Goal: Task Accomplishment & Management: Manage account settings

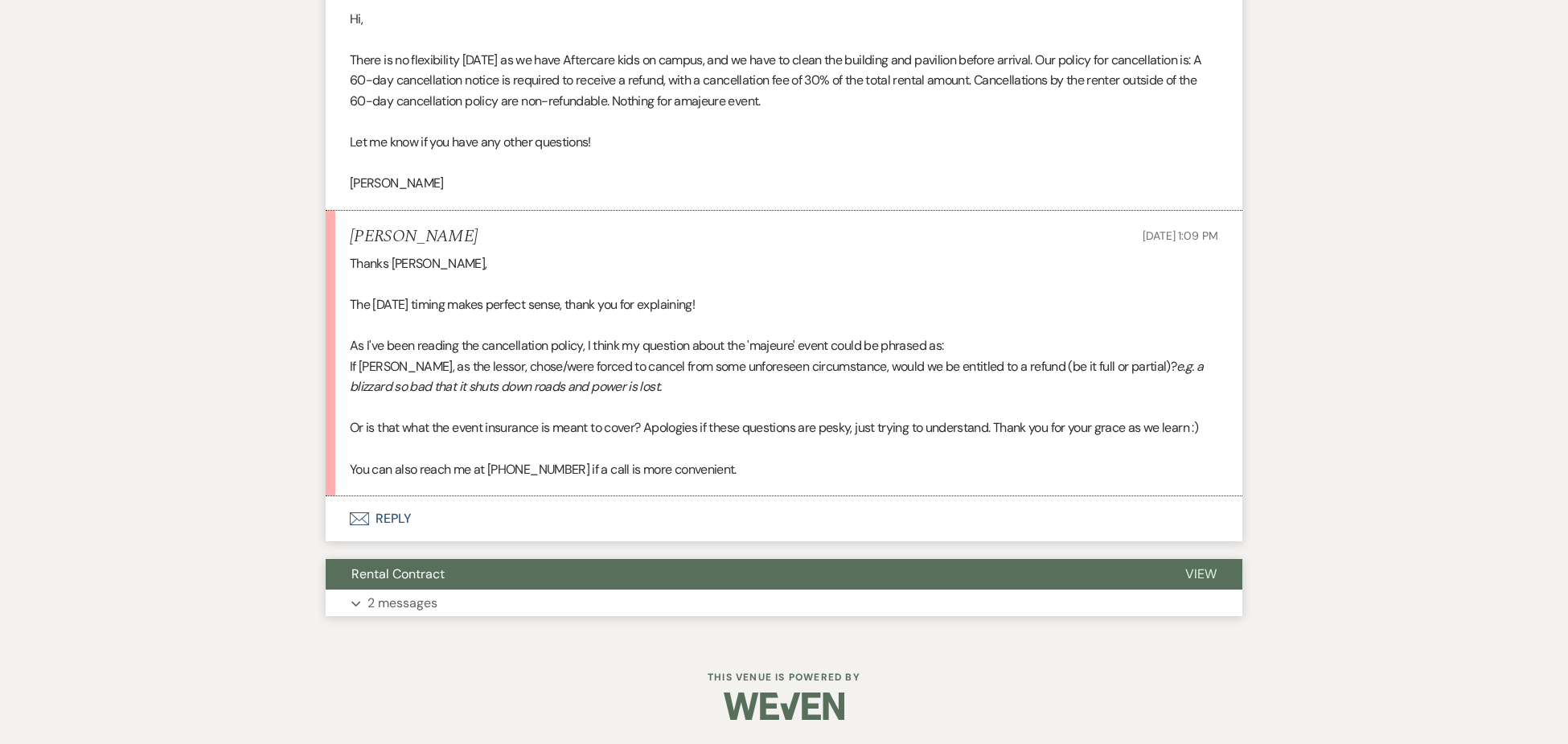
scroll to position [4274, 0]
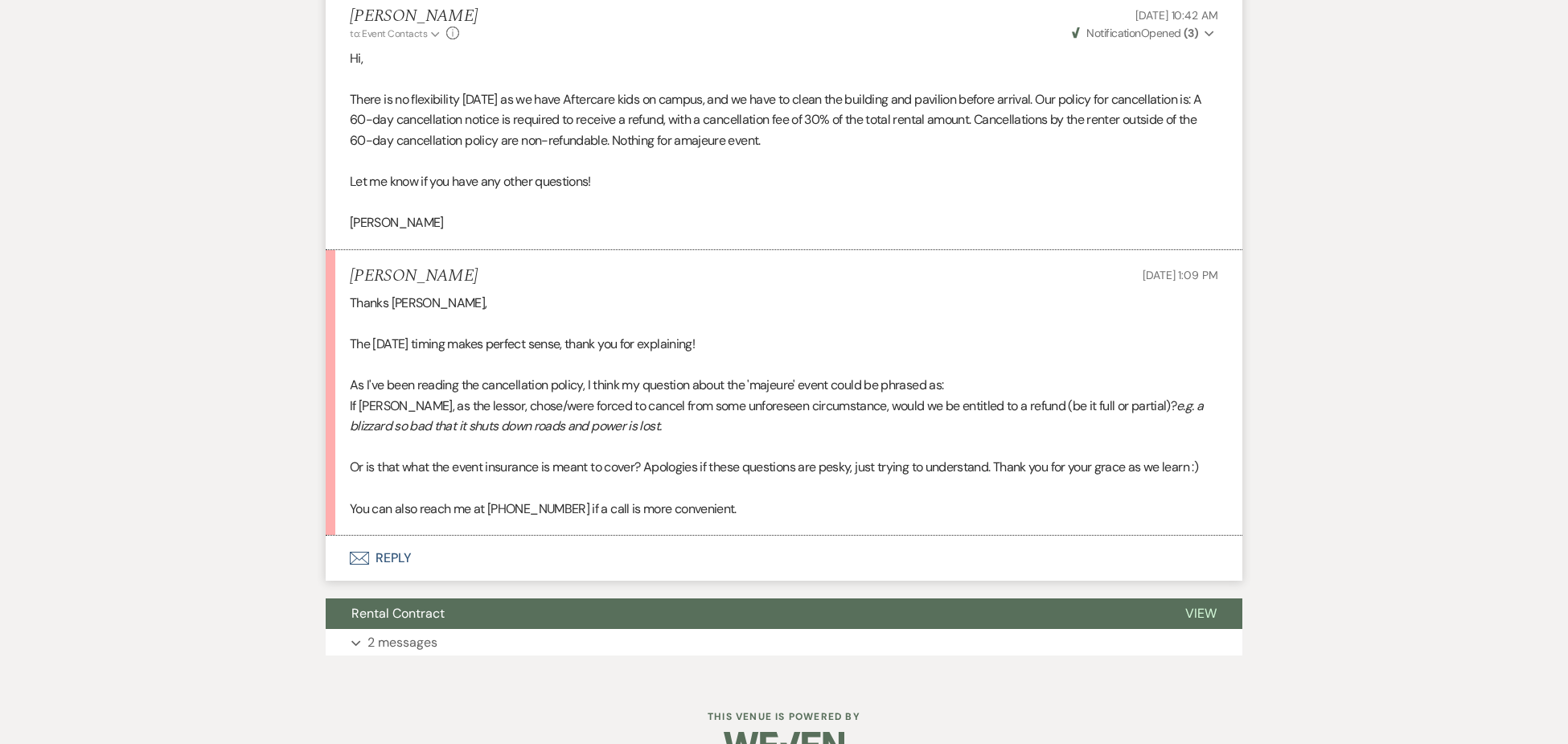
click at [389, 555] on button "Envelope Reply" at bounding box center [784, 558] width 917 height 45
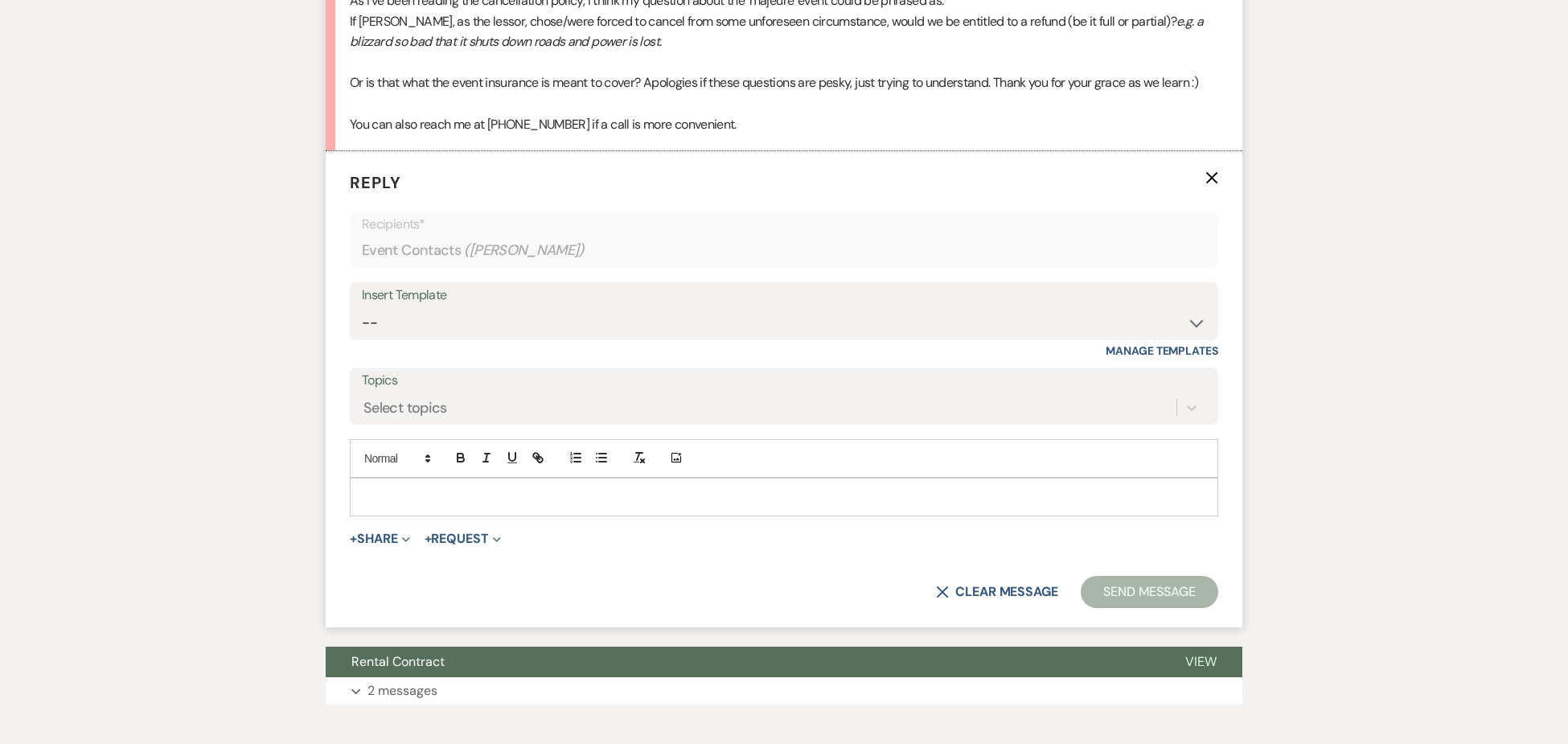
scroll to position [4668, 0]
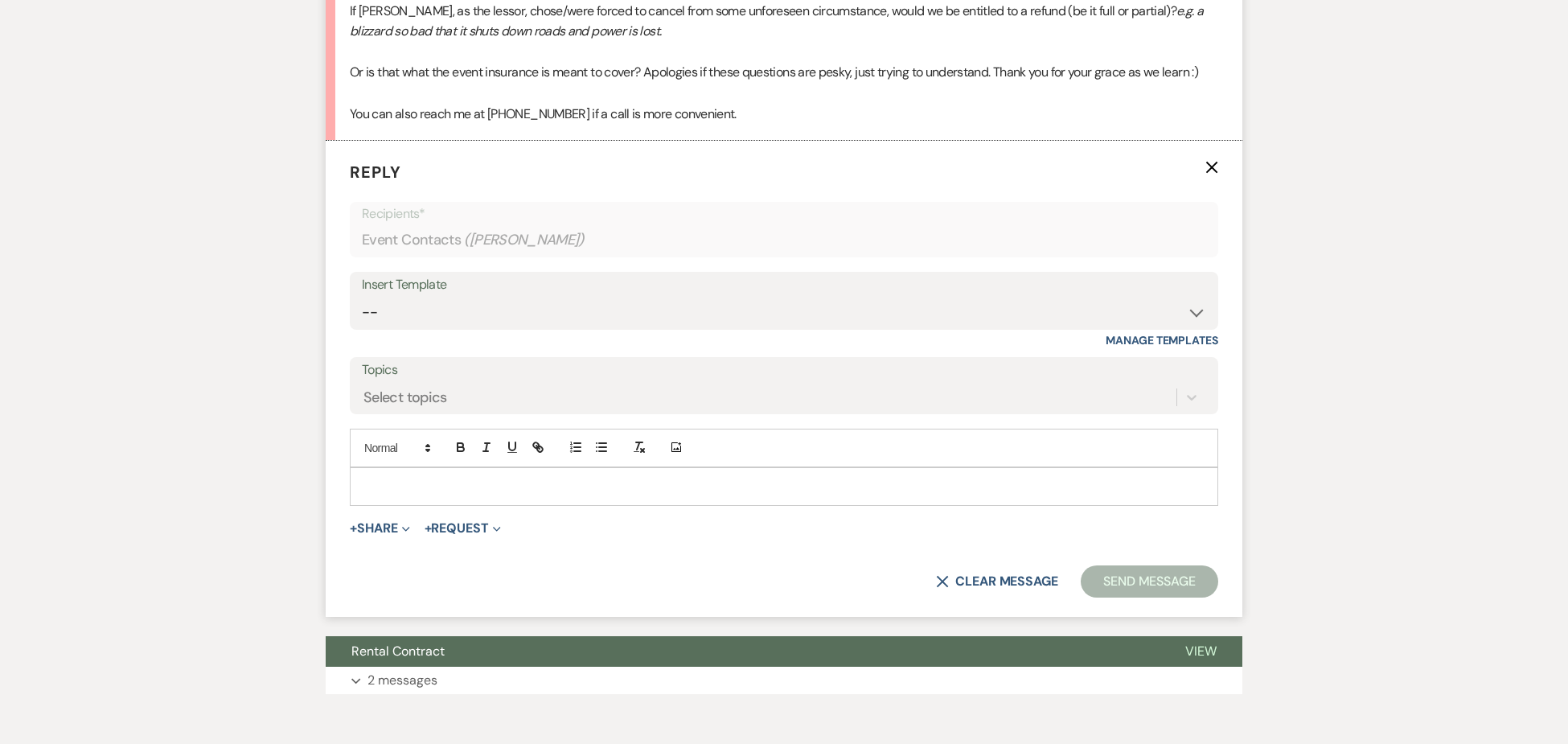
click at [408, 478] on p at bounding box center [784, 487] width 842 height 18
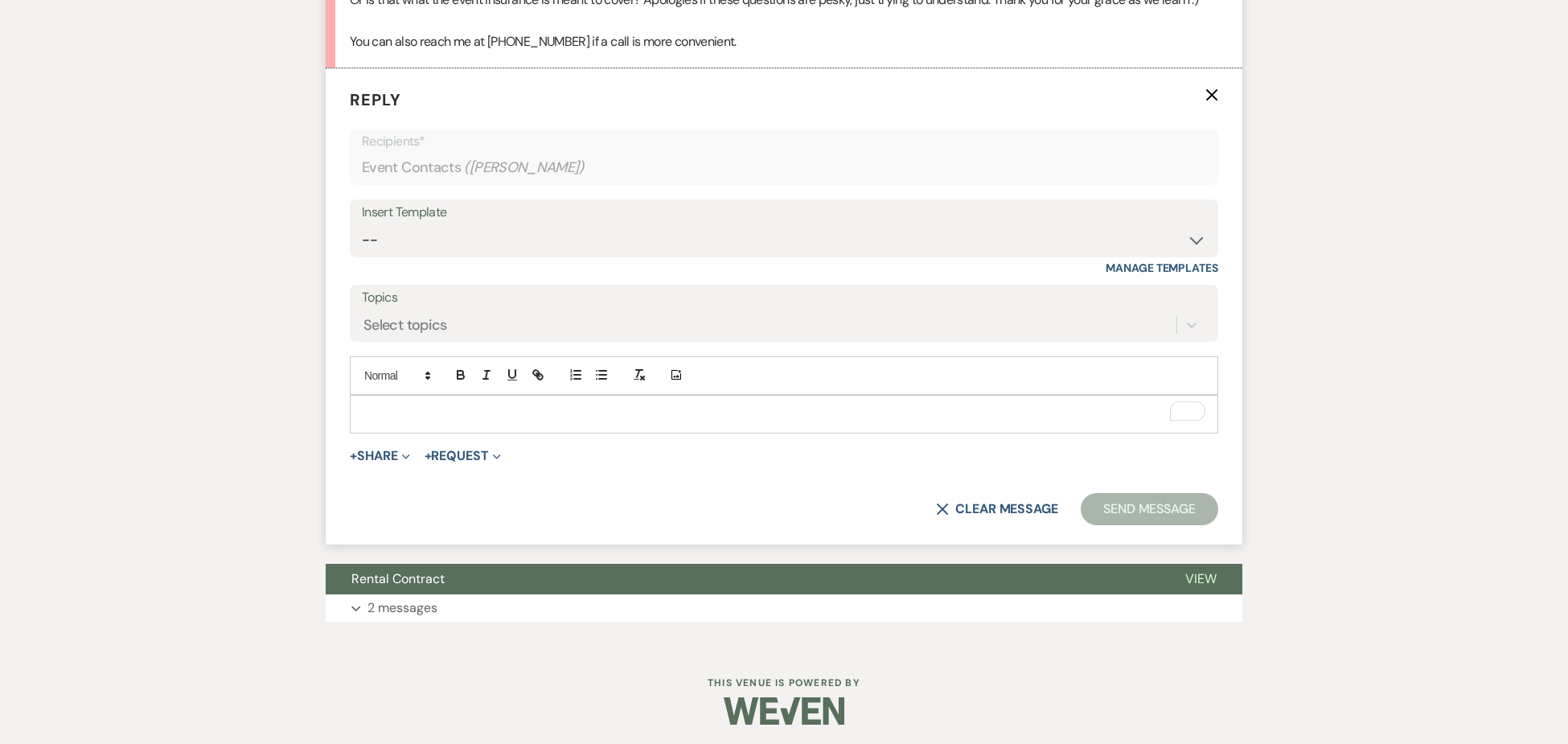
scroll to position [4747, 0]
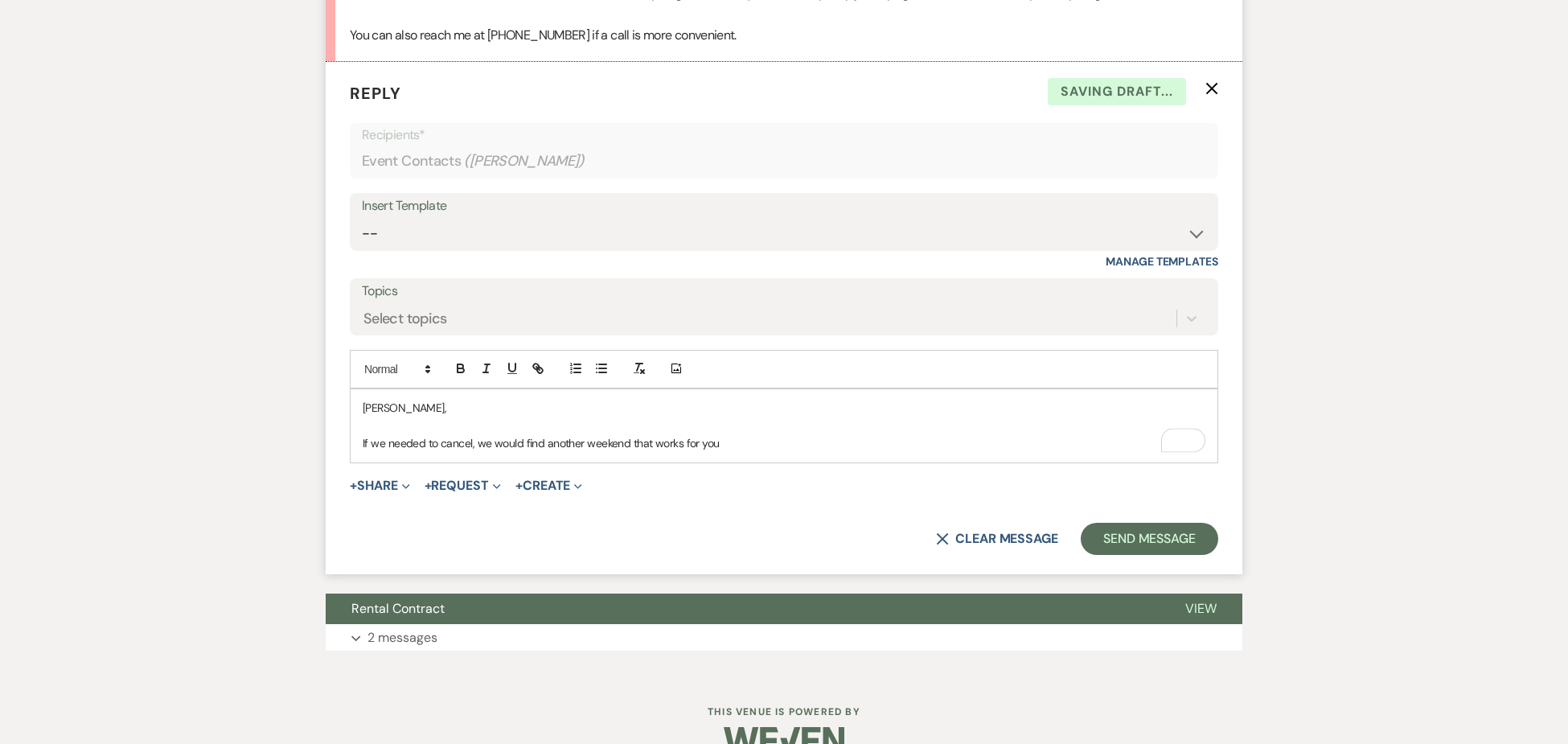
click at [735, 443] on p "If we needed to cancel, we would find another weekend that works for you" at bounding box center [784, 444] width 842 height 18
click at [470, 441] on p "If we needed to cancel, we would find another weekend that works for you" at bounding box center [784, 444] width 842 height 18
click at [932, 444] on p "If we needed to cancel for weather or some catastrophe at Ketcha, we would find…" at bounding box center [784, 444] width 842 height 18
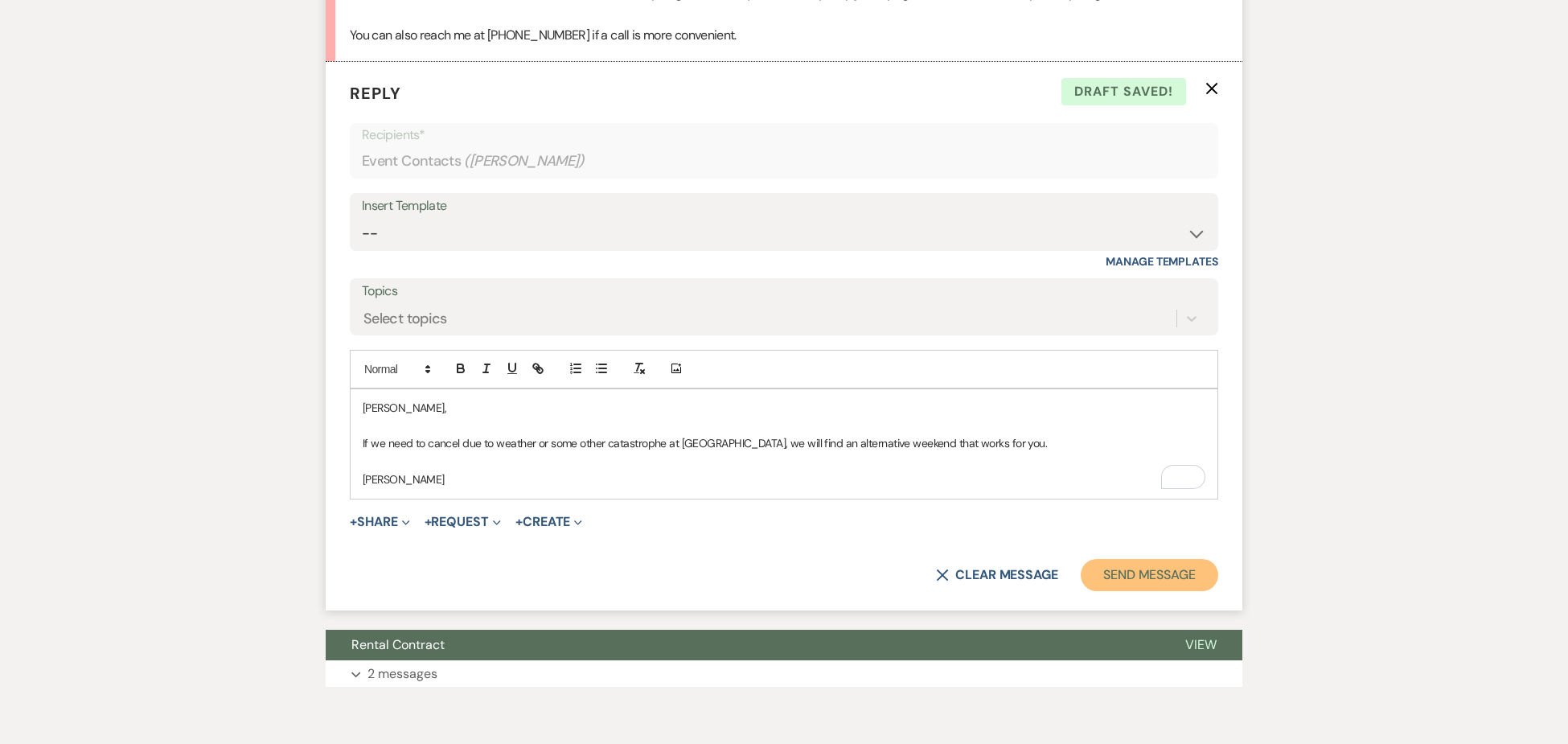
click at [1123, 574] on button "Send Message" at bounding box center [1149, 575] width 138 height 32
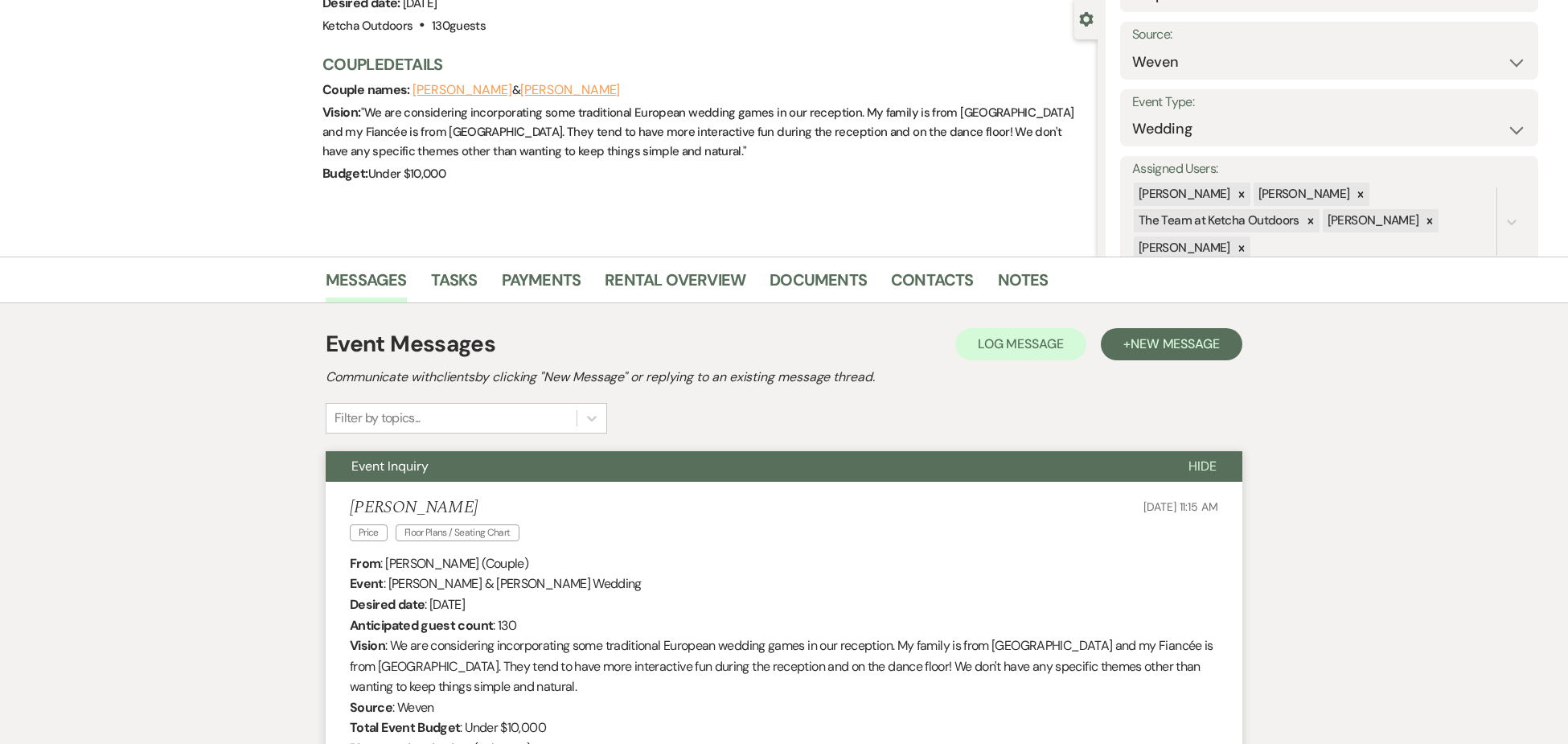
scroll to position [0, 0]
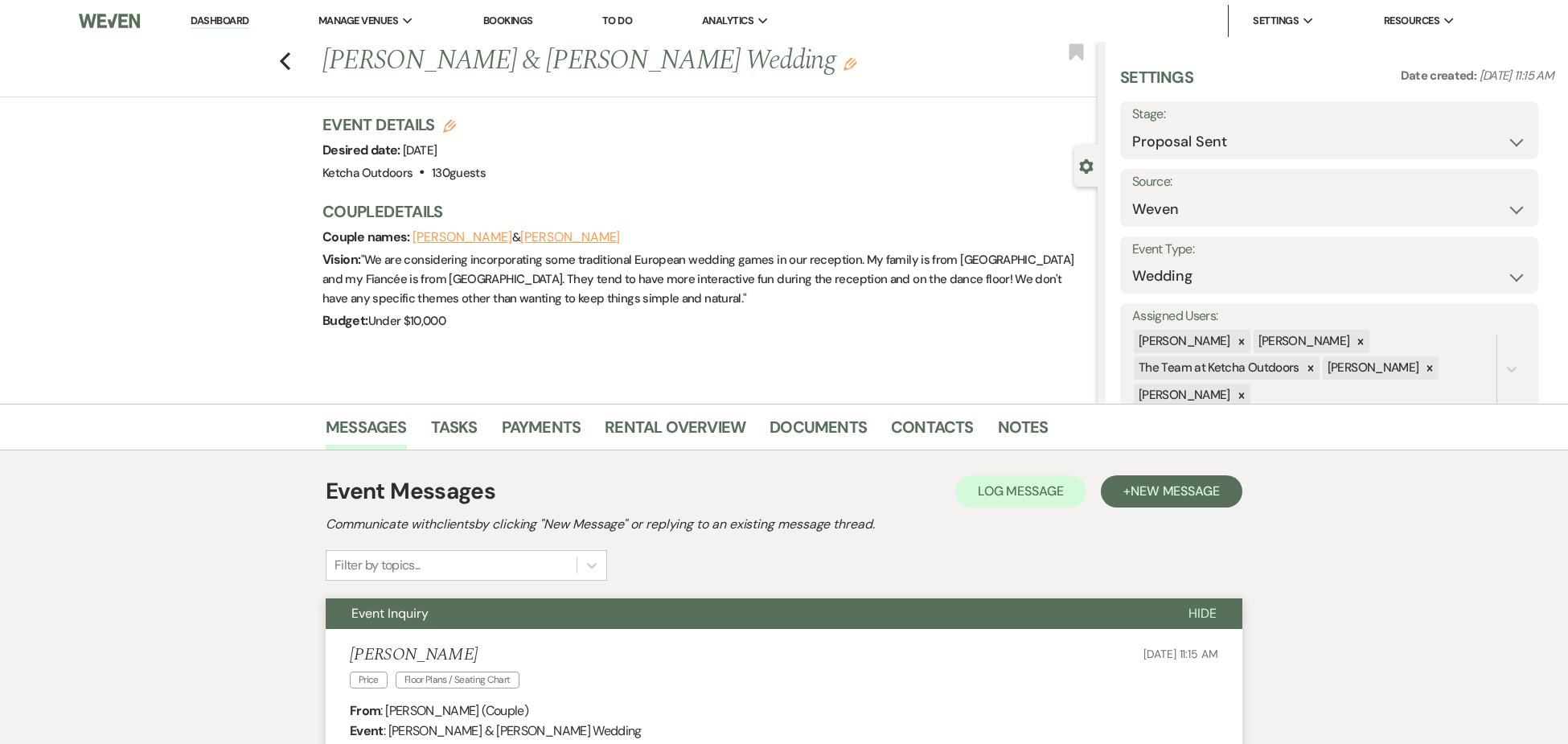
click at [214, 24] on link "Dashboard" at bounding box center [219, 21] width 58 height 15
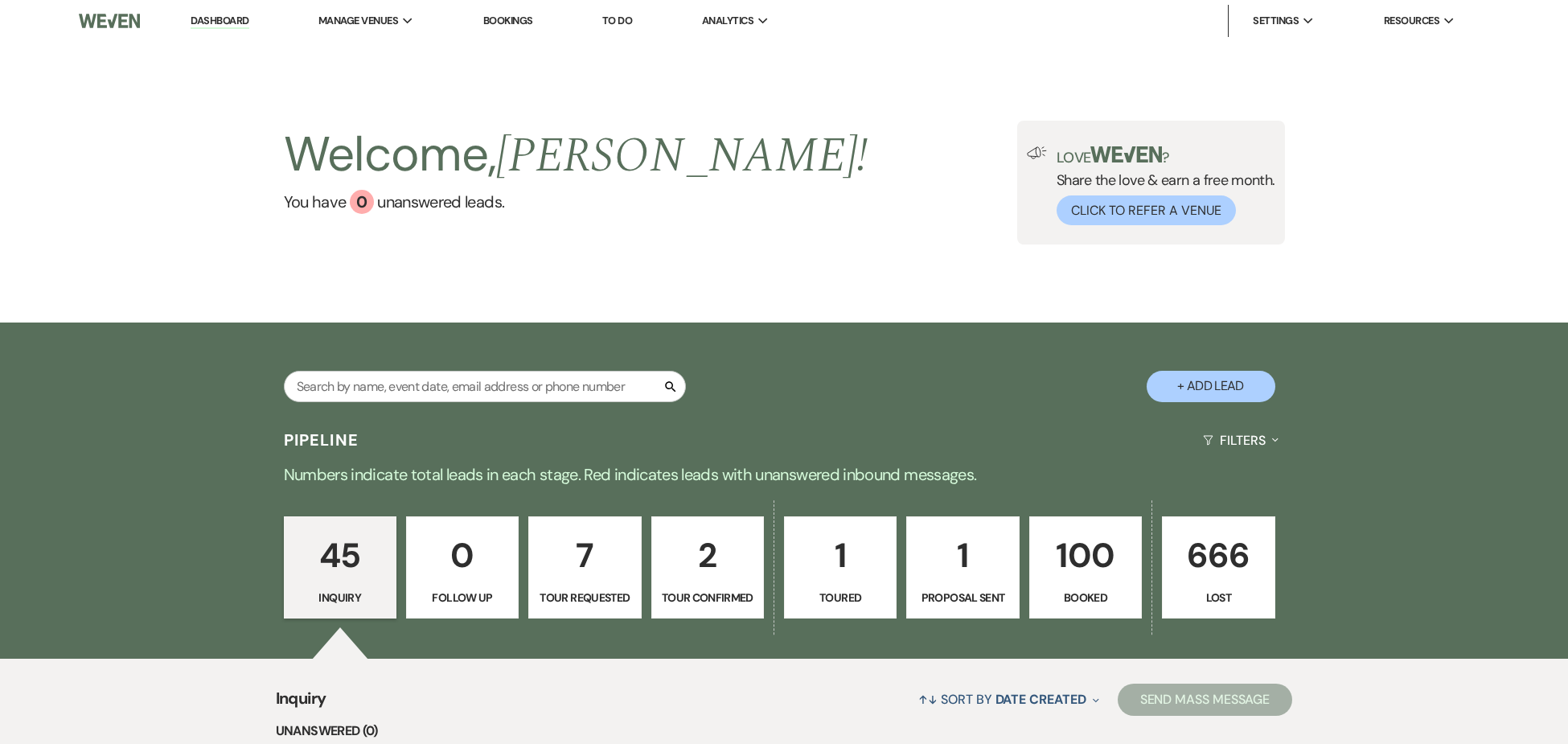
click at [957, 558] on p "1" at bounding box center [963, 556] width 92 height 54
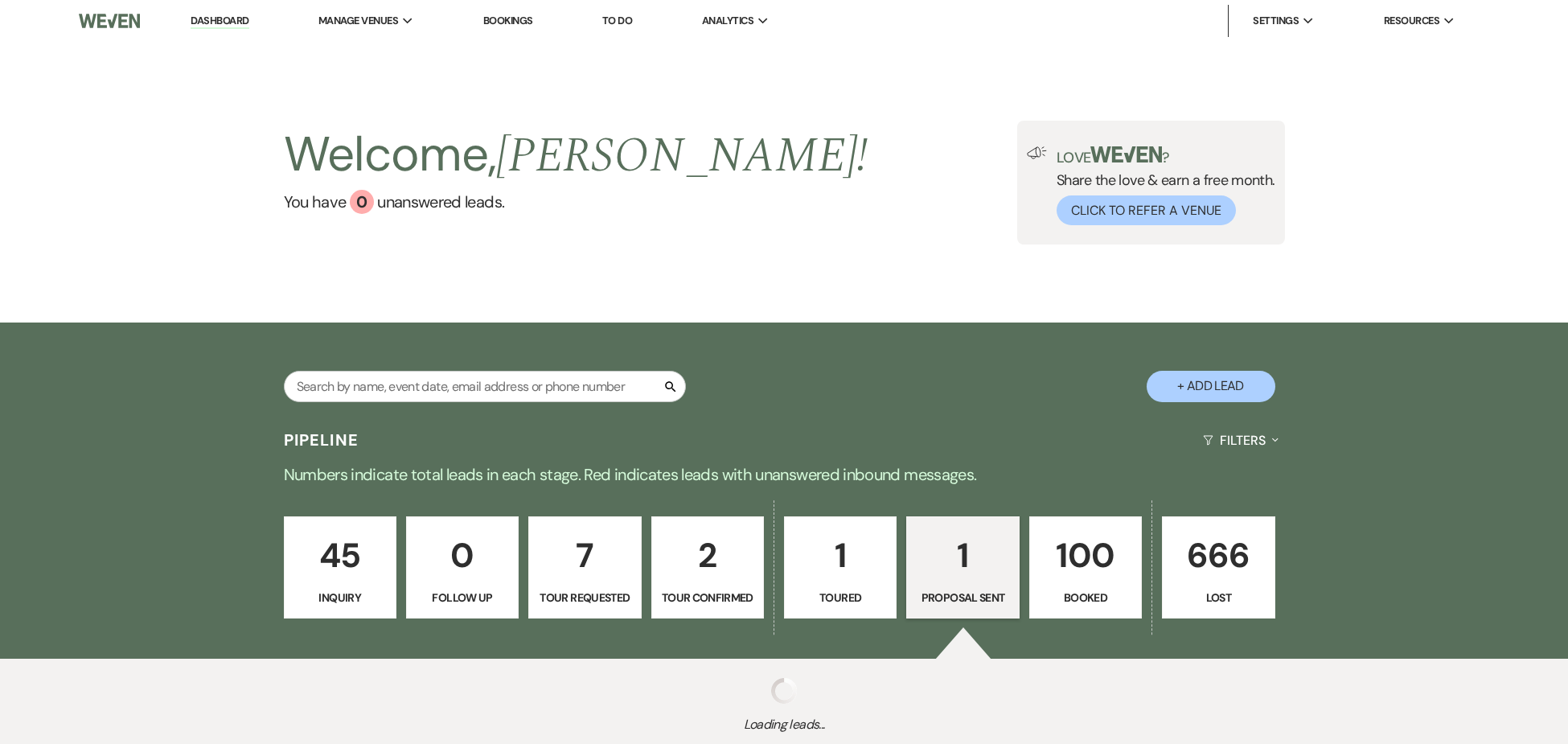
select select "6"
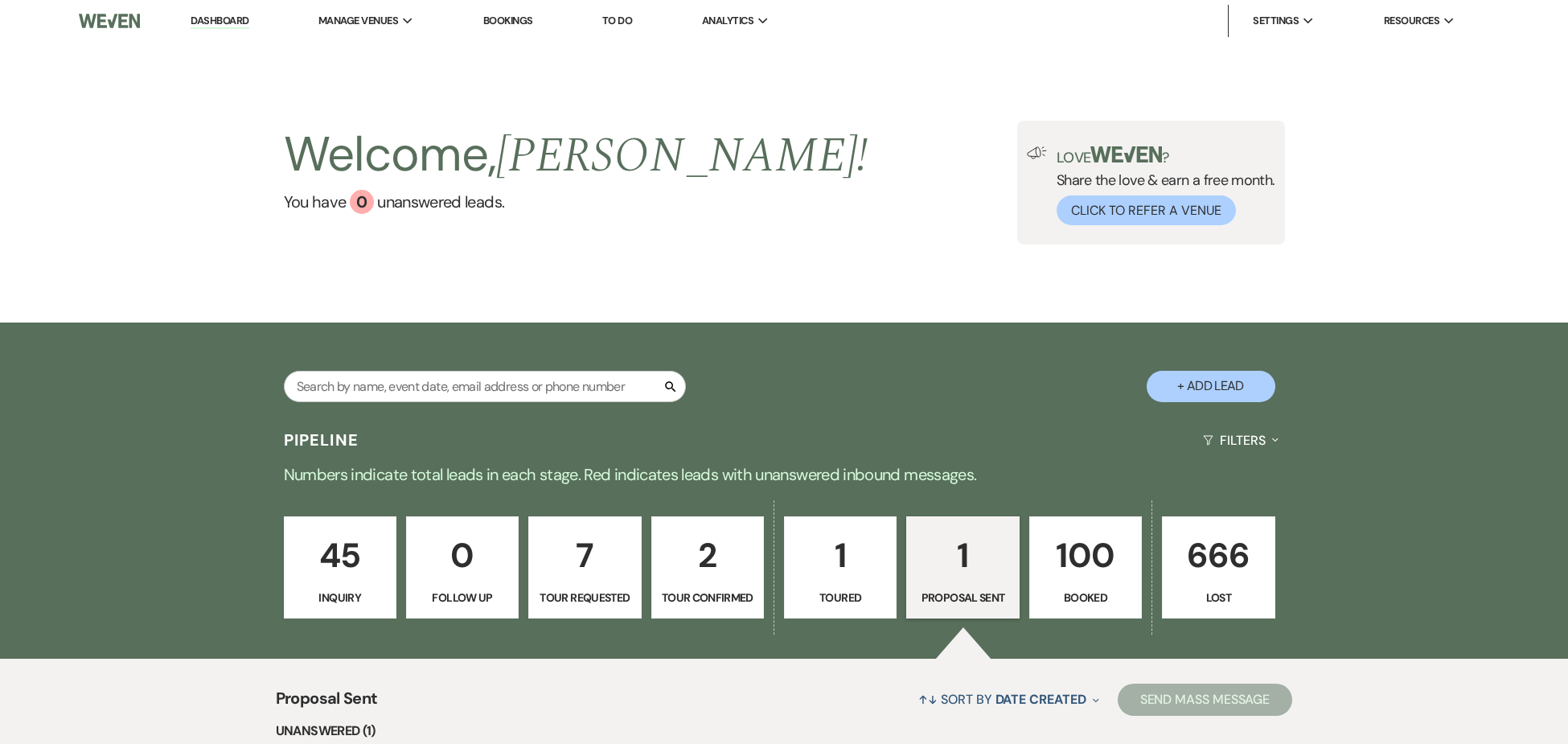
click at [966, 568] on p "1" at bounding box center [963, 556] width 92 height 54
click at [969, 568] on p "1" at bounding box center [963, 556] width 92 height 54
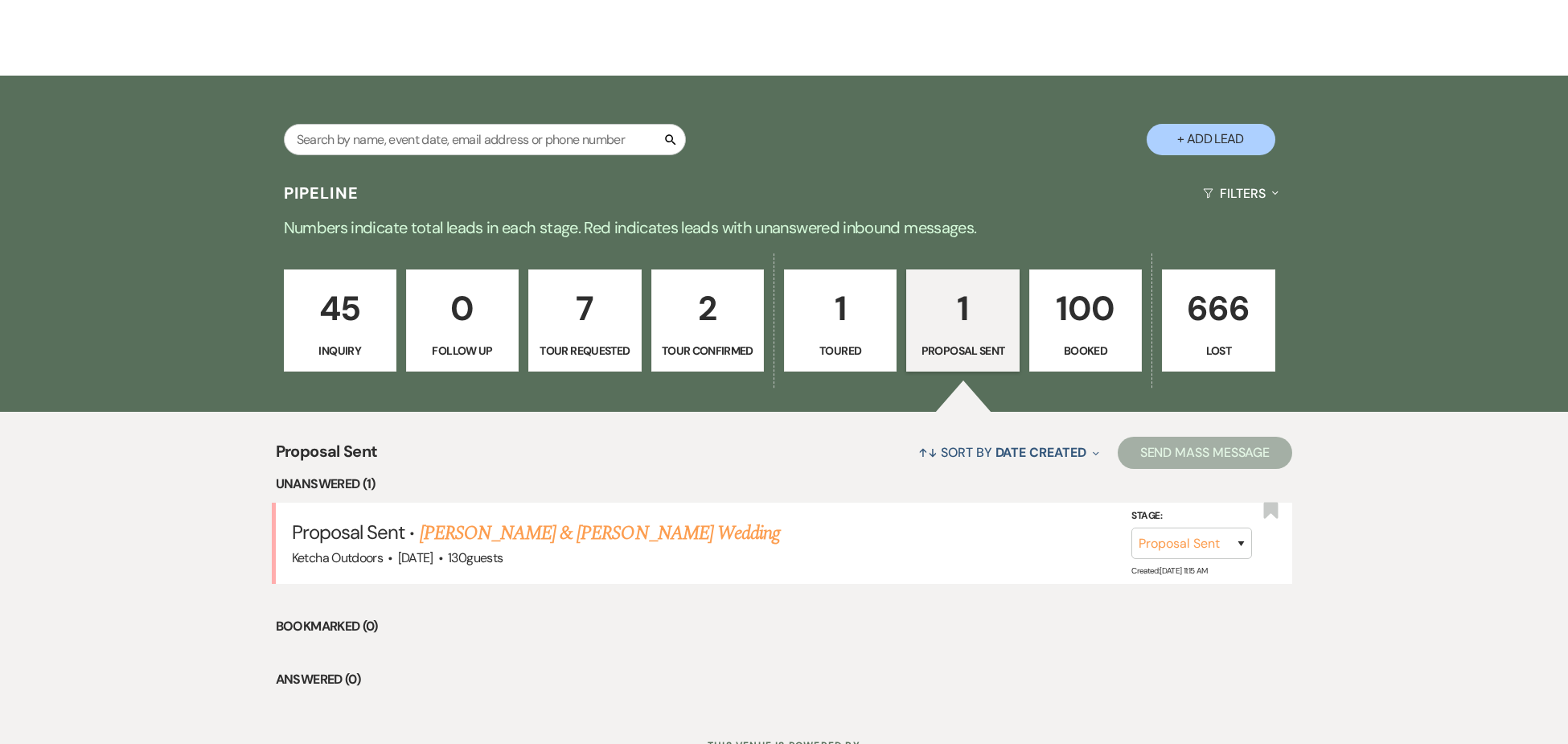
scroll to position [332, 0]
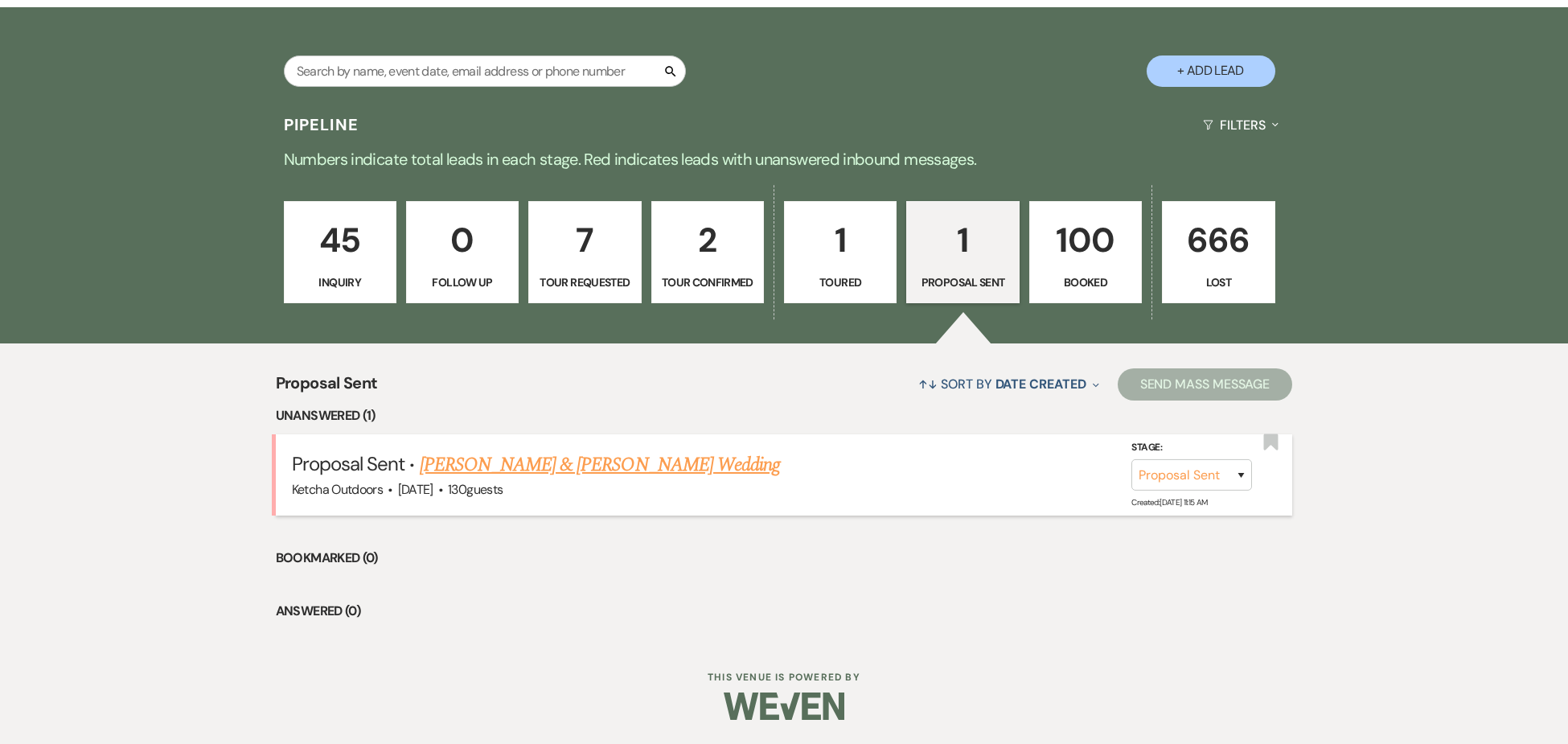
click at [598, 460] on link "Anja Oberg & Nicholas Topor's Wedding" at bounding box center [599, 465] width 360 height 29
select select "6"
select select "1"
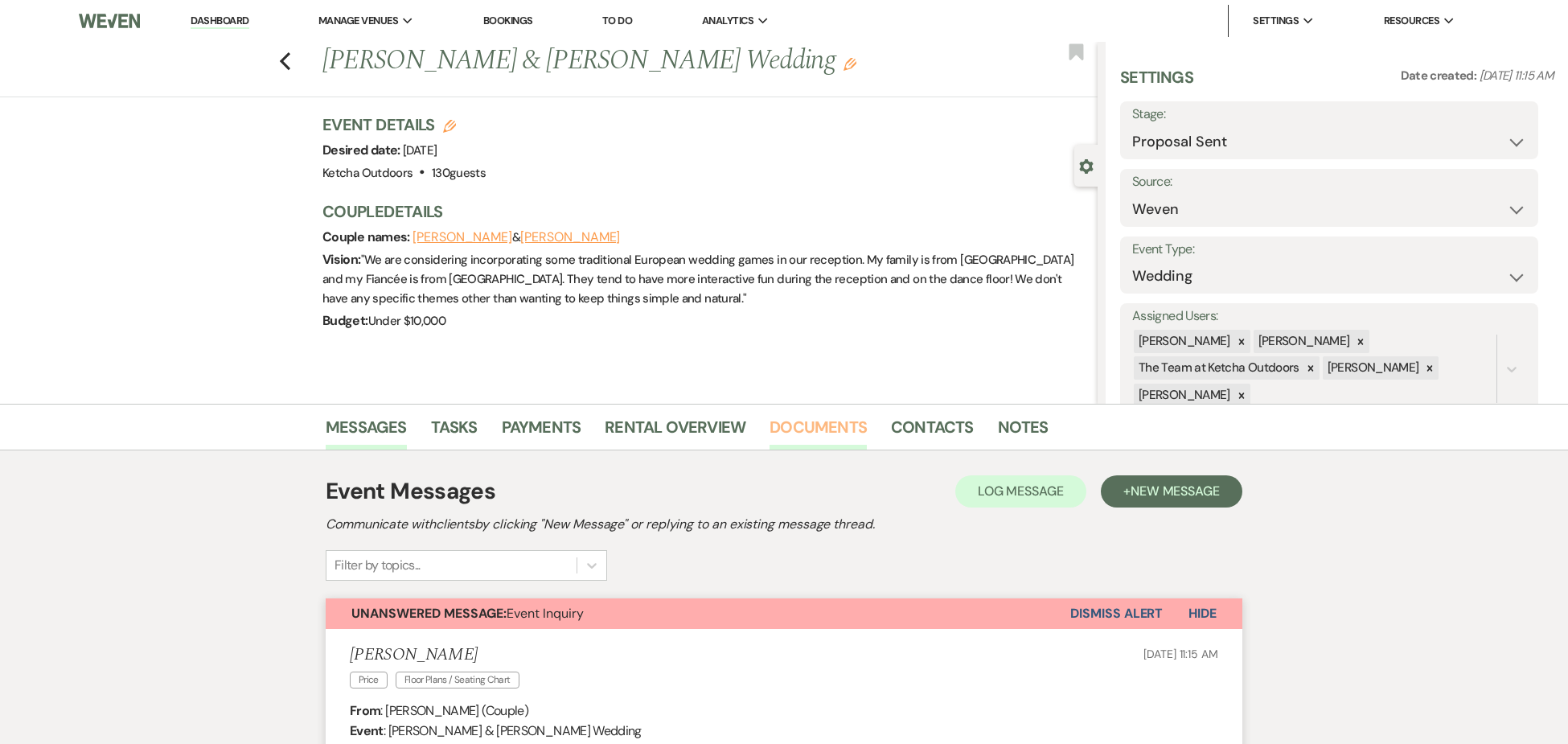
click at [813, 424] on link "Documents" at bounding box center [818, 431] width 98 height 35
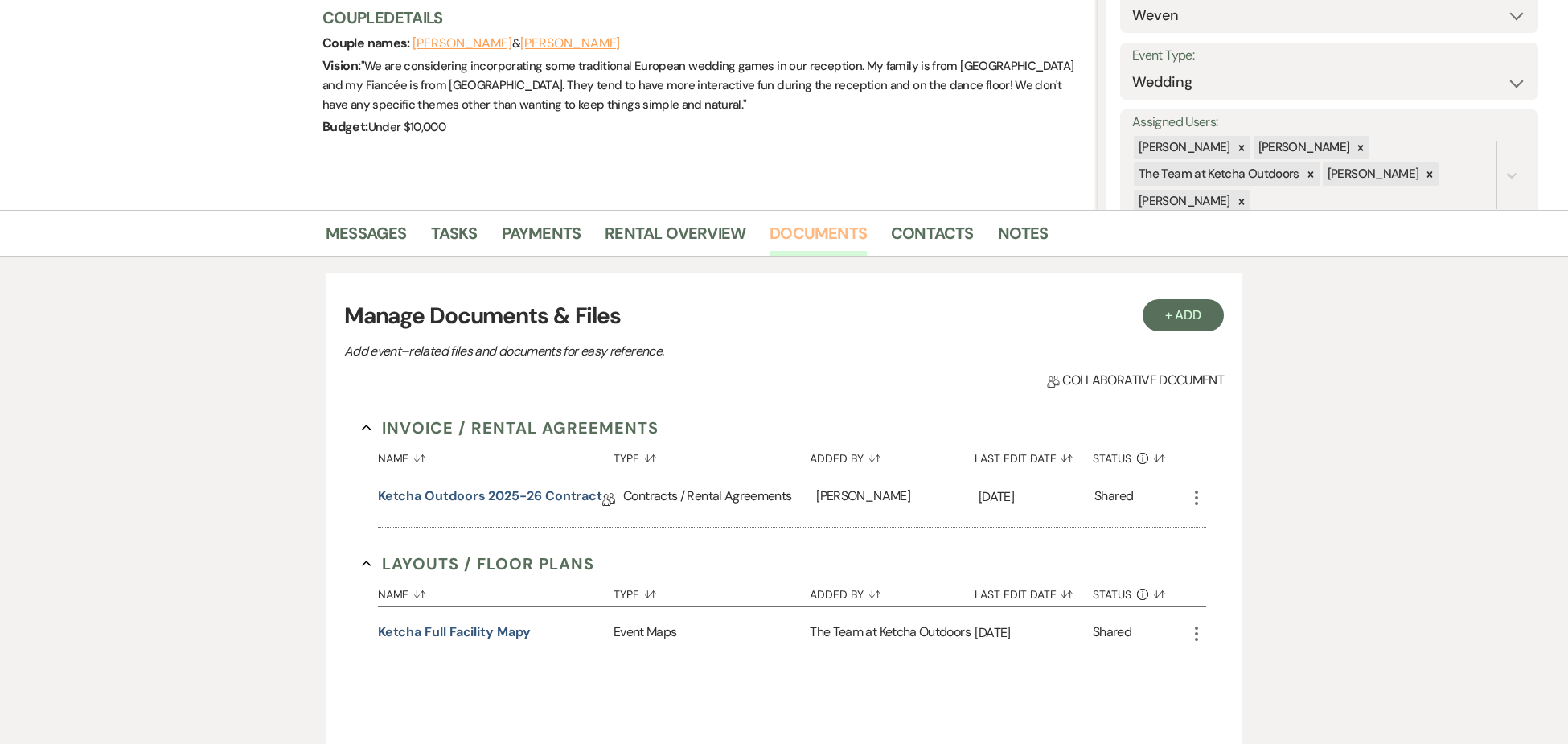
scroll to position [195, 0]
click at [522, 490] on link "Ketcha Outdoors 2025-26 Contract" at bounding box center [489, 497] width 224 height 25
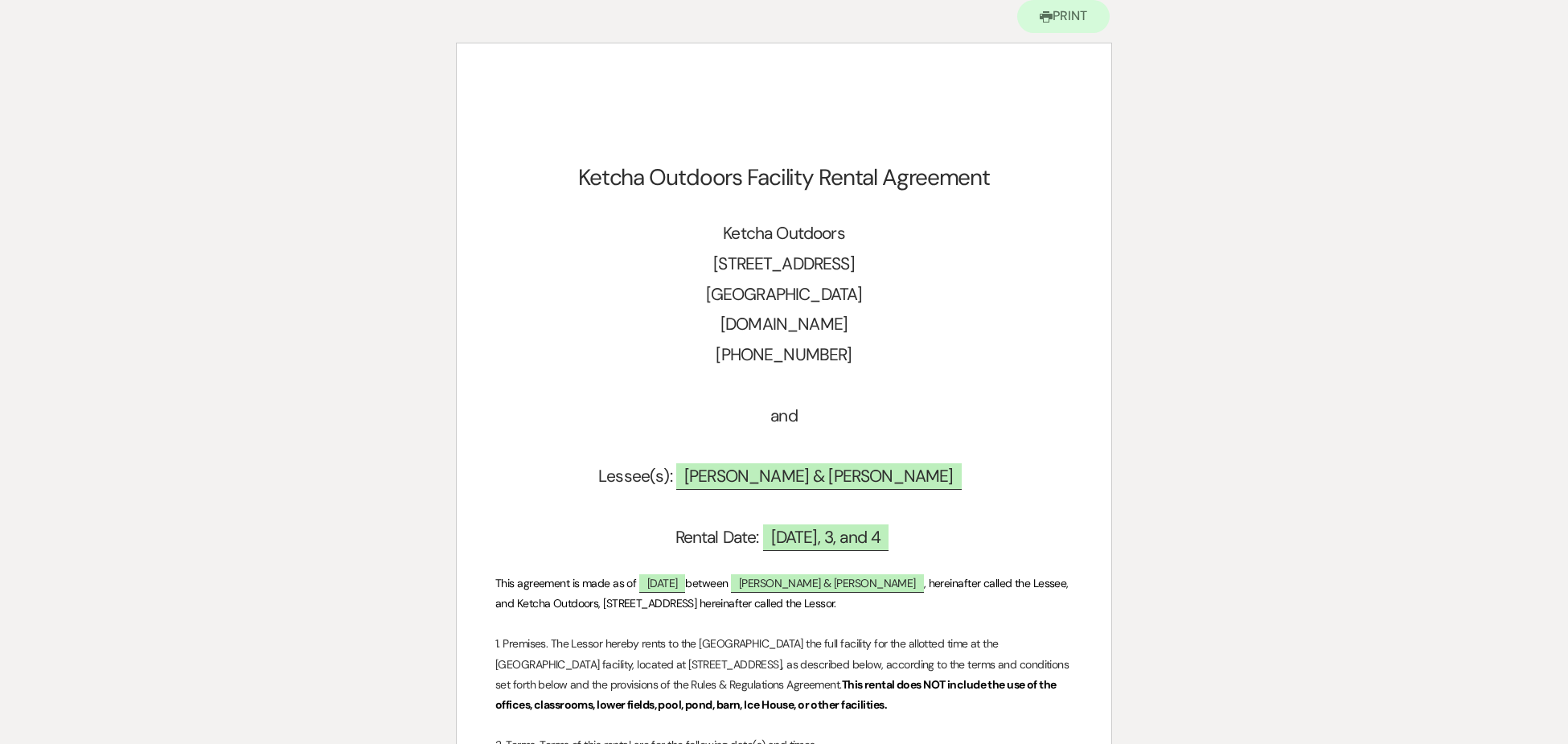
scroll to position [206, 0]
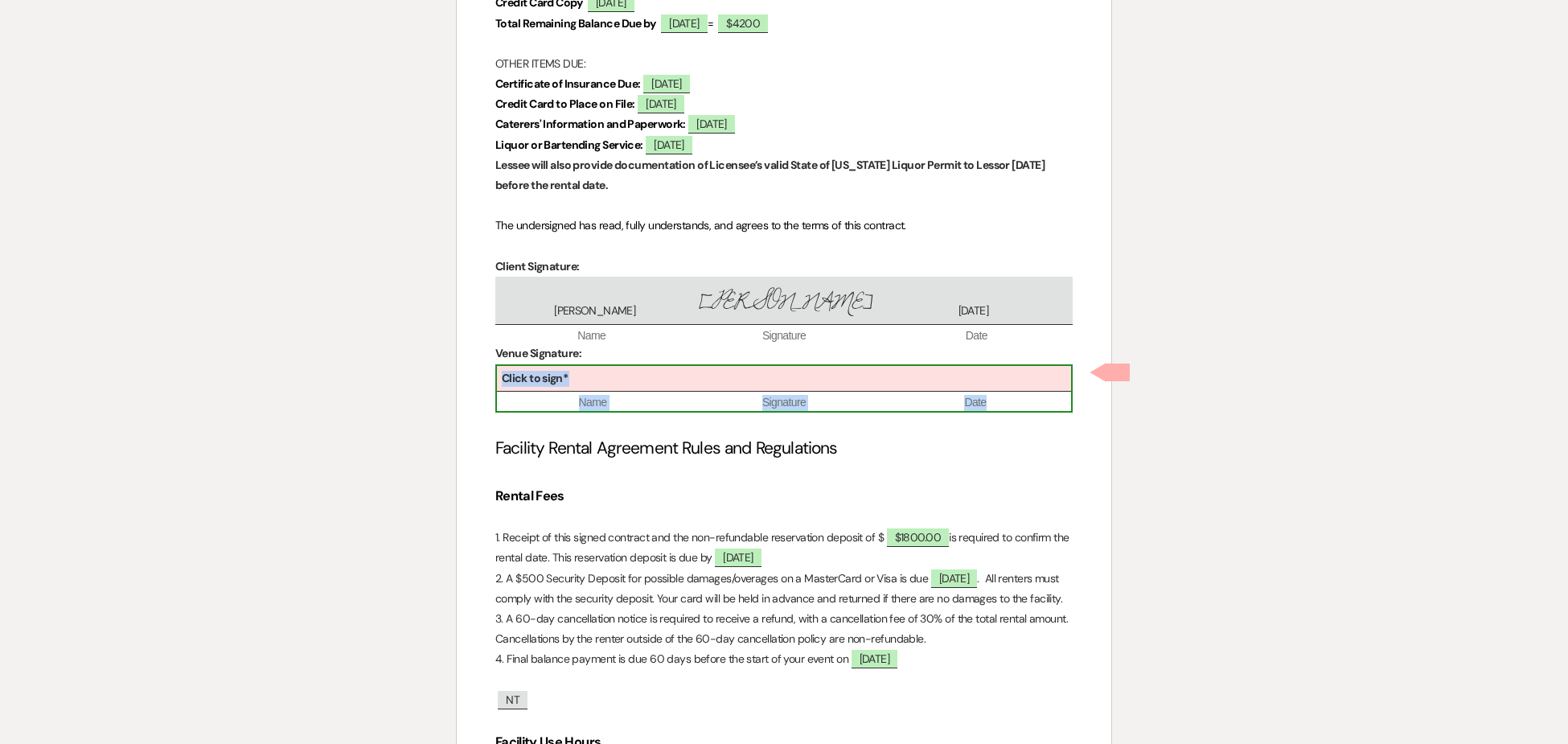
click at [759, 377] on div "Click to sign*" at bounding box center [784, 379] width 574 height 27
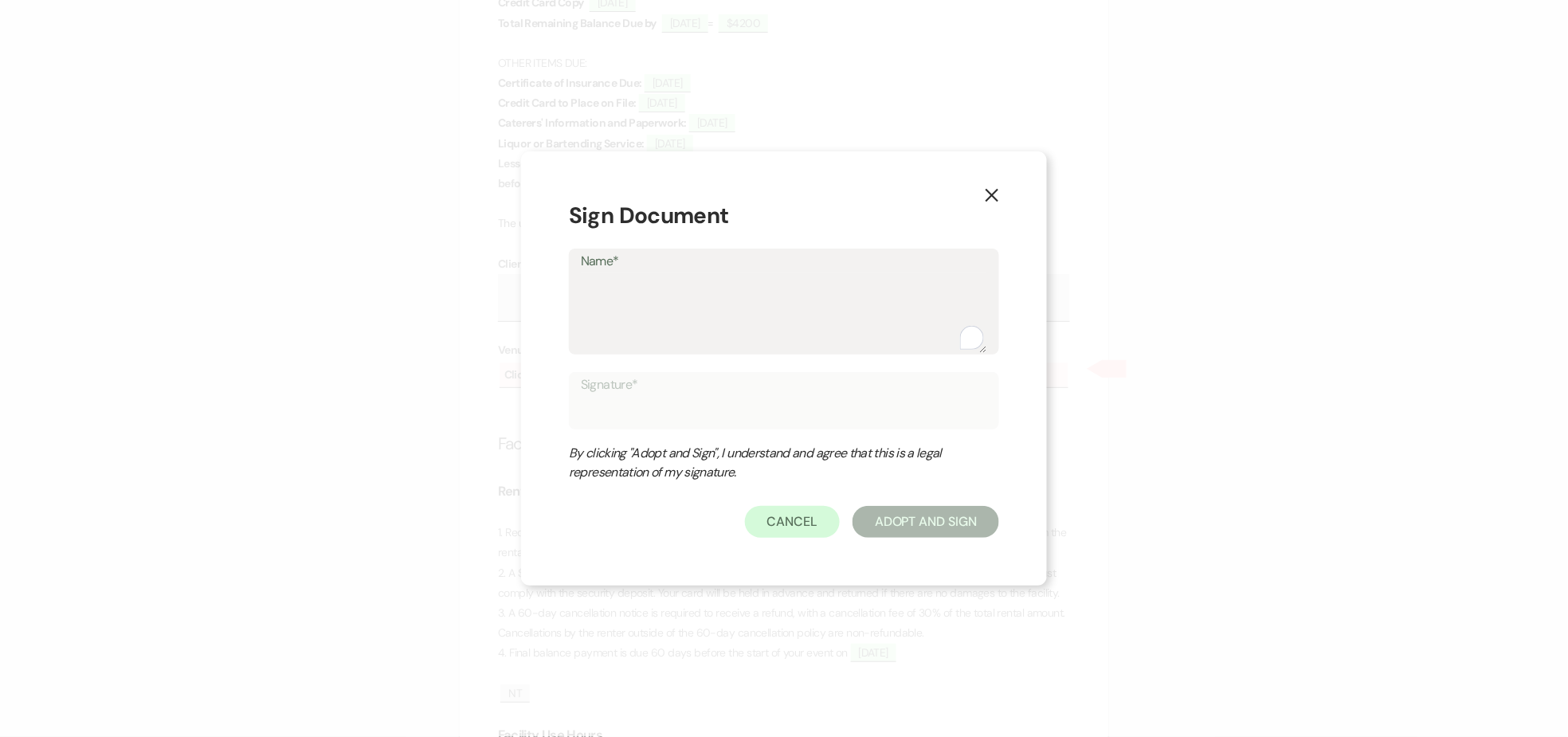
type textarea "K"
type input "K"
type textarea "Ket"
type input "Ket"
type textarea "Ketcha O"
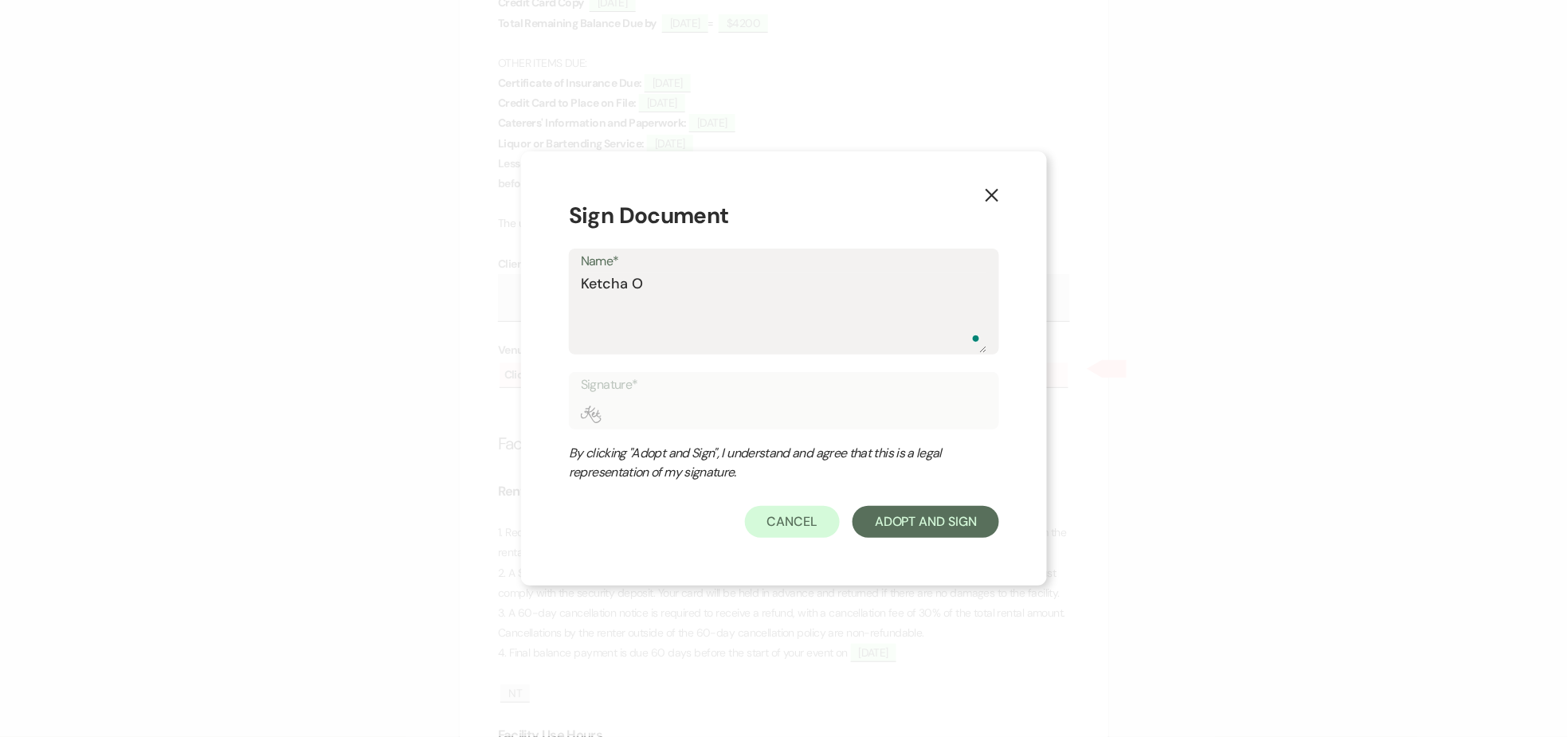
type input "Ketcha O"
type textarea "Ketcha Ou"
type input "Ketcha Ou"
type textarea "Ketcha Out"
type input "Ketcha Out"
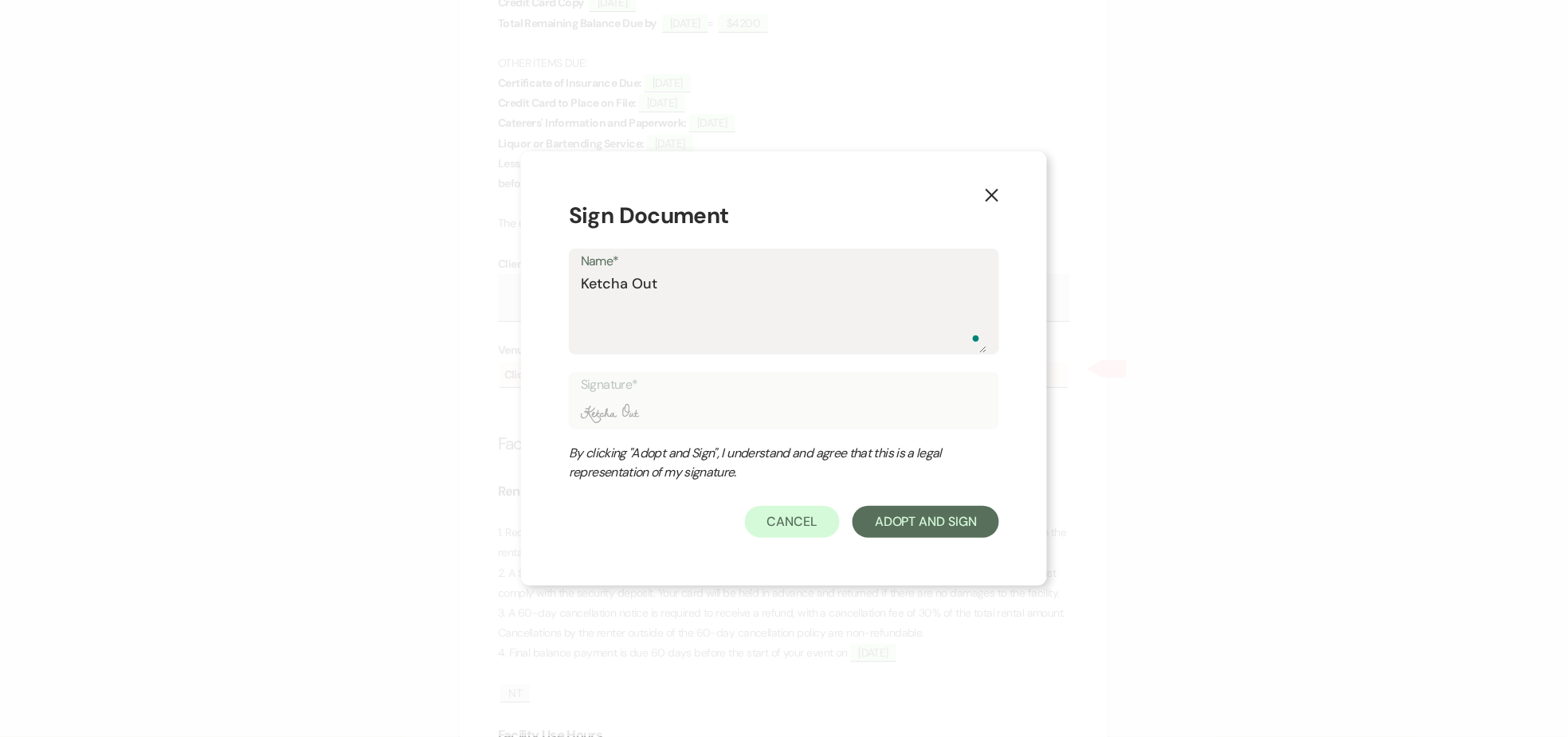
type textarea "Ketcha Outd"
type input "Ketcha Outd"
type textarea "Ketcha Outdo"
type input "Ketcha Outdo"
type textarea "Ketcha Outdoo"
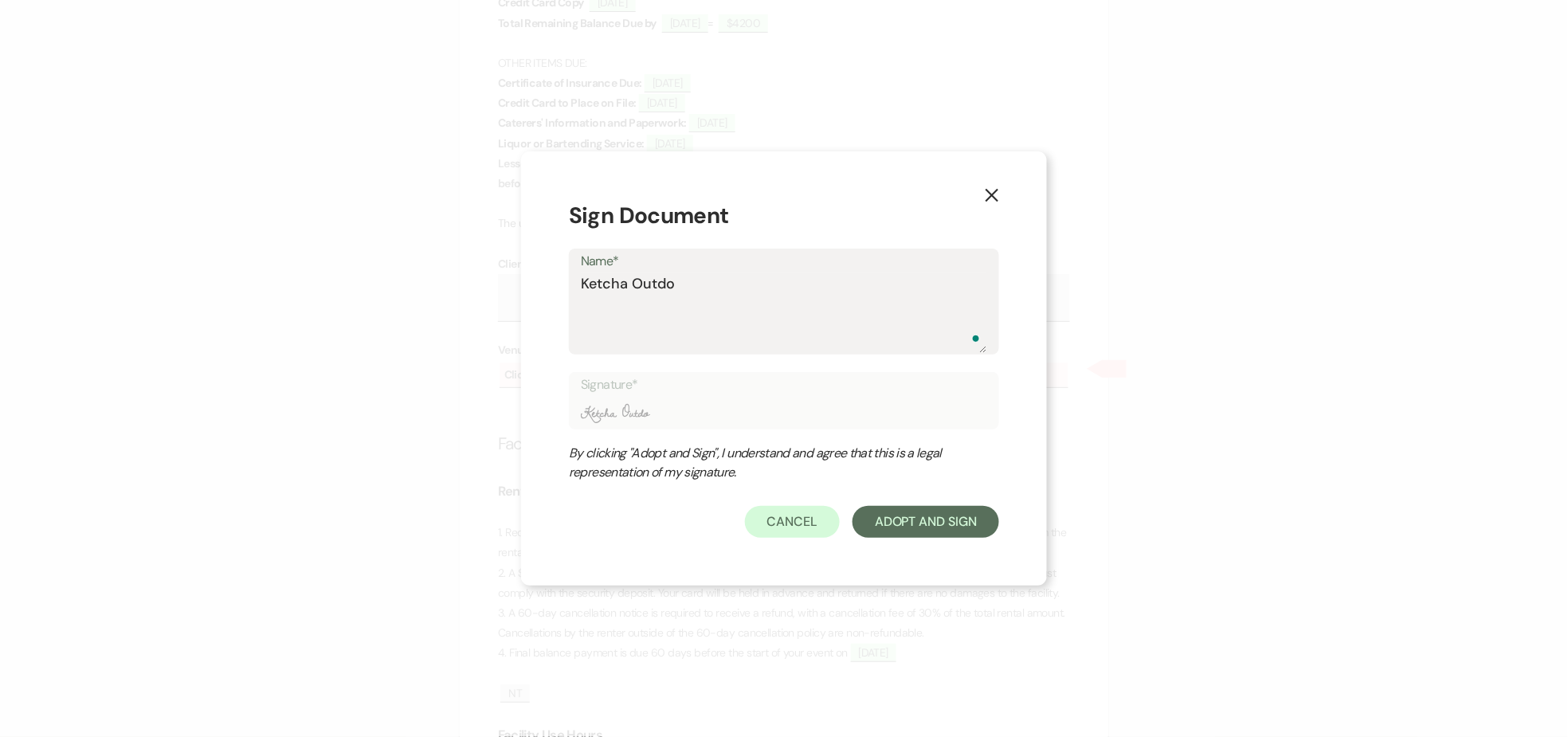
type input "Ketcha Outdoo"
type textarea "Ketcha Outdoor"
type input "Ketcha Outdoor"
type textarea "Ketcha Outdoors"
type input "Ketcha Outdoors"
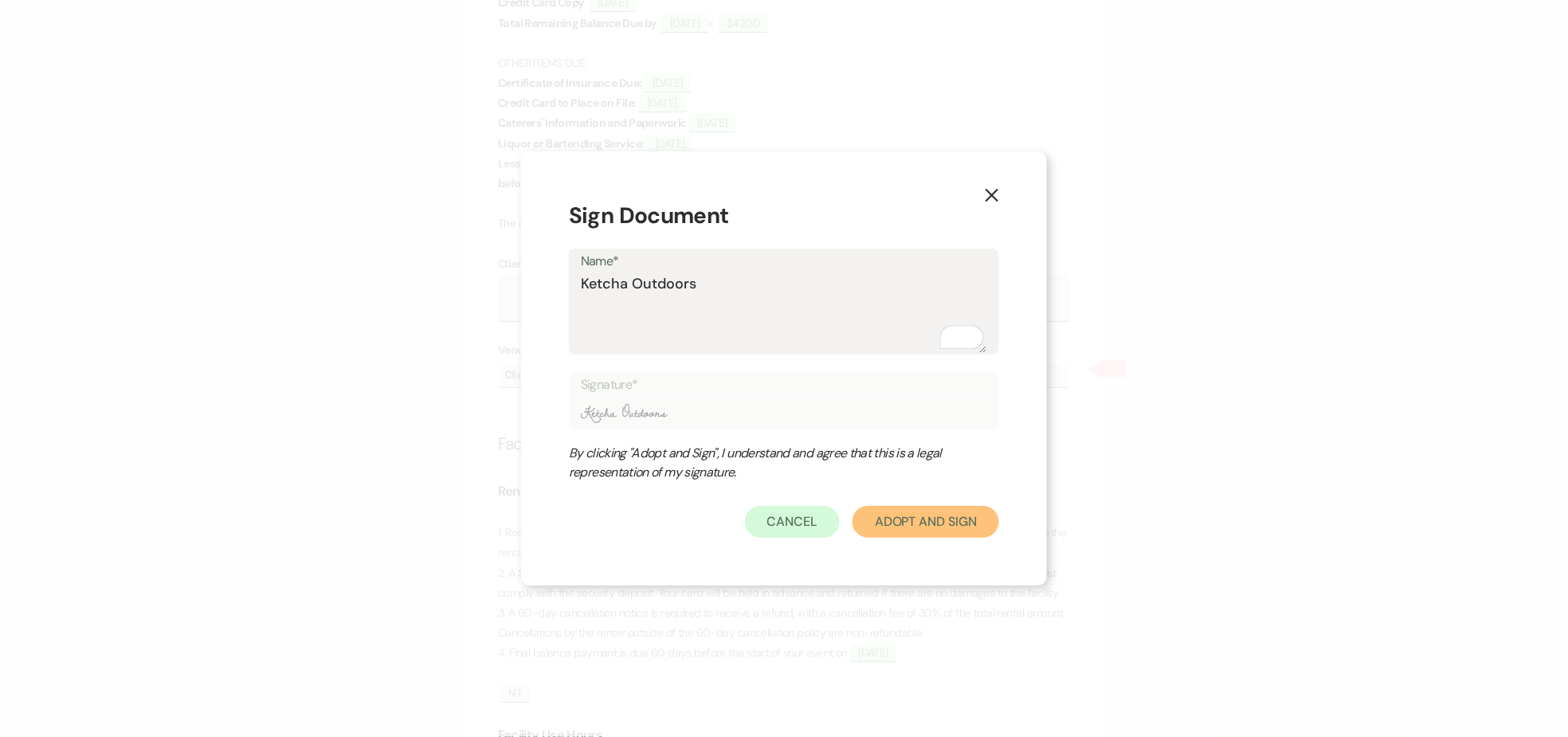
click at [949, 521] on button "Adopt And Sign" at bounding box center [925, 522] width 146 height 32
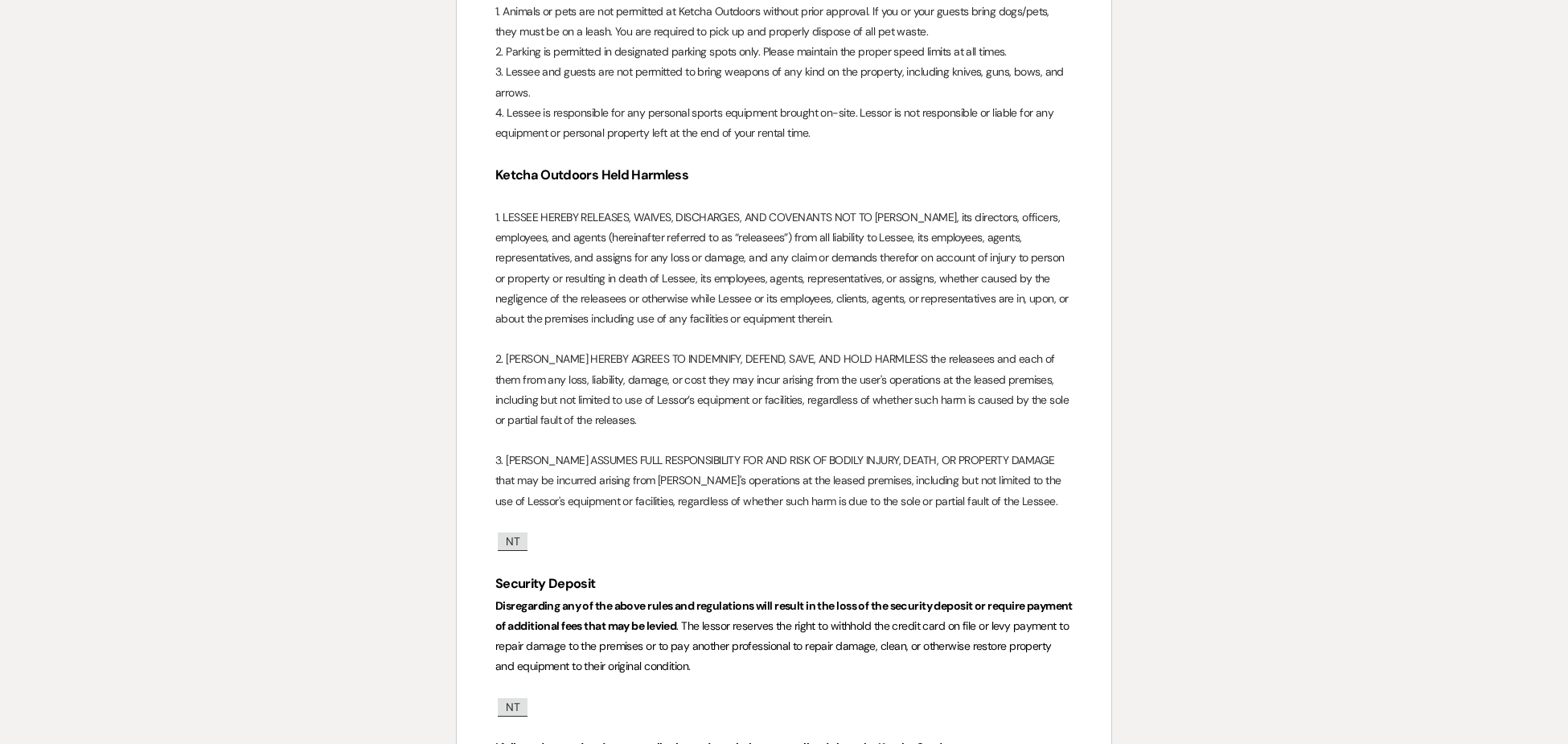
scroll to position [5415, 0]
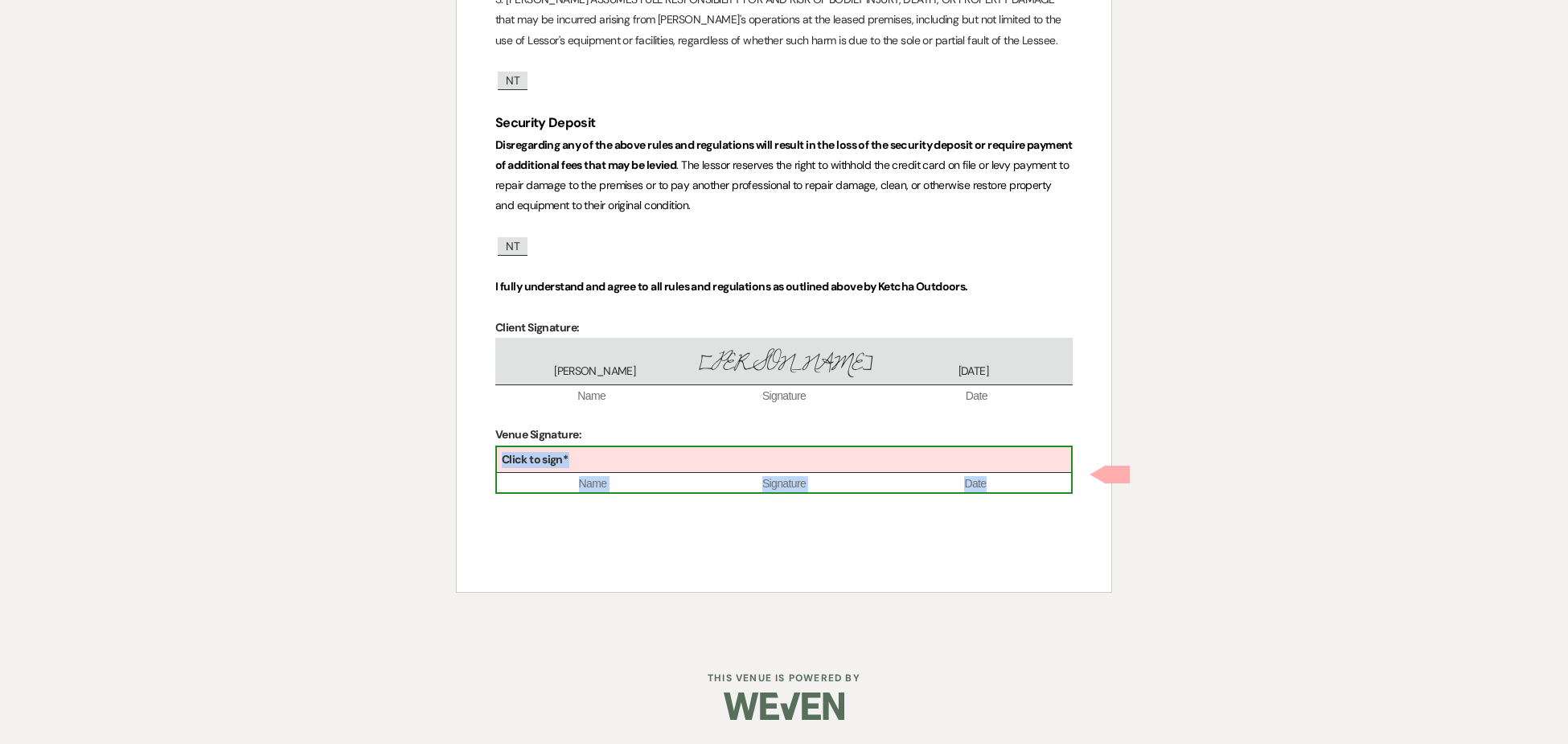
click at [747, 469] on div "Click to sign*" at bounding box center [784, 461] width 574 height 27
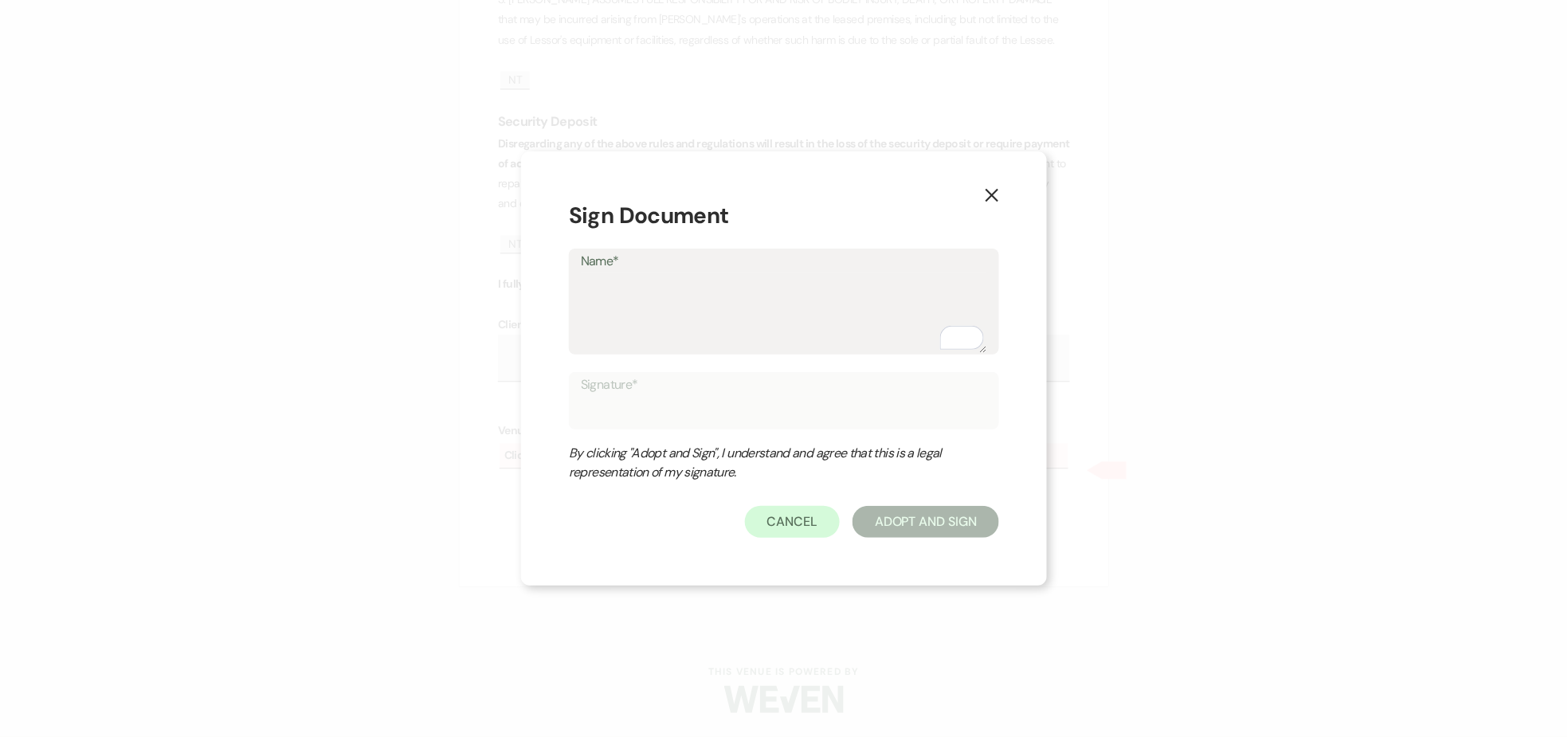
type textarea "K"
type input "K"
type textarea "Ke"
type input "Ke"
type textarea "Ket"
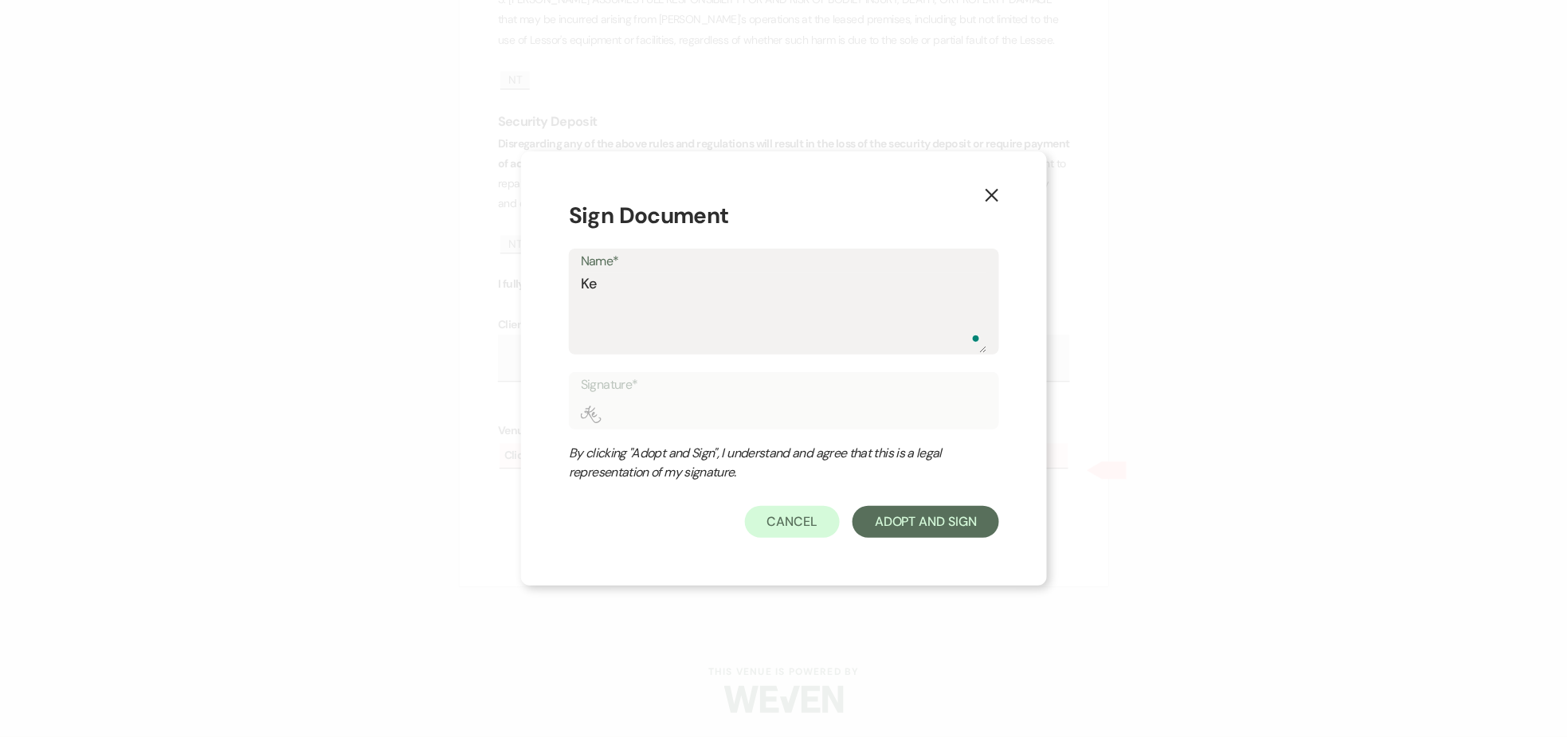
type input "Ket"
type textarea "Ketc"
type input "Ketc"
type textarea "Ketch"
type input "Ketch"
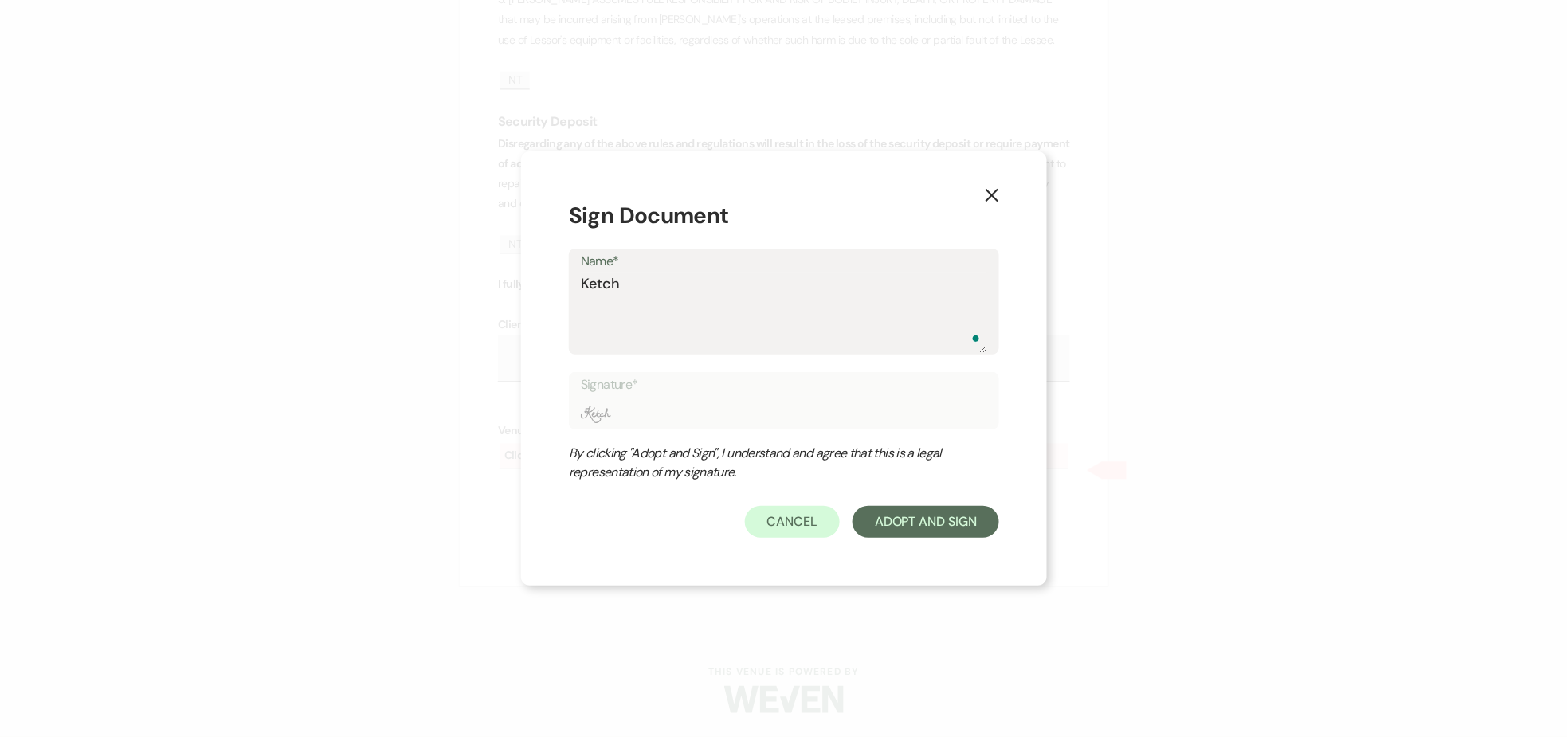
type textarea "Ketcha"
type input "Ketcha"
type textarea "Ketcha"
type input "Ketcha"
type textarea "Ketcha O"
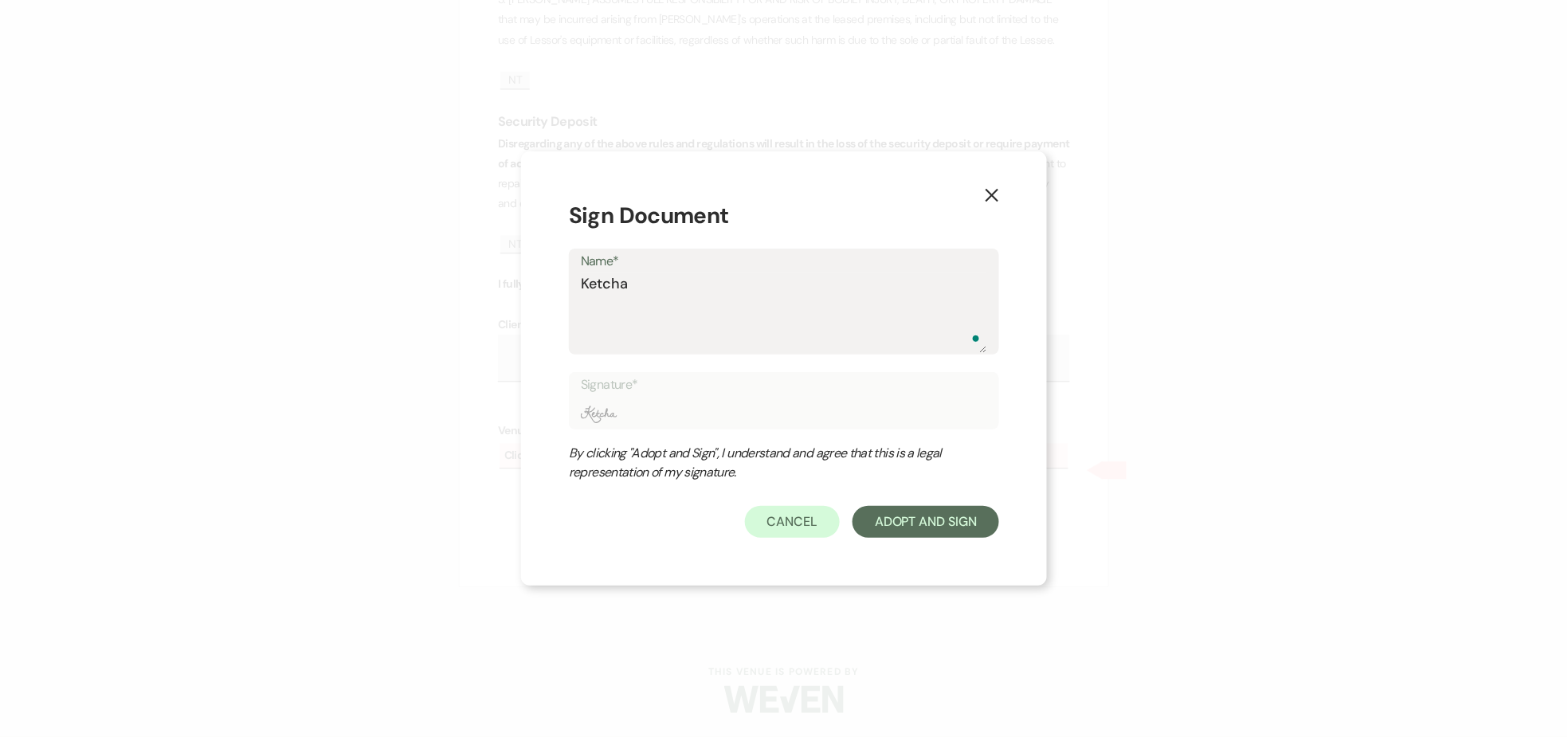
type input "Ketcha O"
type textarea "Ketcha Ou"
type input "Ketcha Ou"
type textarea "Ketcha Out"
type input "Ketcha Out"
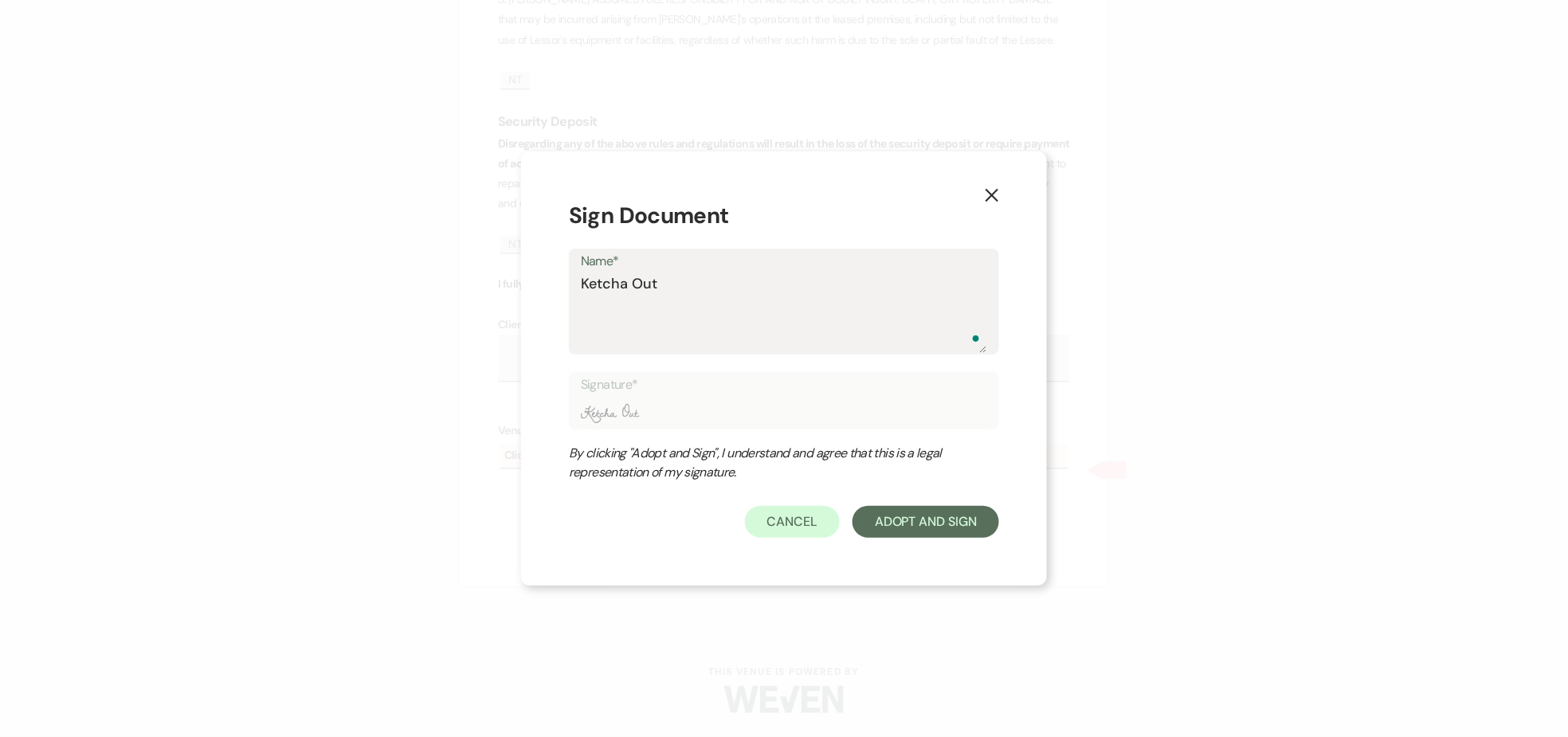
type textarea "Ketcha Outd"
type input "Ketcha Outd"
type textarea "Ketcha Outdo"
type input "Ketcha Outdo"
type textarea "Ketcha Outdoo"
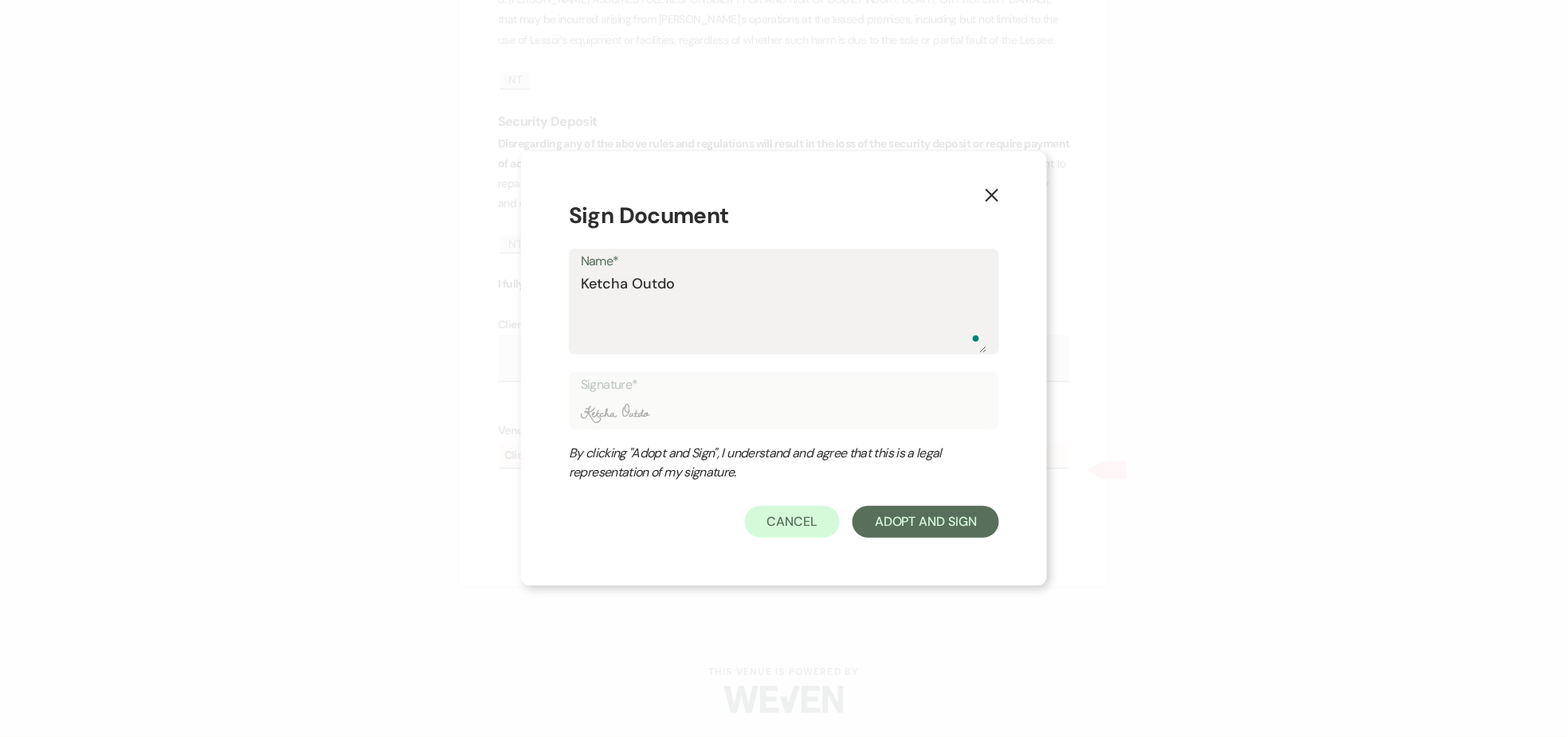
type input "Ketcha Outdoo"
type textarea "Ketcha Outdoor"
type input "Ketcha Outdoor"
type textarea "Ketcha Outdoors"
type input "Ketcha Outdoors"
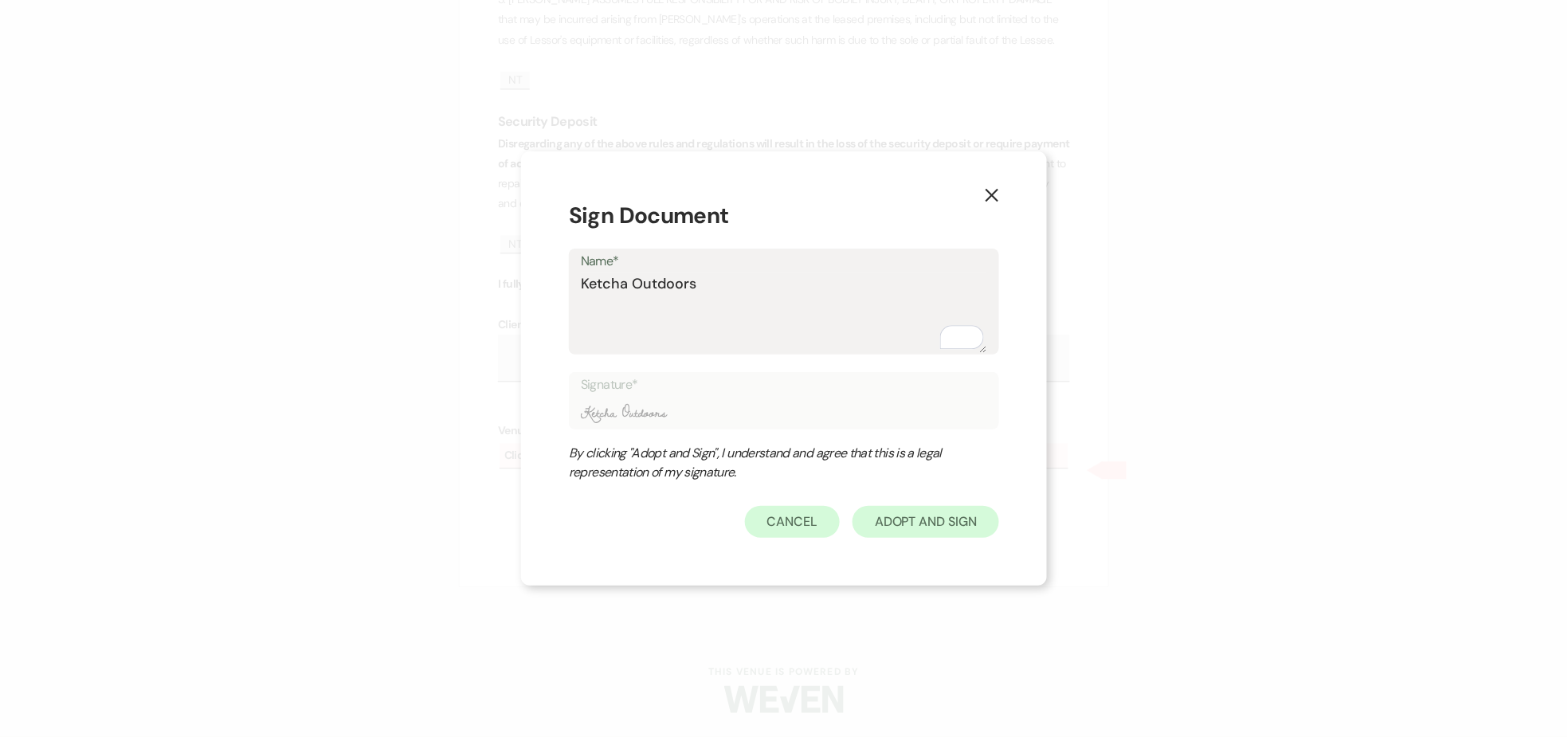
type textarea "Ketcha Outdoors"
click at [916, 517] on button "Adopt And Sign" at bounding box center [925, 522] width 146 height 32
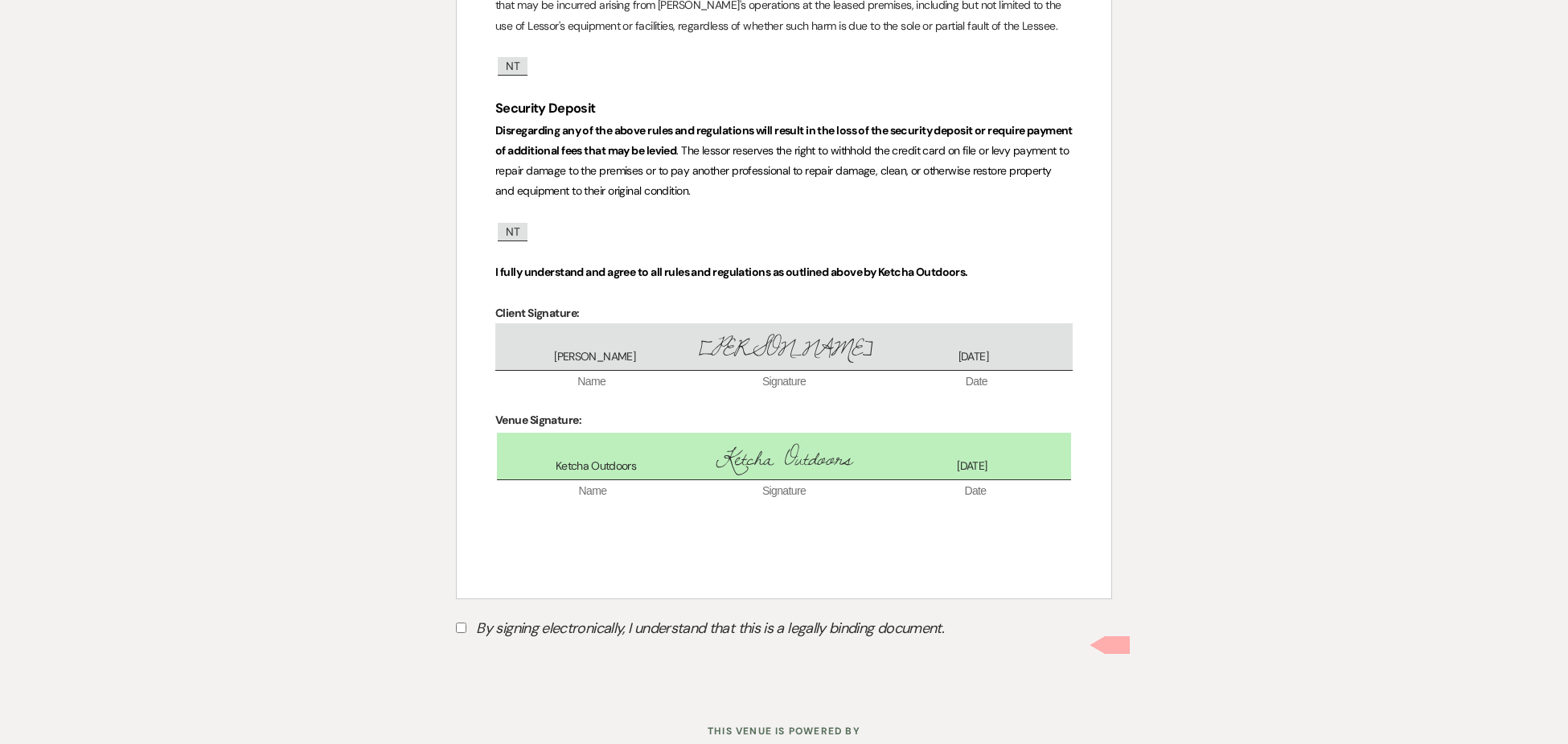
scroll to position [5488, 0]
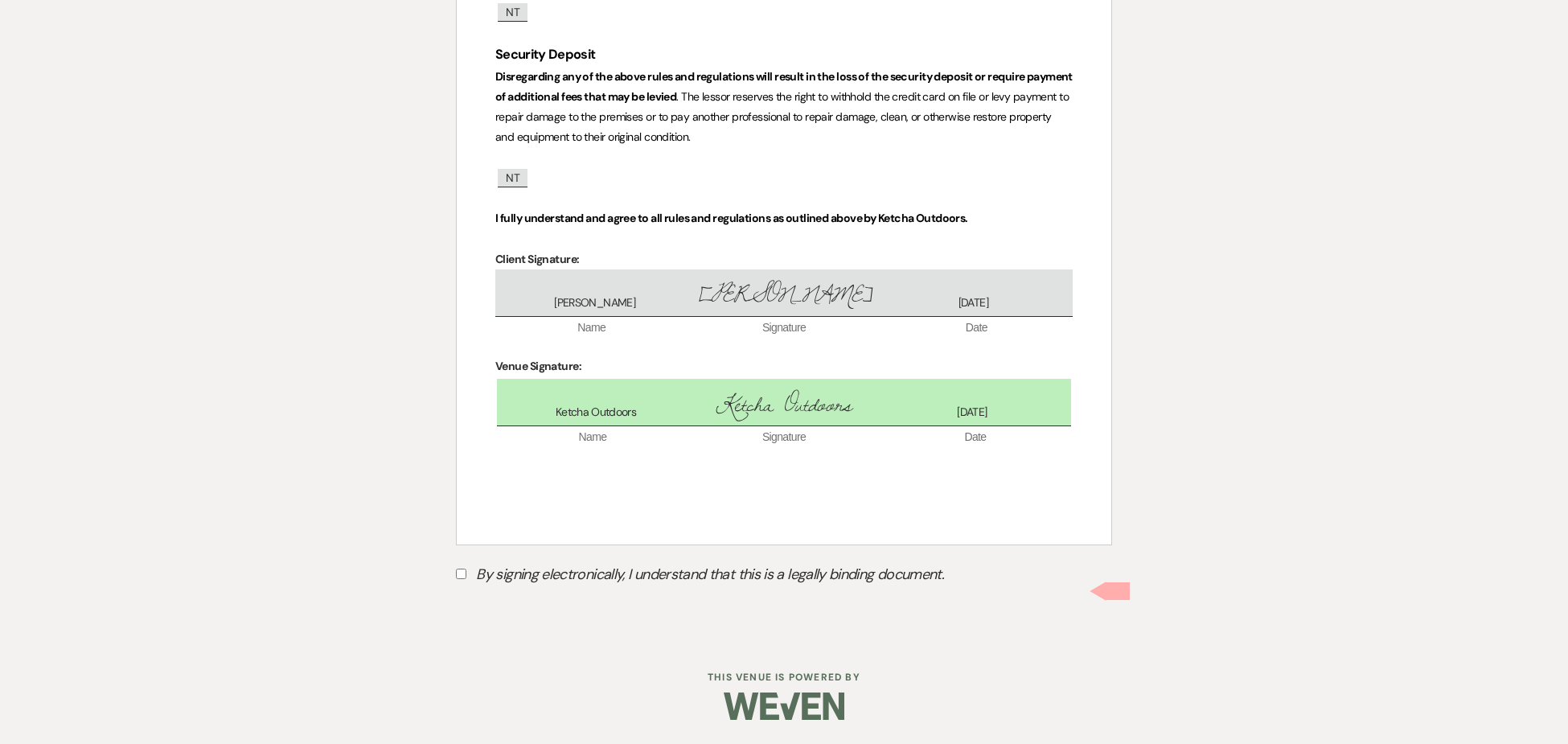
click at [462, 574] on input "By signing electronically, I understand that this is a legally binding document." at bounding box center [461, 573] width 10 height 10
checkbox input "true"
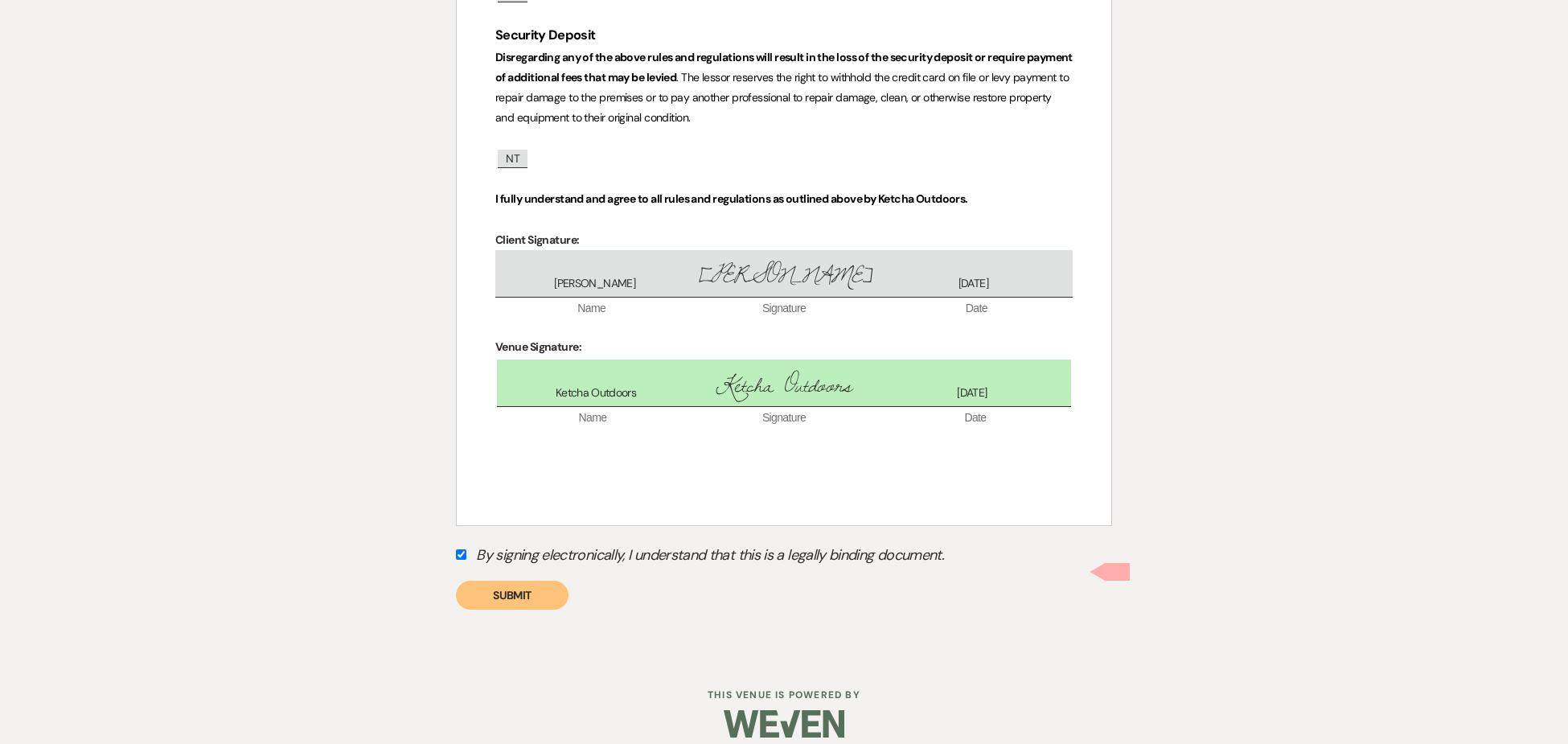
click at [505, 609] on button "Submit" at bounding box center [511, 594] width 113 height 29
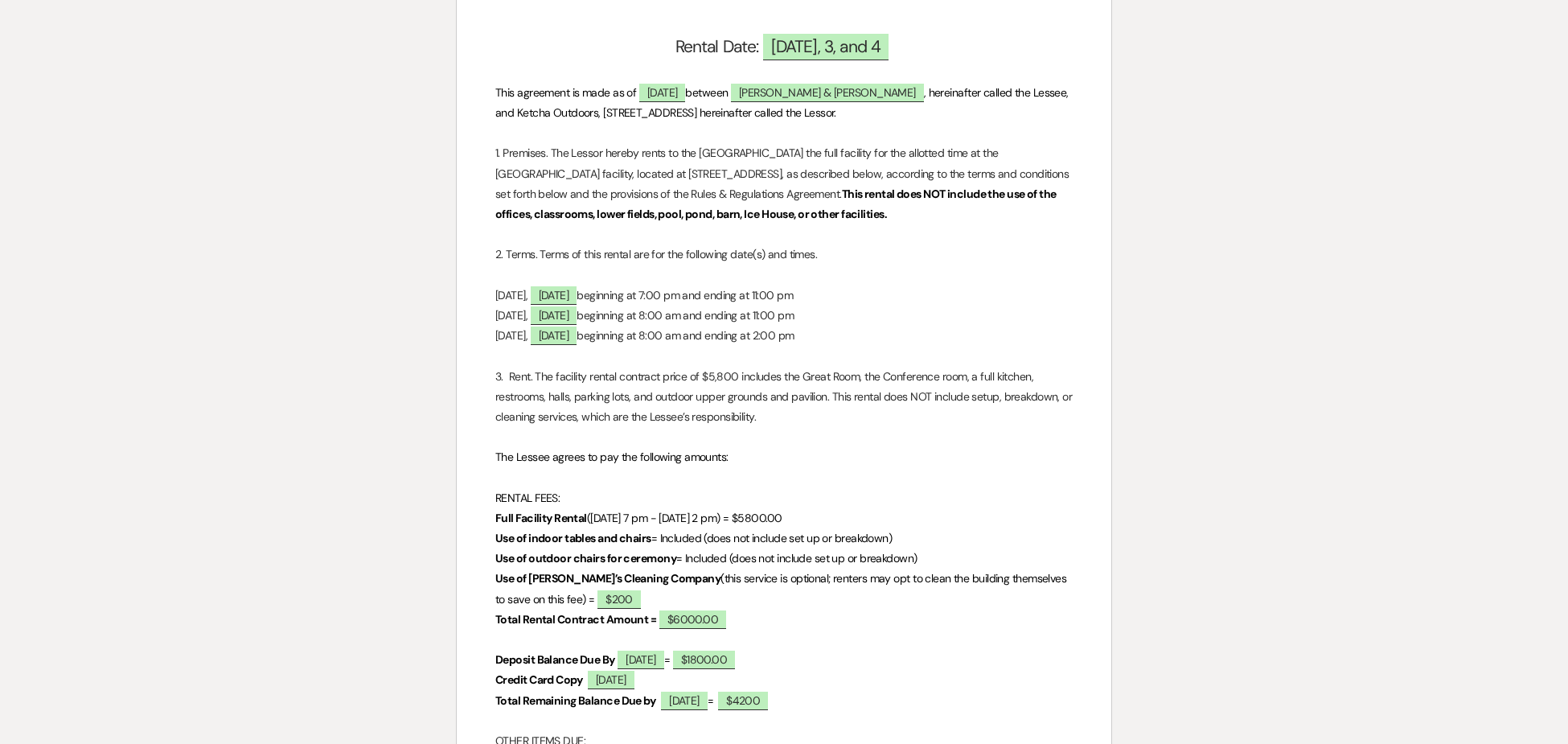
scroll to position [0, 0]
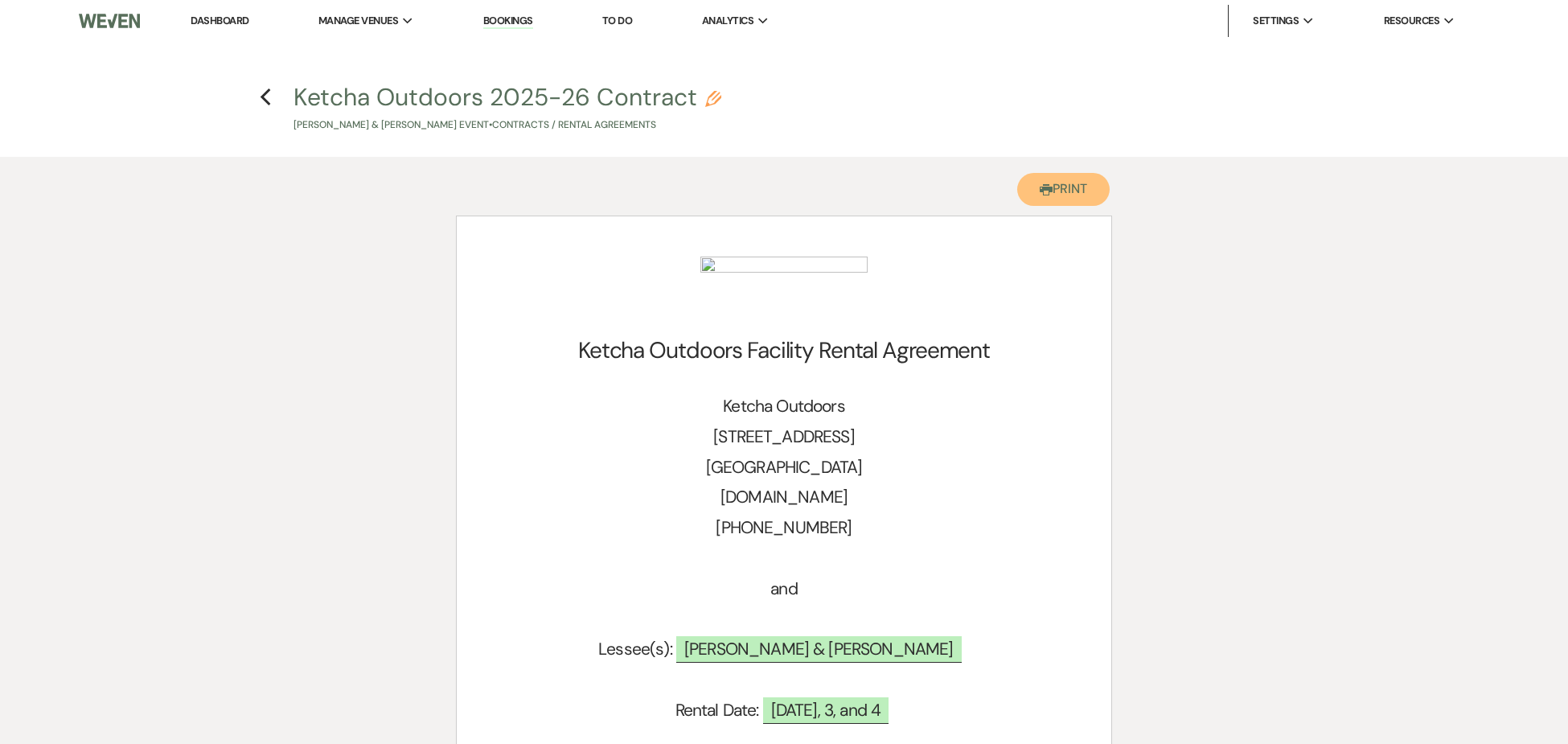
click at [1075, 184] on button "Printer Print" at bounding box center [1063, 188] width 93 height 33
click at [262, 94] on icon "Previous" at bounding box center [266, 97] width 12 height 19
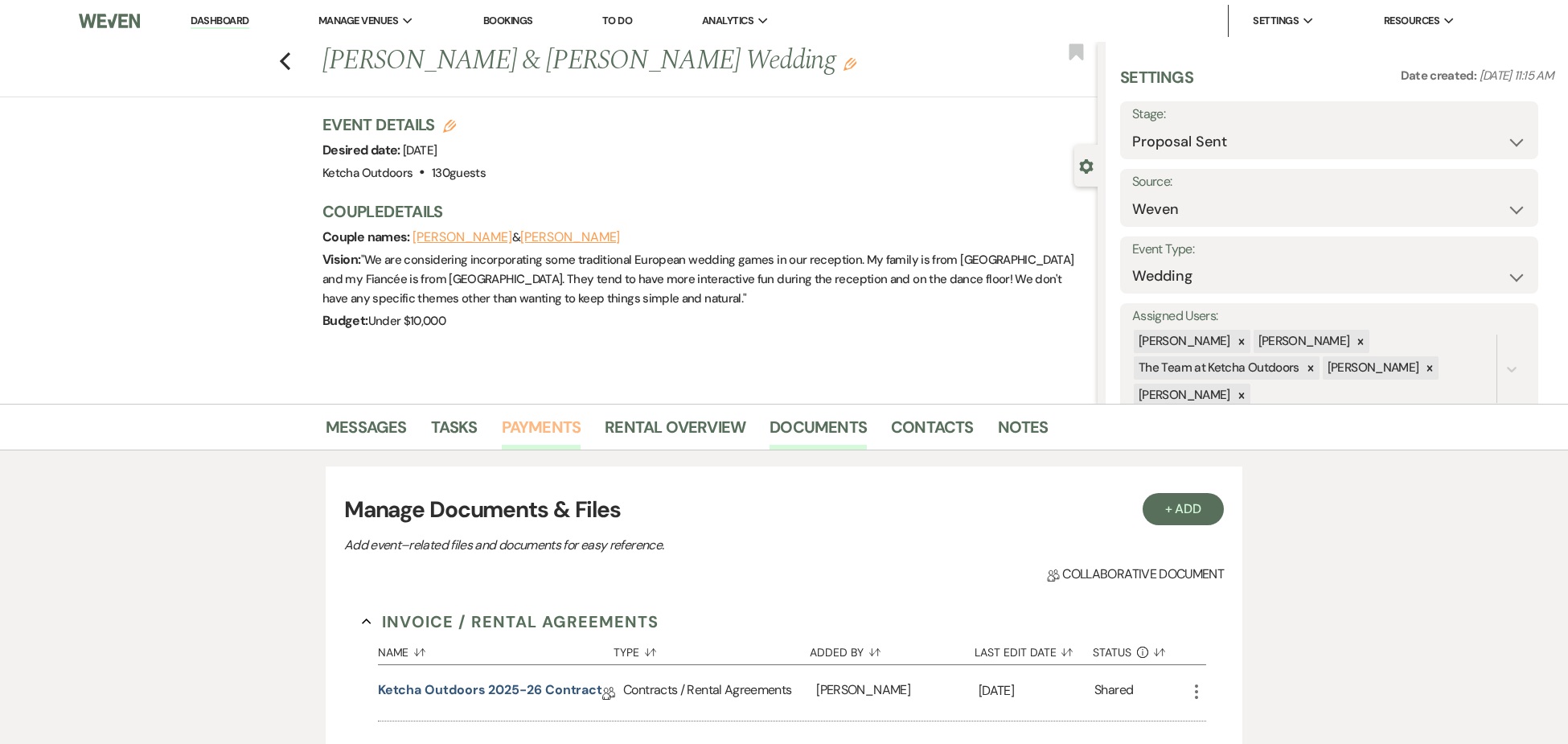
click at [543, 429] on link "Payments" at bounding box center [541, 431] width 80 height 35
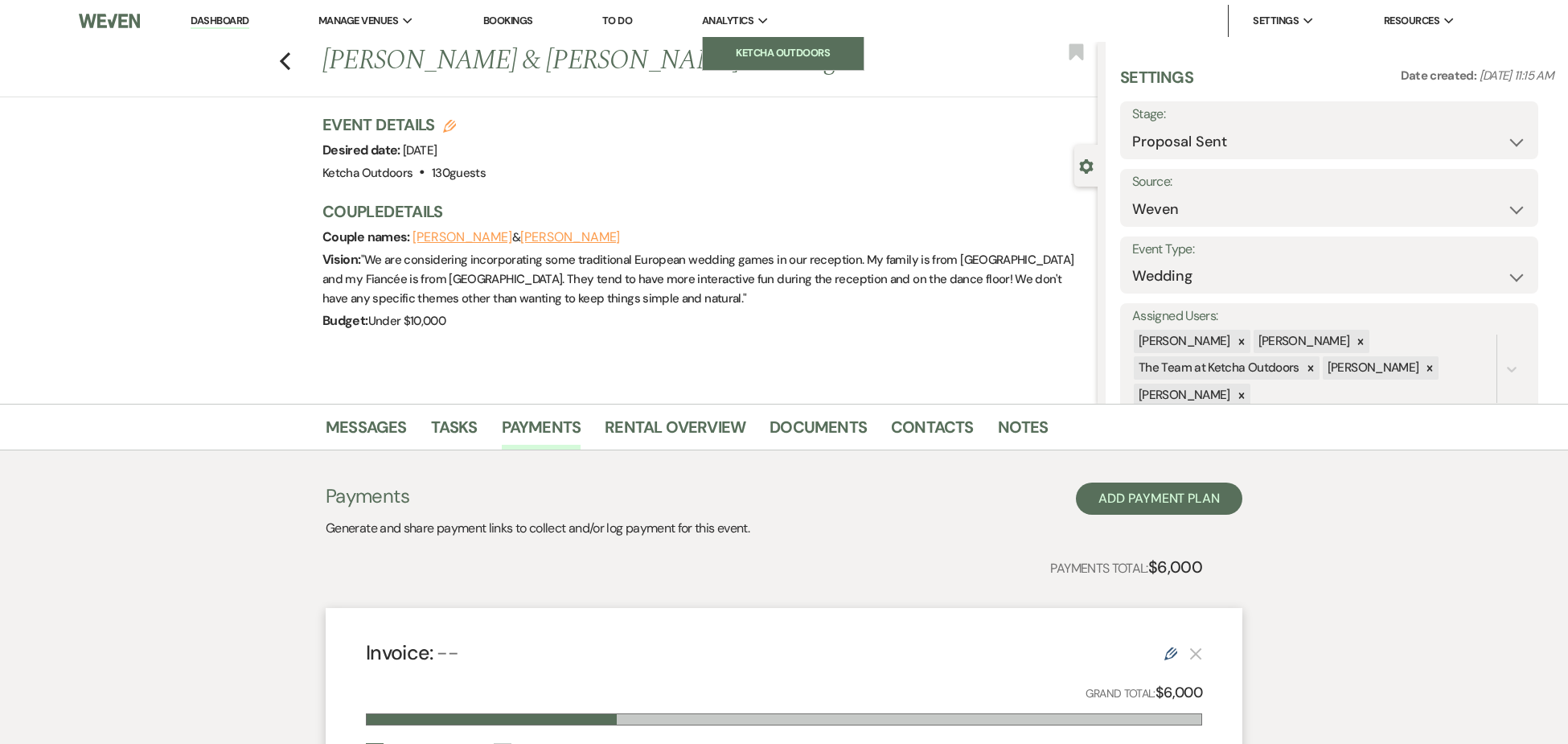
click at [745, 53] on li "Ketcha Outdoors" at bounding box center [783, 53] width 145 height 16
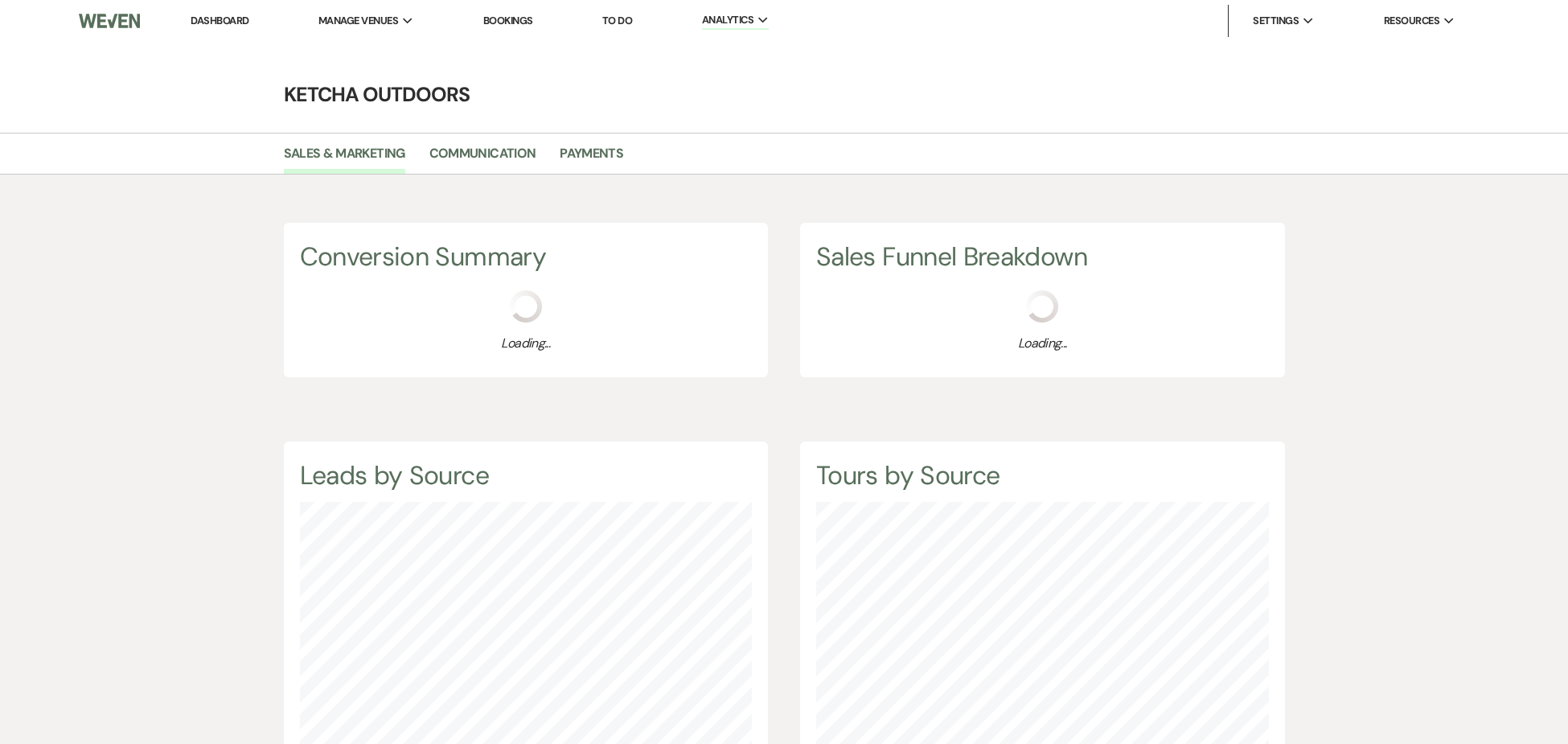
scroll to position [744, 1568]
click at [585, 149] on link "Payments" at bounding box center [591, 159] width 64 height 31
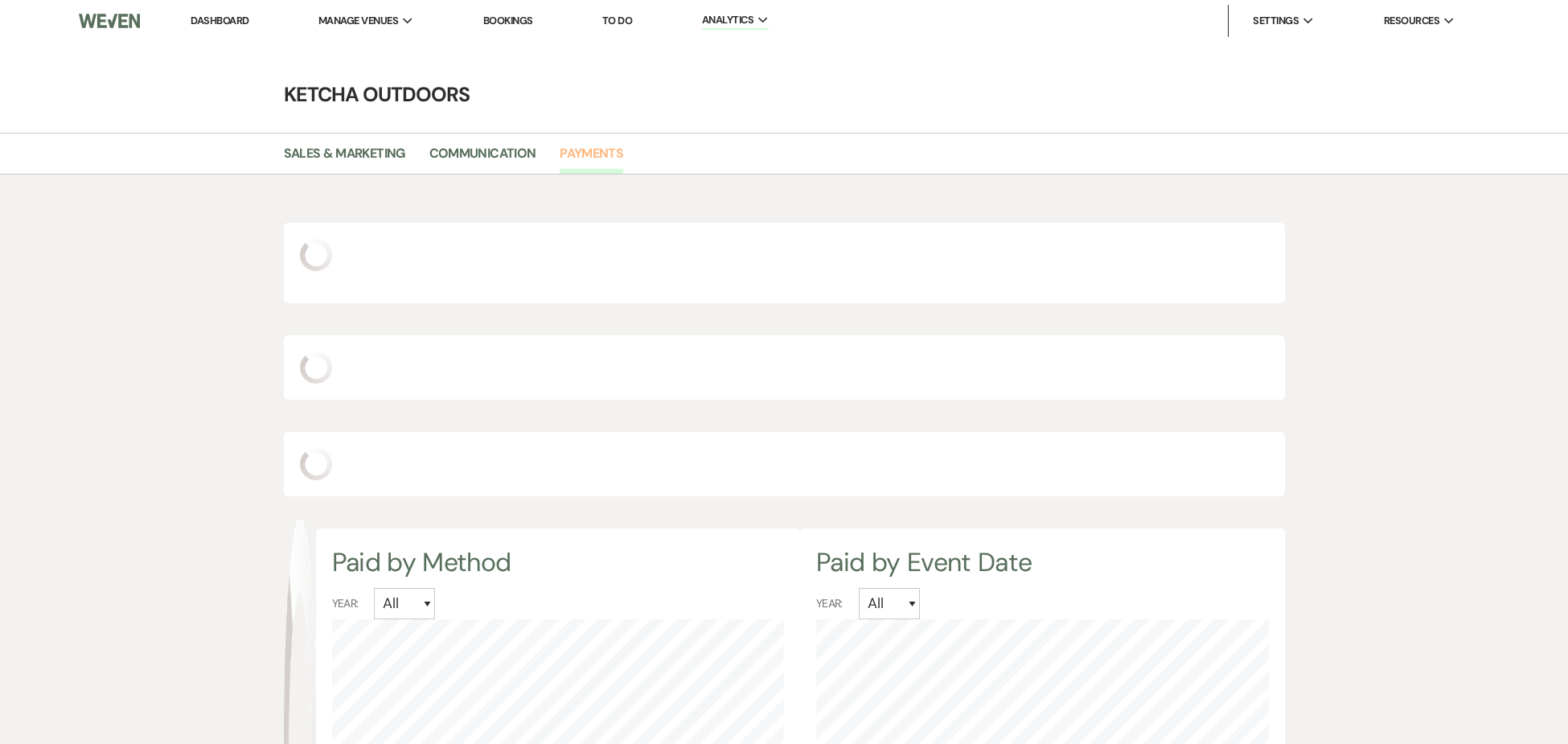
select select "2025"
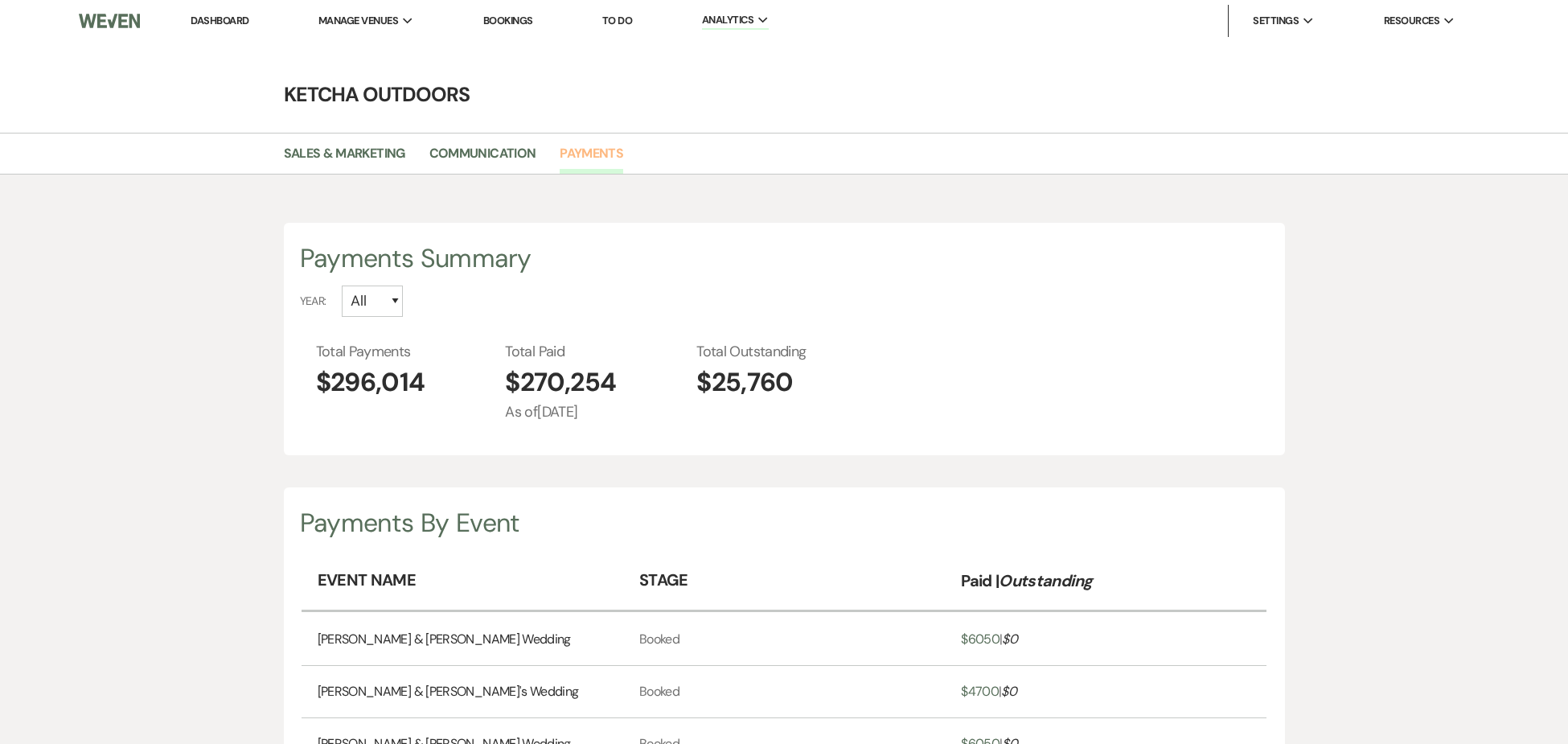
scroll to position [744, 1568]
click at [394, 299] on select "All 2026 2025 2024 2023 2022 2021 2020 2019" at bounding box center [372, 300] width 61 height 31
select select "2025"
click at [342, 285] on select "All 2026 2025 2024 2023 2022 2021 2020 2019" at bounding box center [372, 300] width 61 height 31
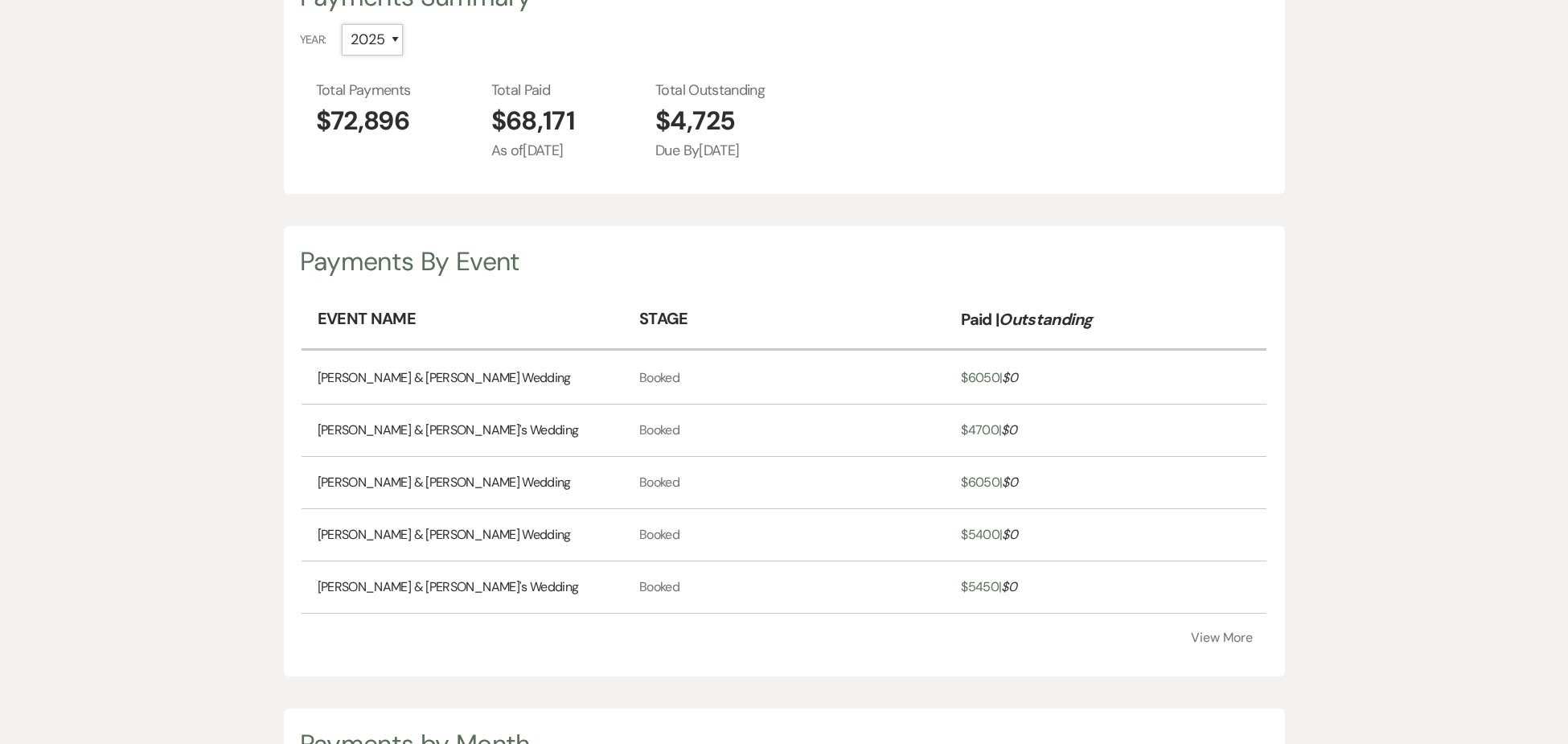
scroll to position [439, 0]
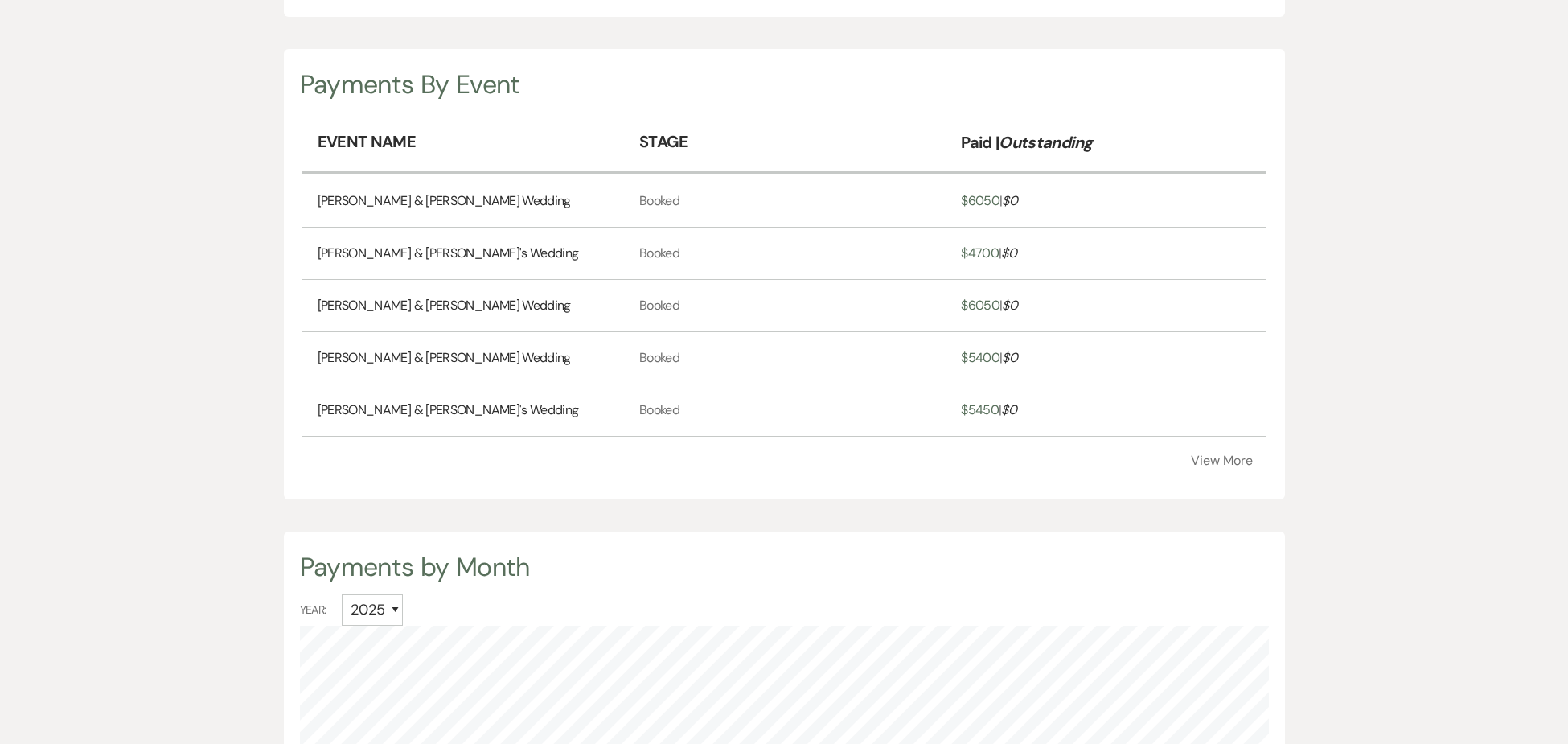
click at [1220, 456] on button "View More" at bounding box center [1222, 461] width 62 height 13
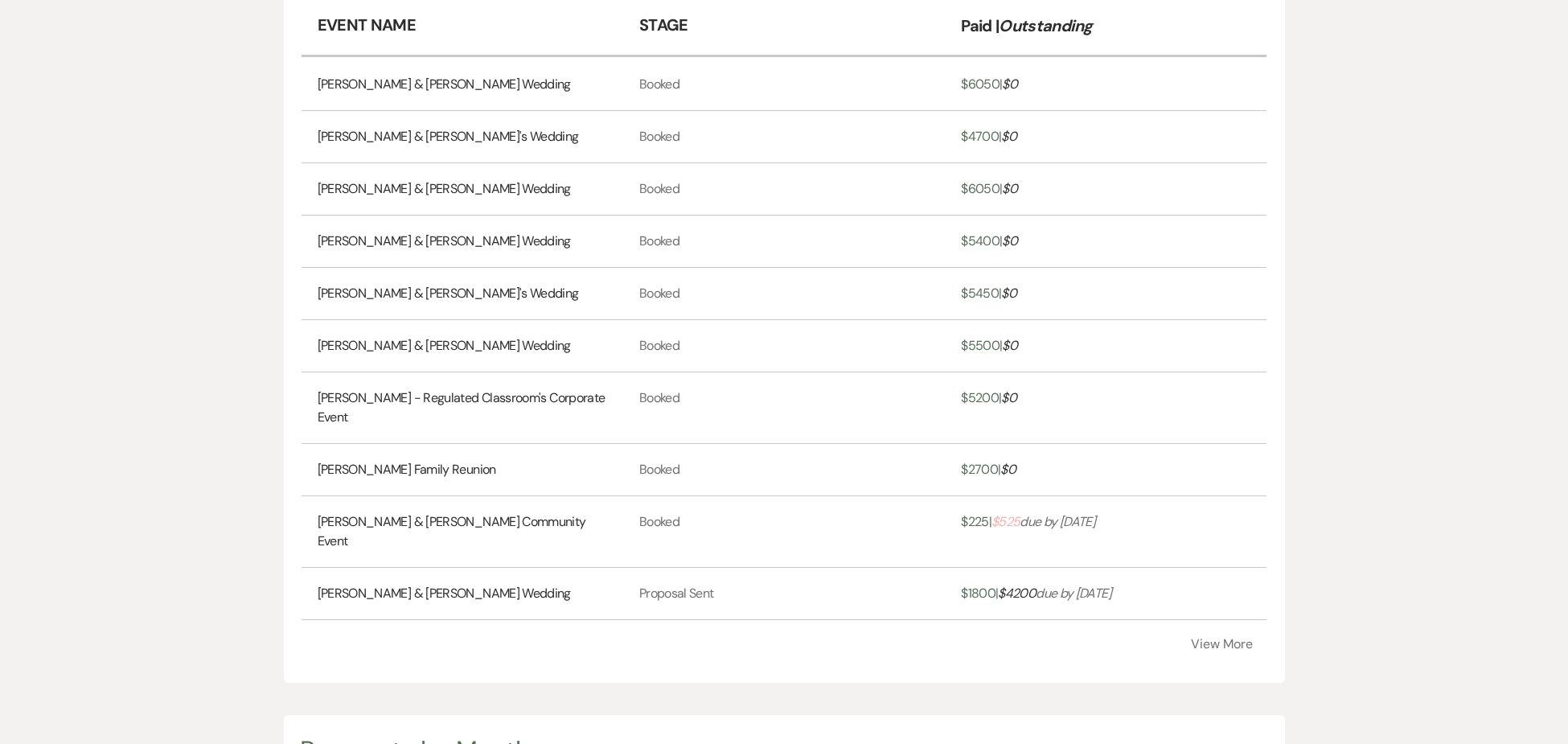
scroll to position [568, 0]
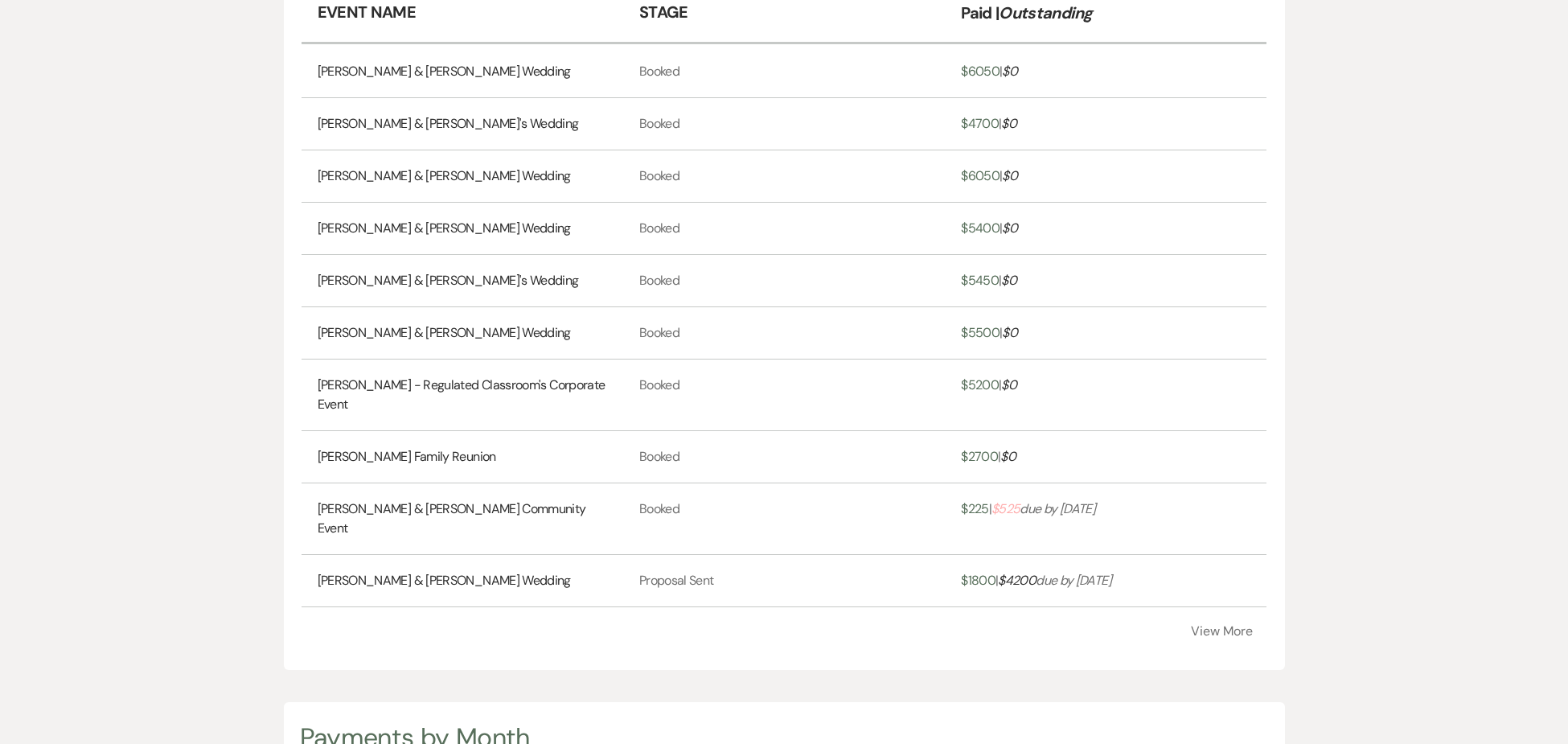
click at [1012, 505] on span "$ 525" at bounding box center [1006, 509] width 28 height 17
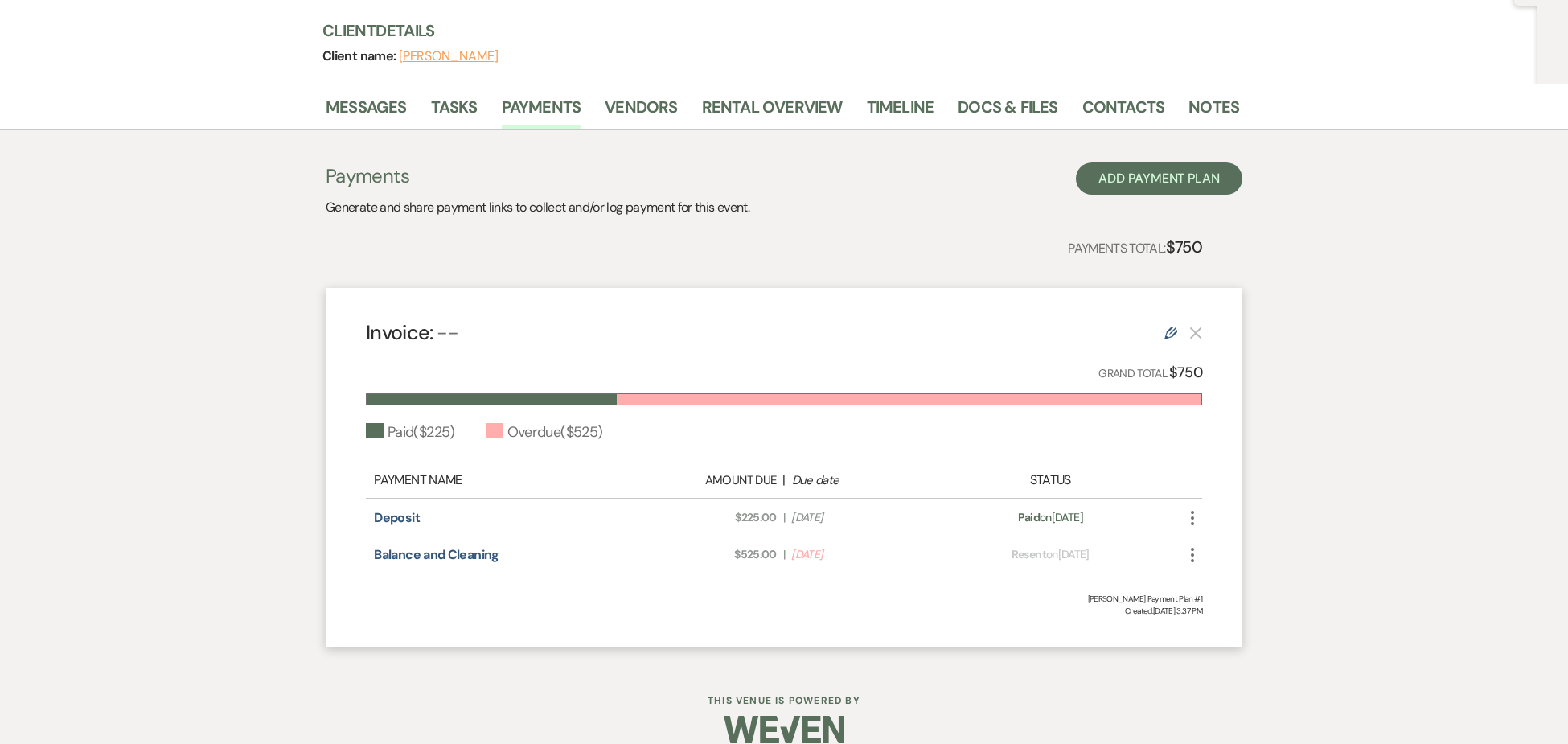
scroll to position [193, 0]
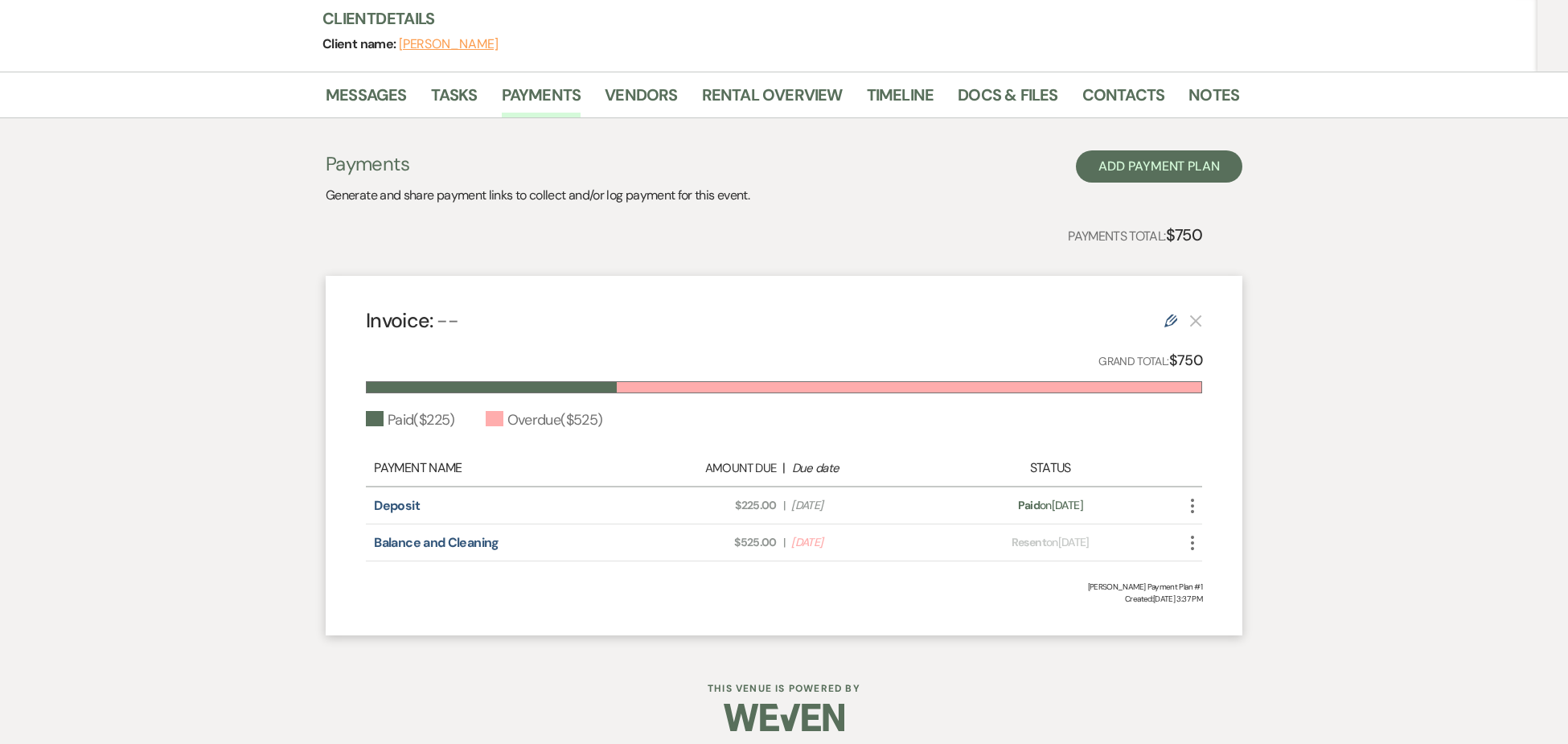
click at [1191, 538] on use "button" at bounding box center [1192, 543] width 3 height 15
click at [458, 540] on link "Balance and Cleaning" at bounding box center [436, 543] width 125 height 17
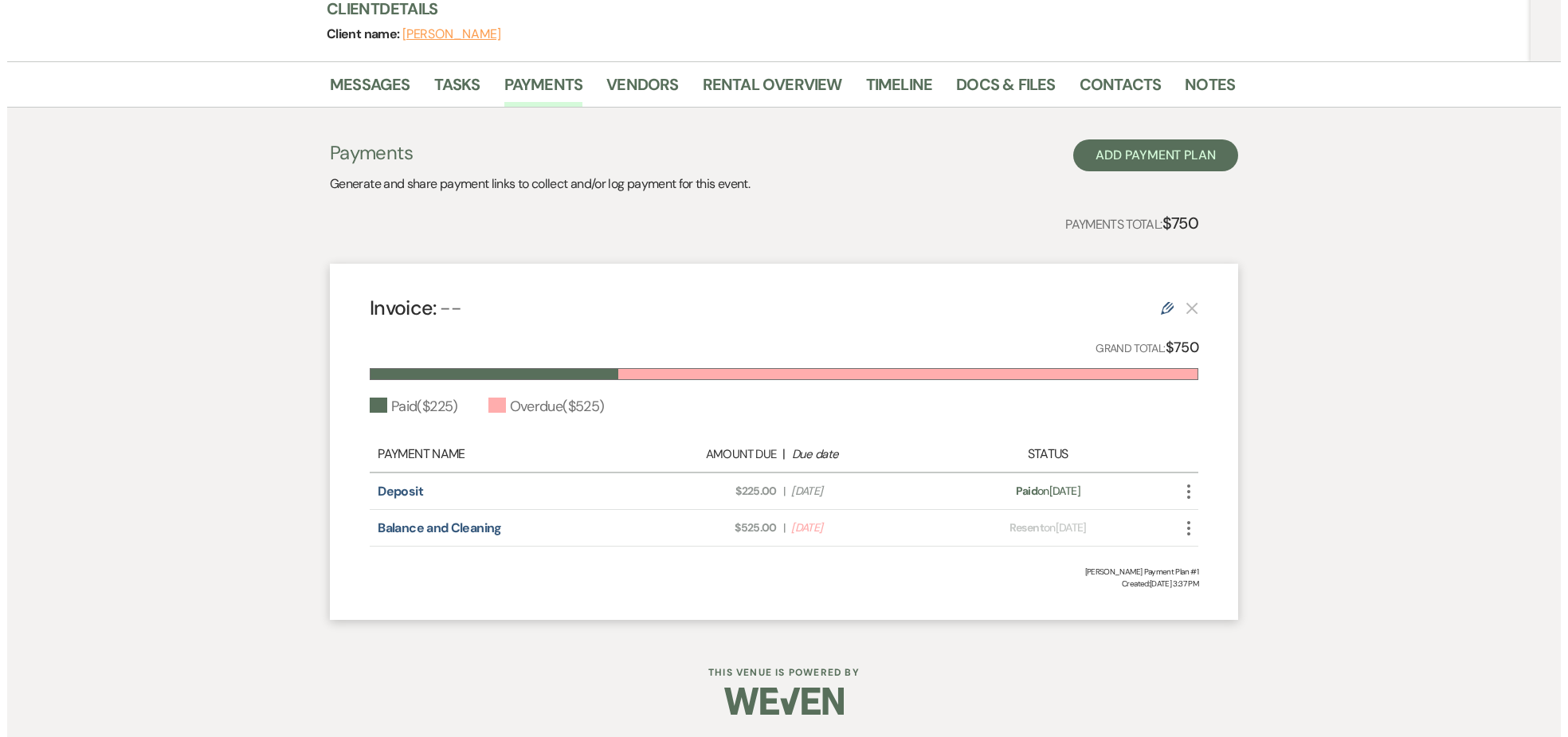
scroll to position [201, 0]
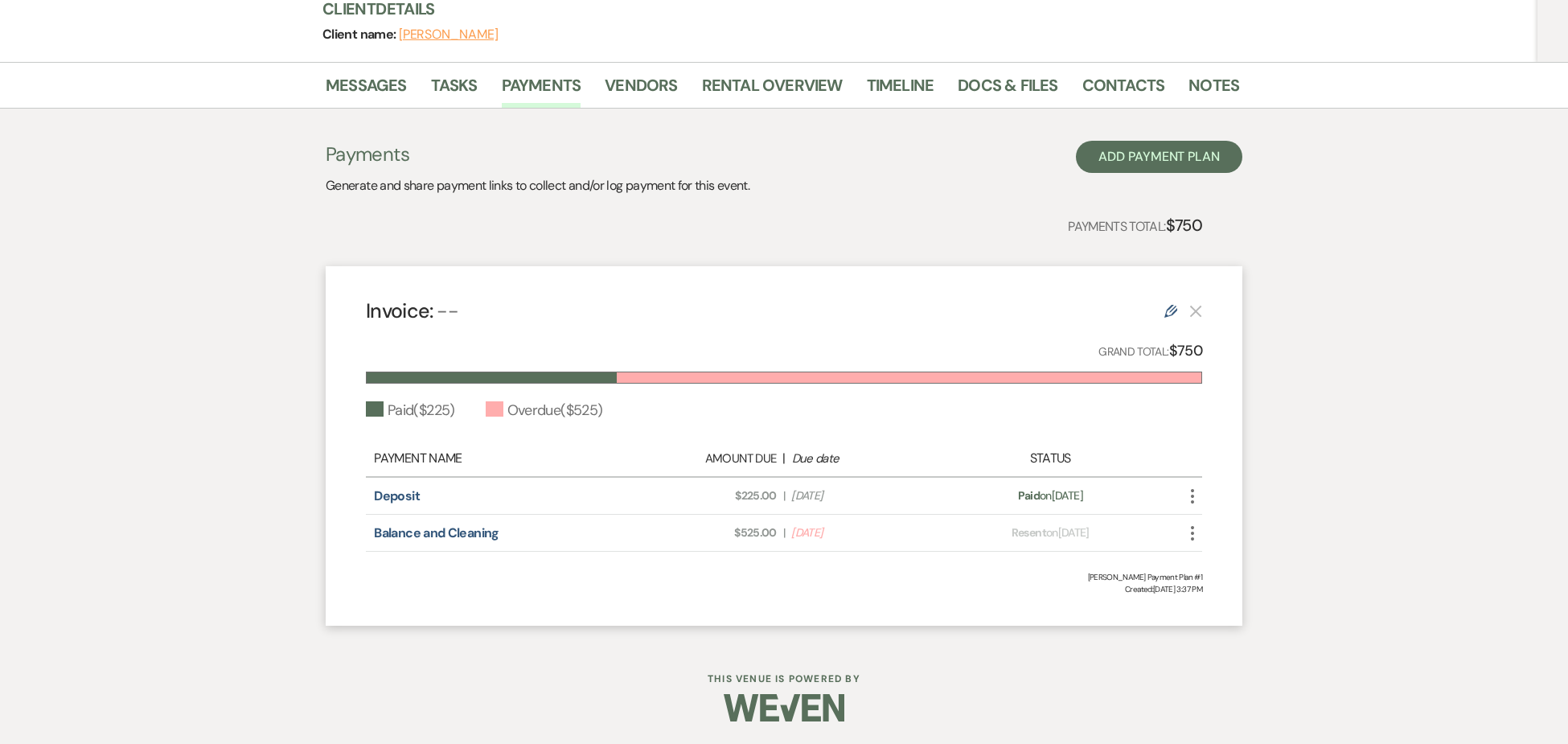
click at [1192, 527] on use "button" at bounding box center [1192, 534] width 3 height 15
click at [1230, 563] on button "Attach File Attach to Message" at bounding box center [1264, 564] width 162 height 27
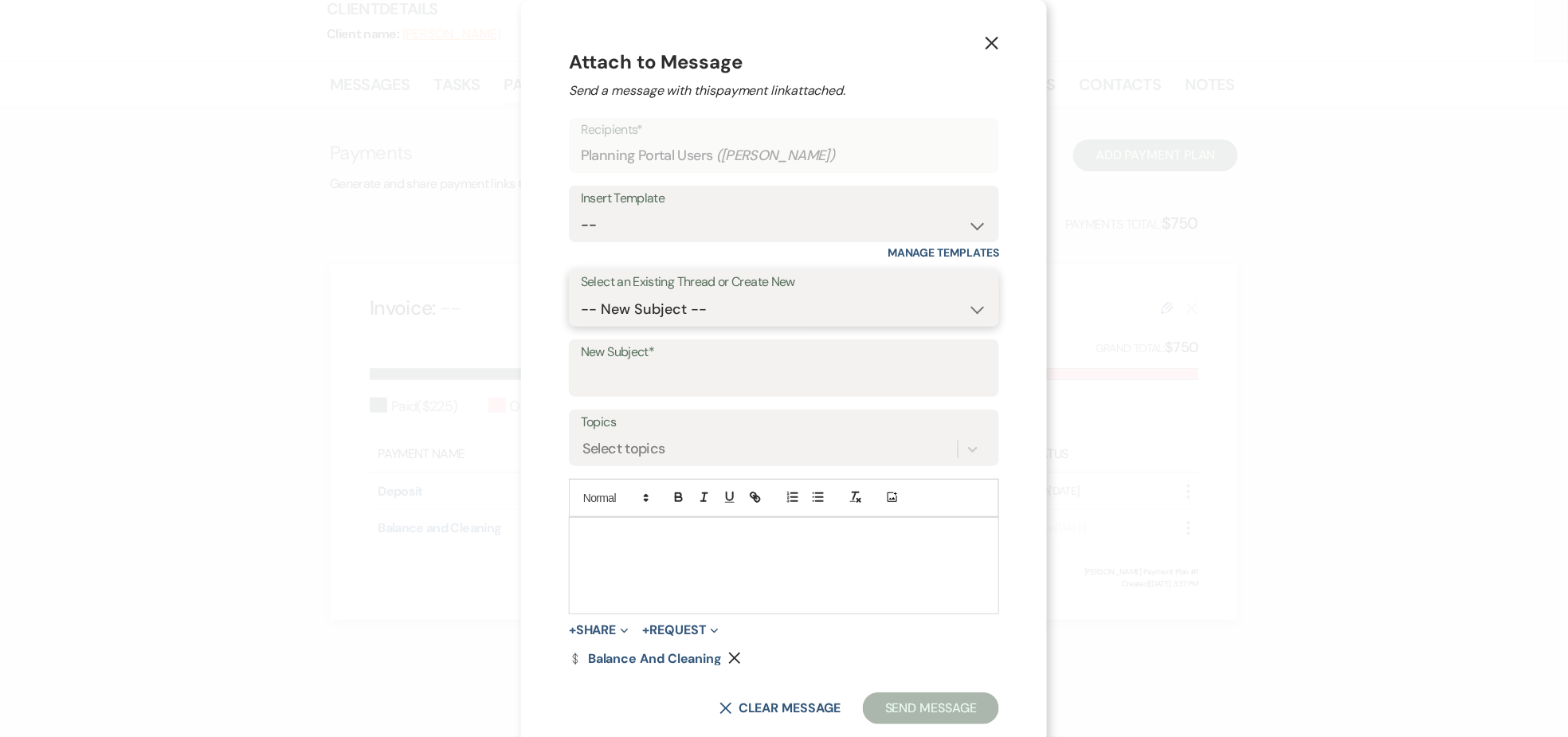
click at [966, 311] on select "-- New Subject -- Rental Contract Name of Lessee Name of Lessee Thank you for y…" at bounding box center [783, 309] width 406 height 31
click at [970, 224] on select "-- Weven Planning Portal Introduction (Booked Events) Deposit Payment Rental Co…" at bounding box center [783, 224] width 406 height 31
select select "302"
click at [581, 209] on select "-- Weven Planning Portal Introduction (Booked Events) Deposit Payment Rental Co…" at bounding box center [783, 224] width 406 height 31
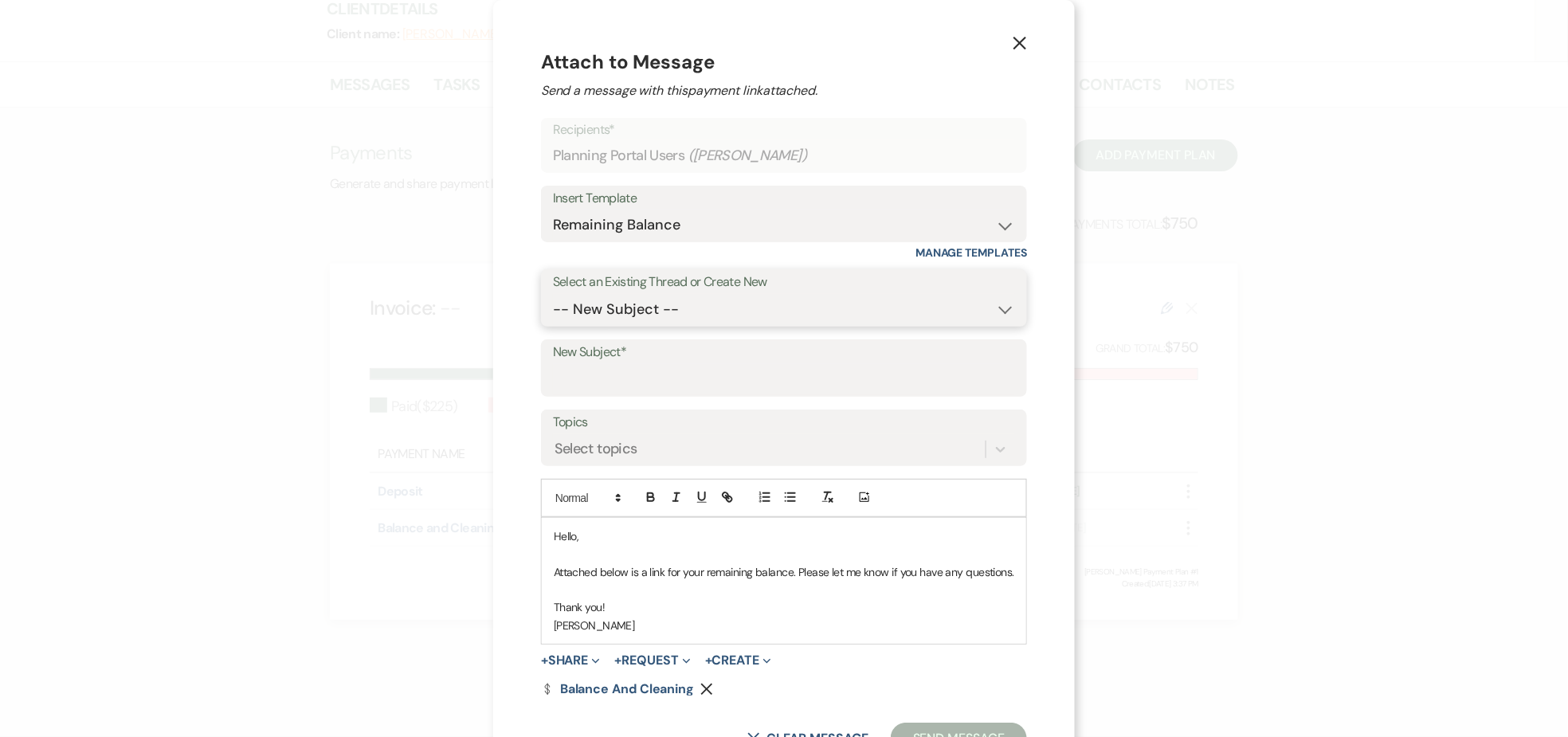
click at [997, 305] on select "-- New Subject -- Rental Contract Name of Lessee Name of Lessee Thank you for y…" at bounding box center [784, 309] width 462 height 31
click at [553, 294] on select "-- New Subject -- Rental Contract Name of Lessee Name of Lessee Thank you for y…" at bounding box center [784, 309] width 462 height 31
click at [996, 309] on select "-- New Subject -- Rental Contract Name of Lessee Name of Lessee Thank you for y…" at bounding box center [784, 309] width 462 height 31
select select "393641"
click at [554, 295] on select "-- New Subject -- Rental Contract Name of Lessee Name of Lessee Thank you for y…" at bounding box center [784, 309] width 462 height 31
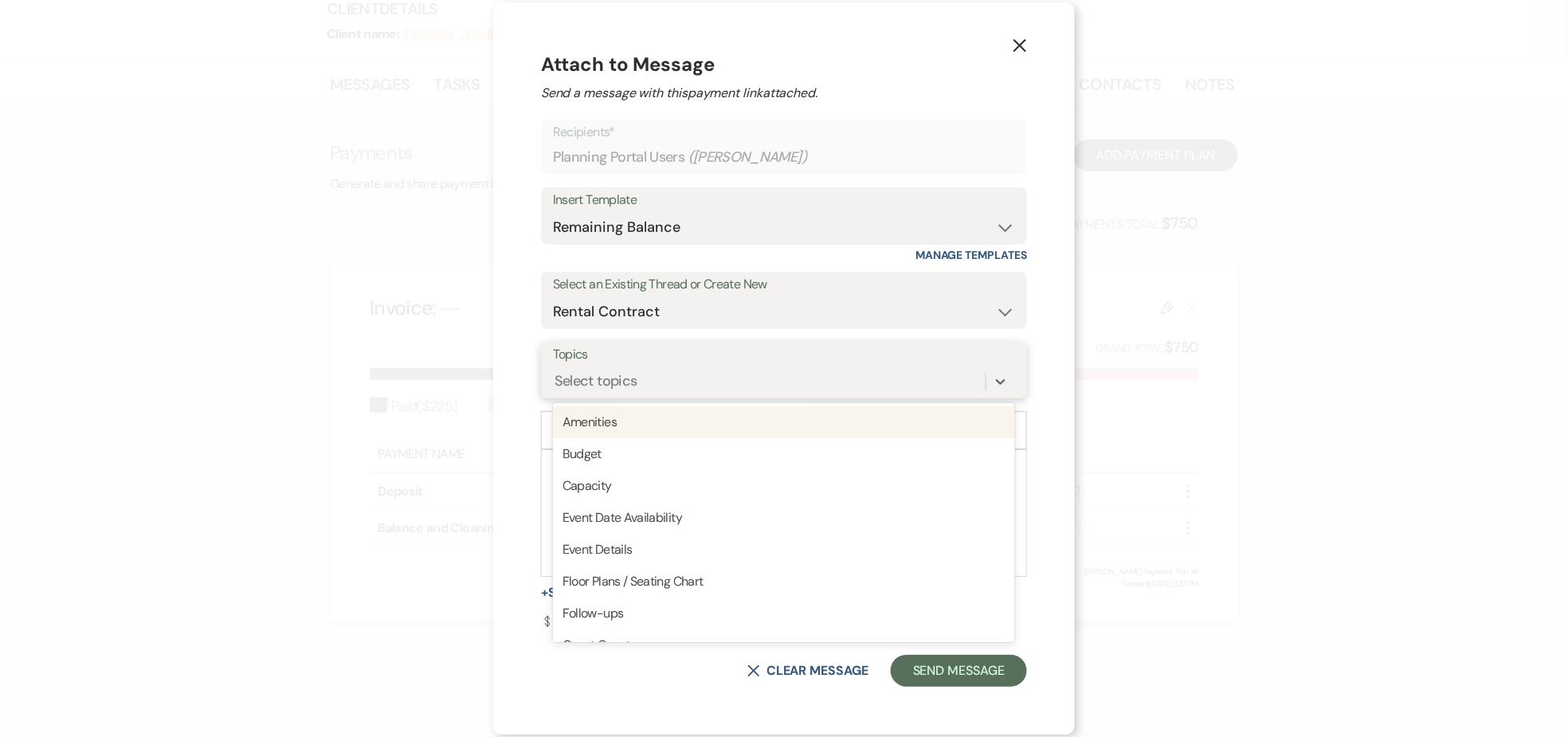
click at [650, 379] on div "Select topics" at bounding box center [769, 381] width 432 height 28
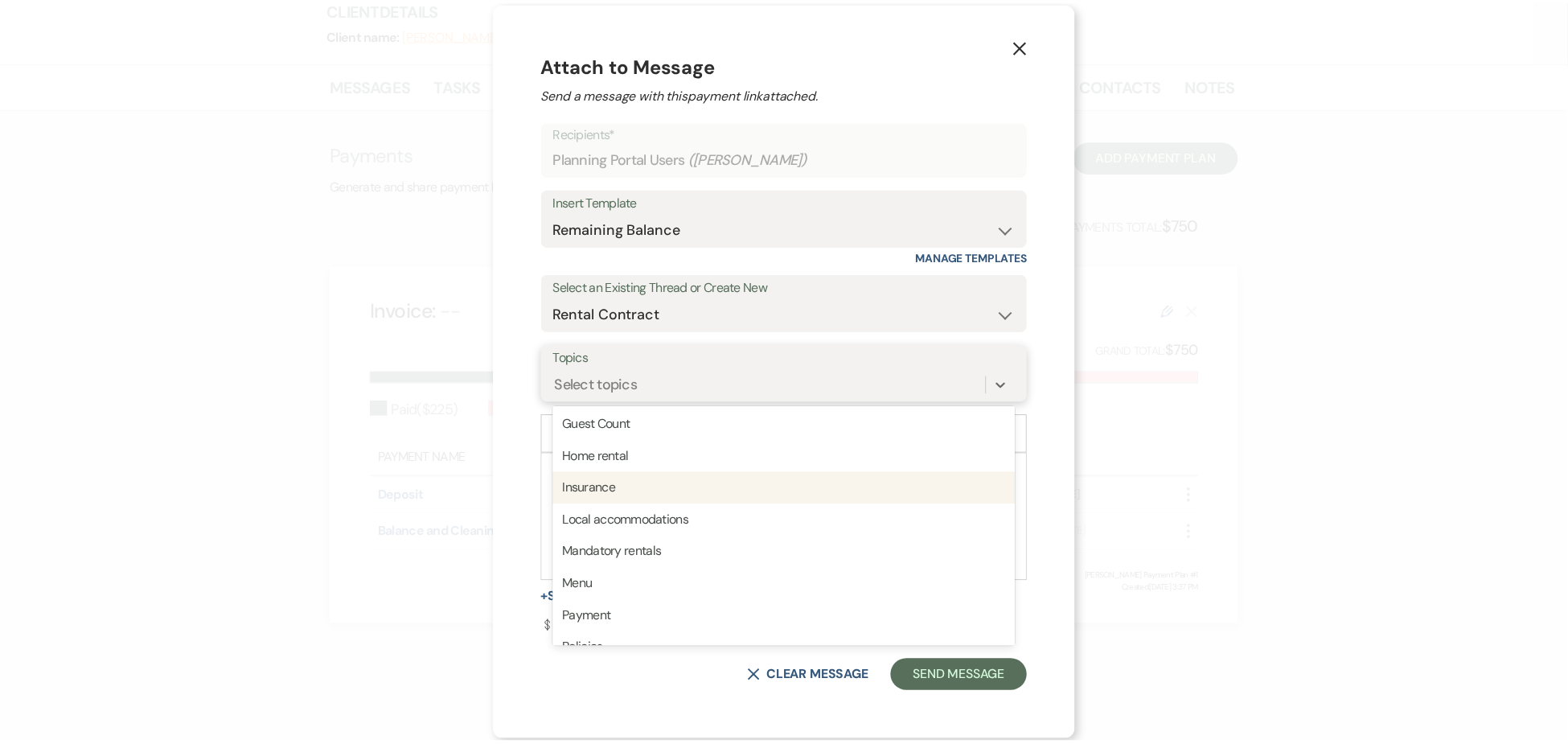
scroll to position [227, 0]
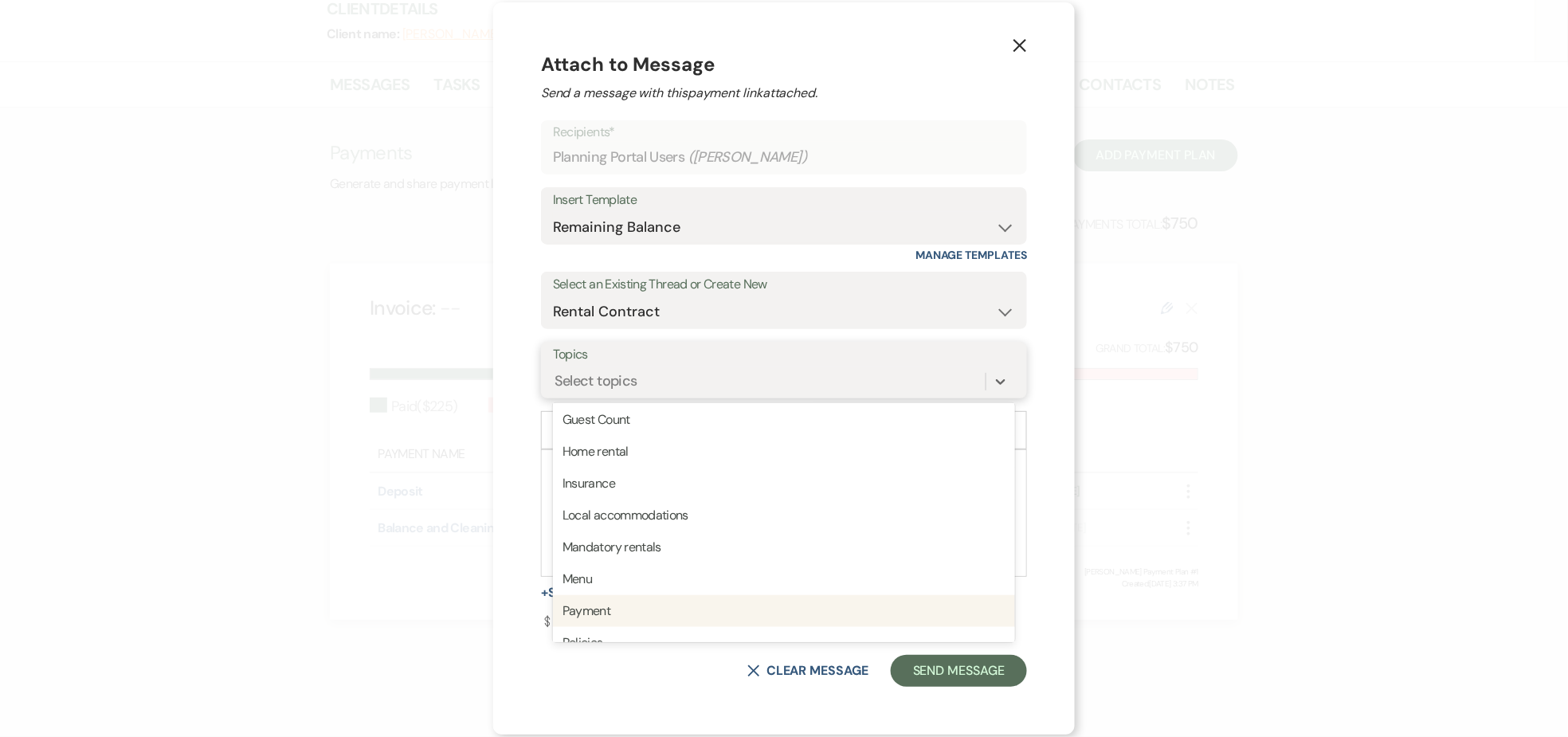
click at [629, 609] on div "Payment" at bounding box center [784, 612] width 462 height 32
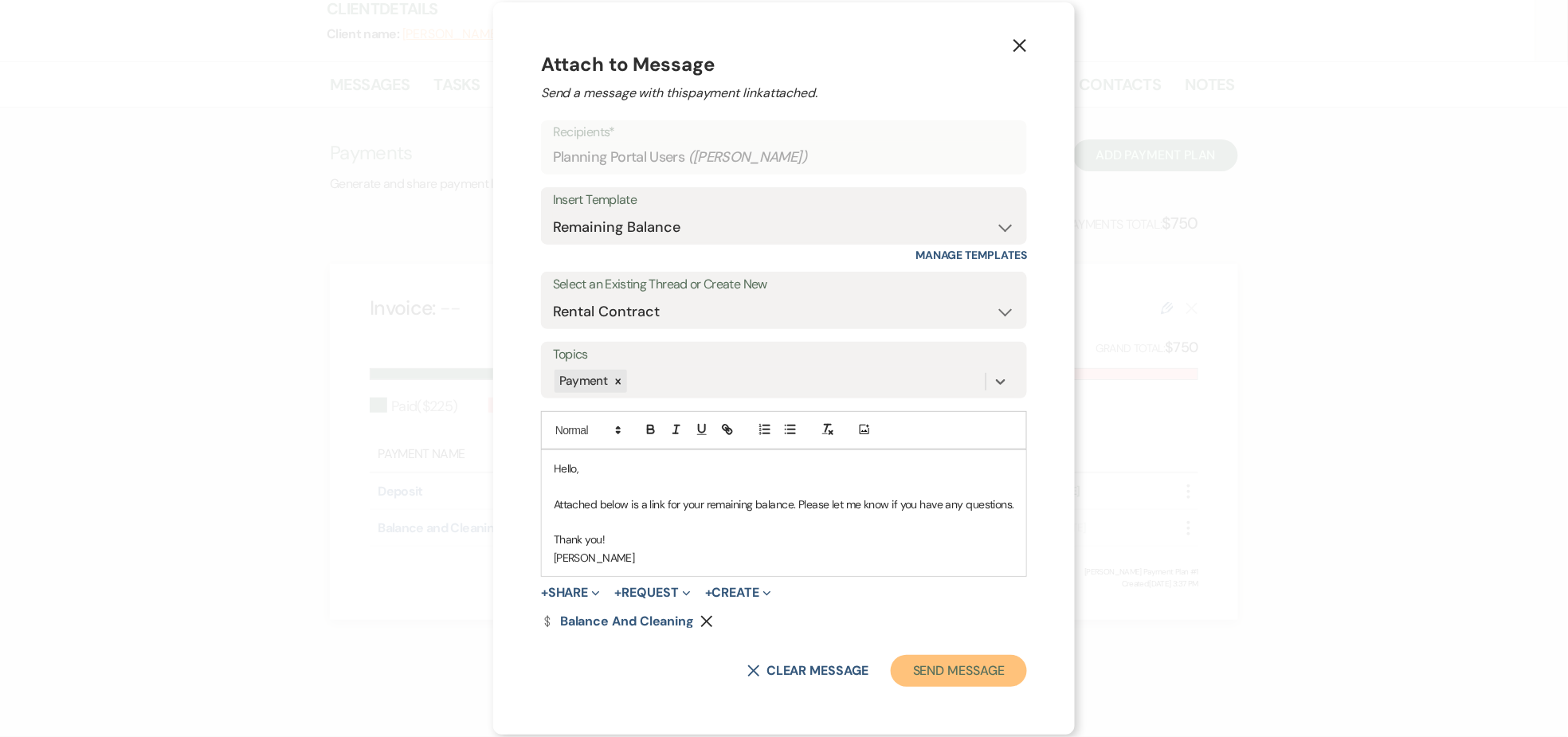
click at [956, 670] on button "Send Message" at bounding box center [959, 671] width 136 height 32
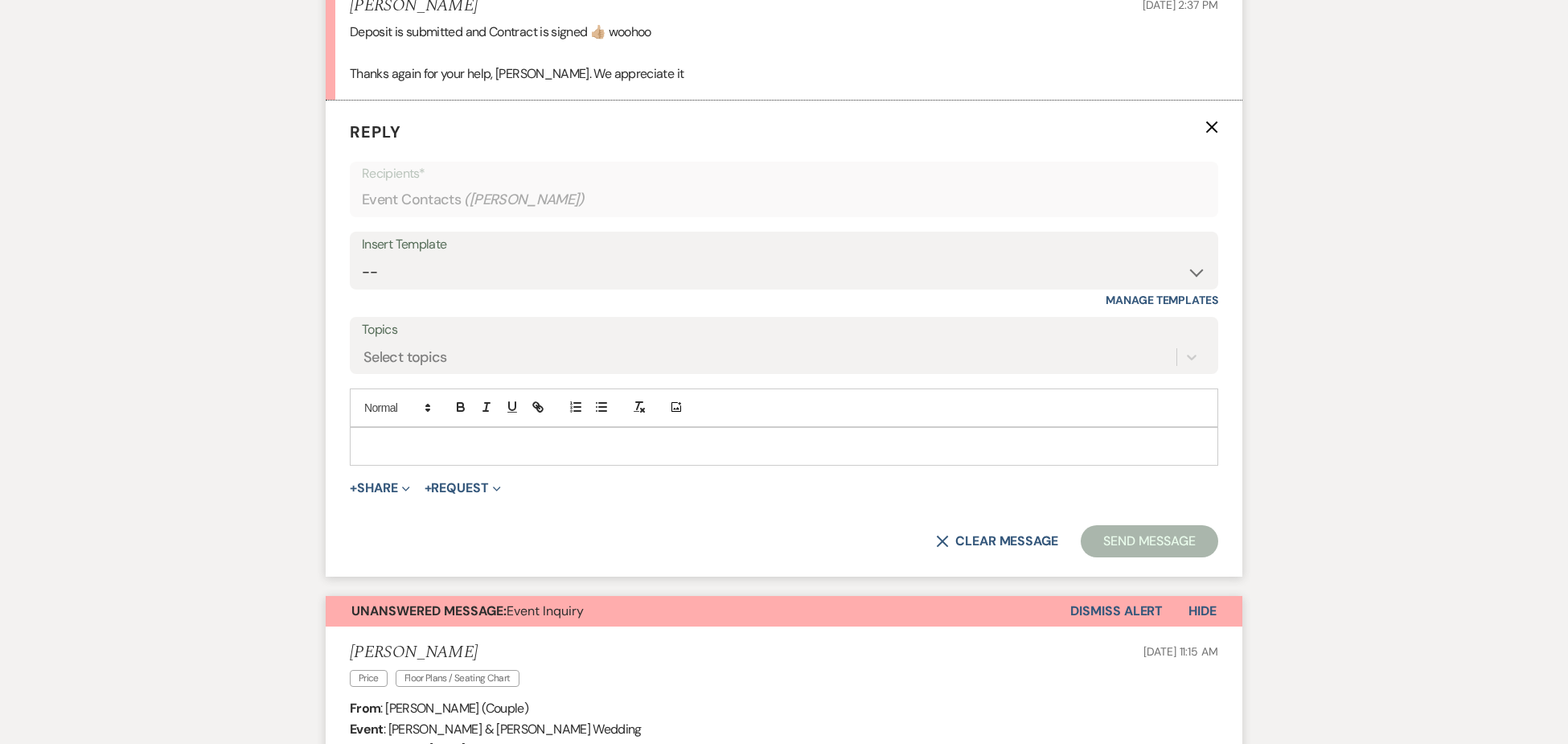
scroll to position [1250, 0]
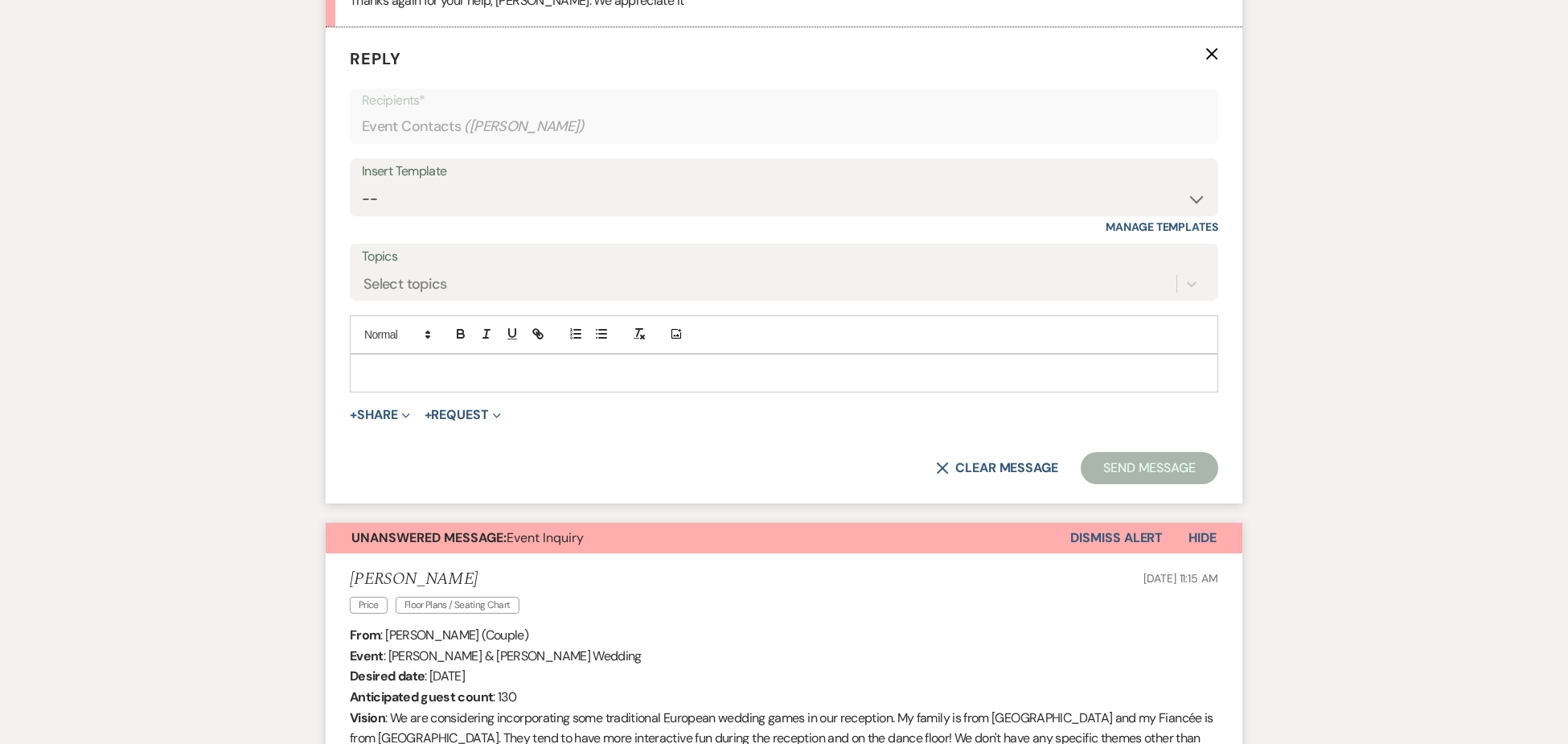
click at [411, 374] on p at bounding box center [784, 373] width 842 height 18
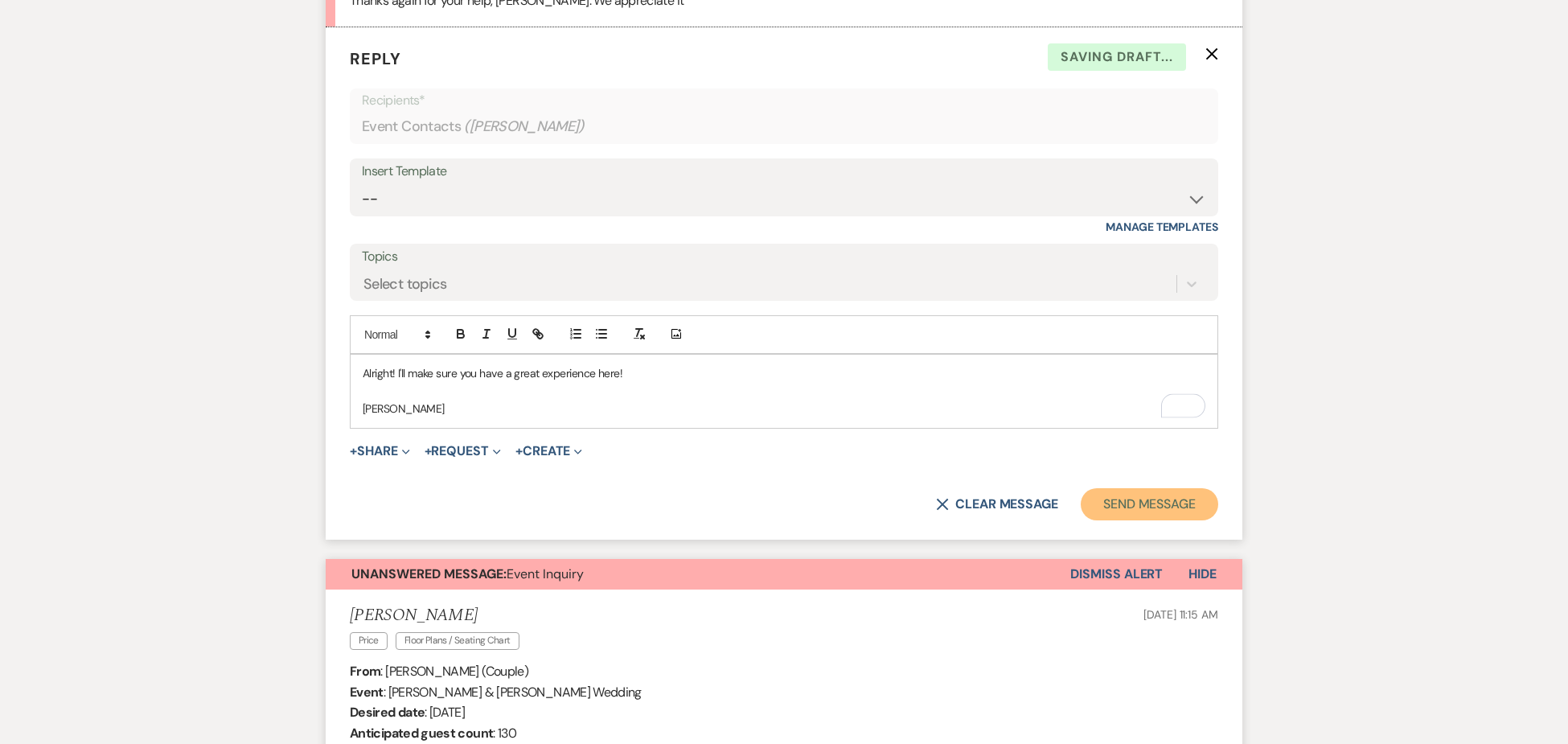
click at [1148, 514] on button "Send Message" at bounding box center [1149, 505] width 138 height 32
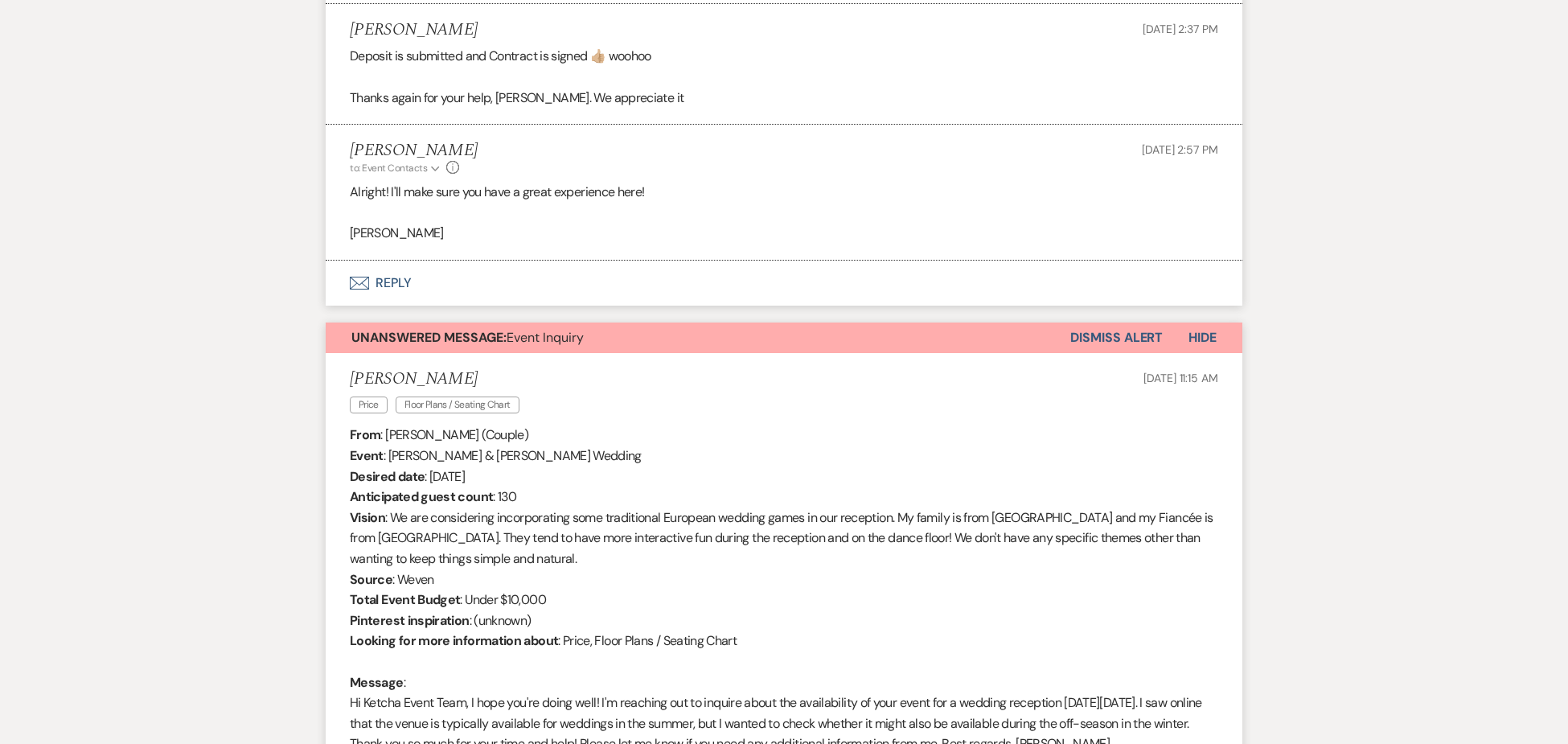
scroll to position [1172, 0]
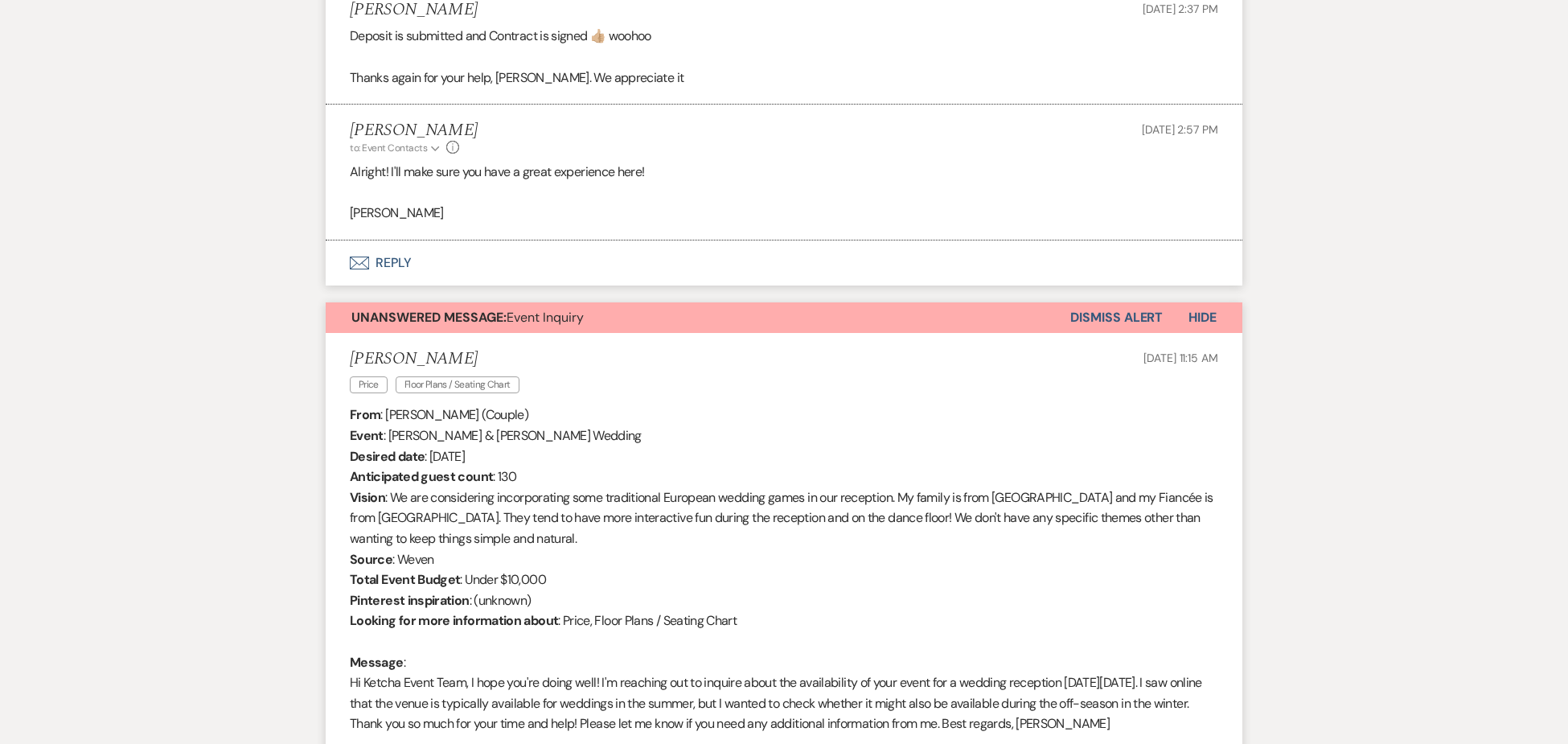
click at [1105, 321] on button "Dismiss Alert" at bounding box center [1116, 317] width 93 height 31
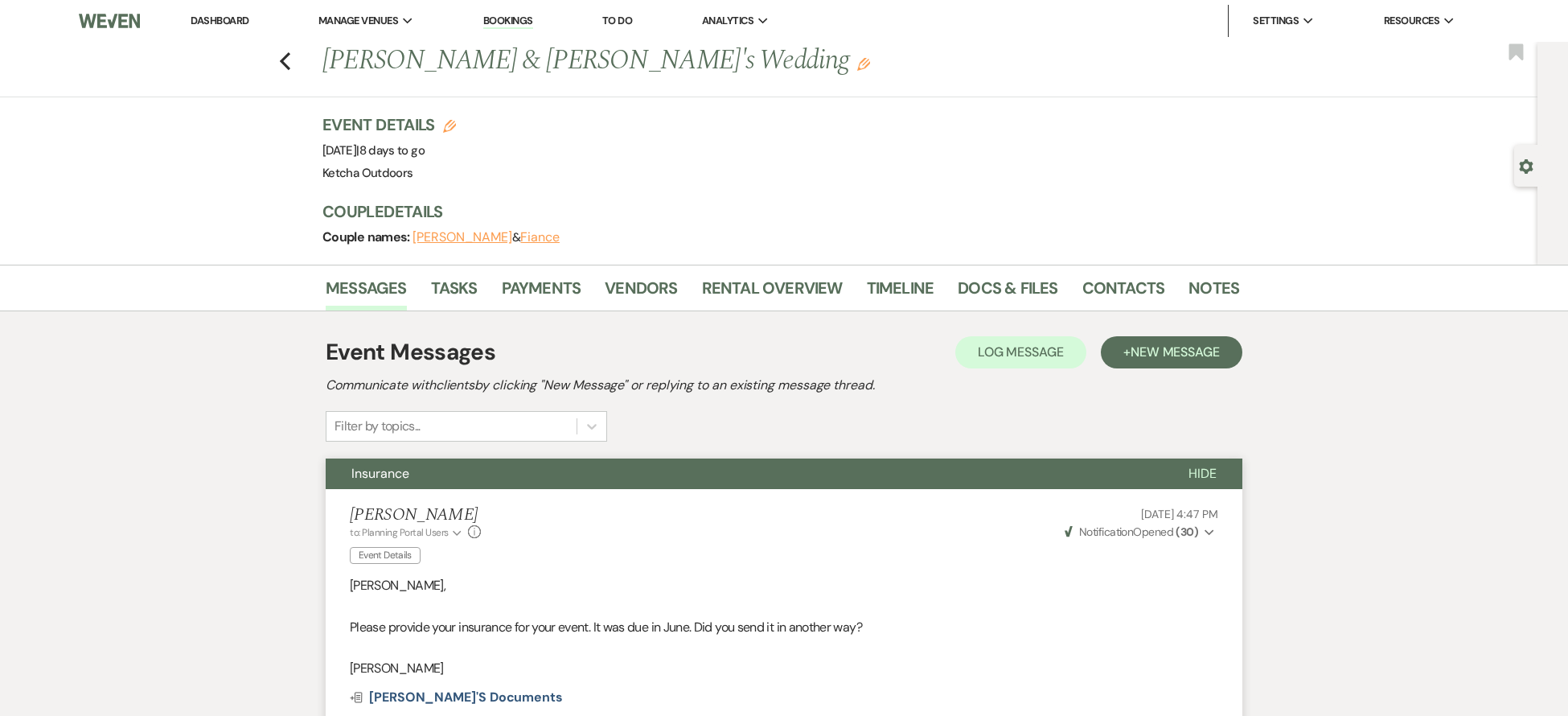
click at [223, 21] on link "Dashboard" at bounding box center [219, 21] width 58 height 14
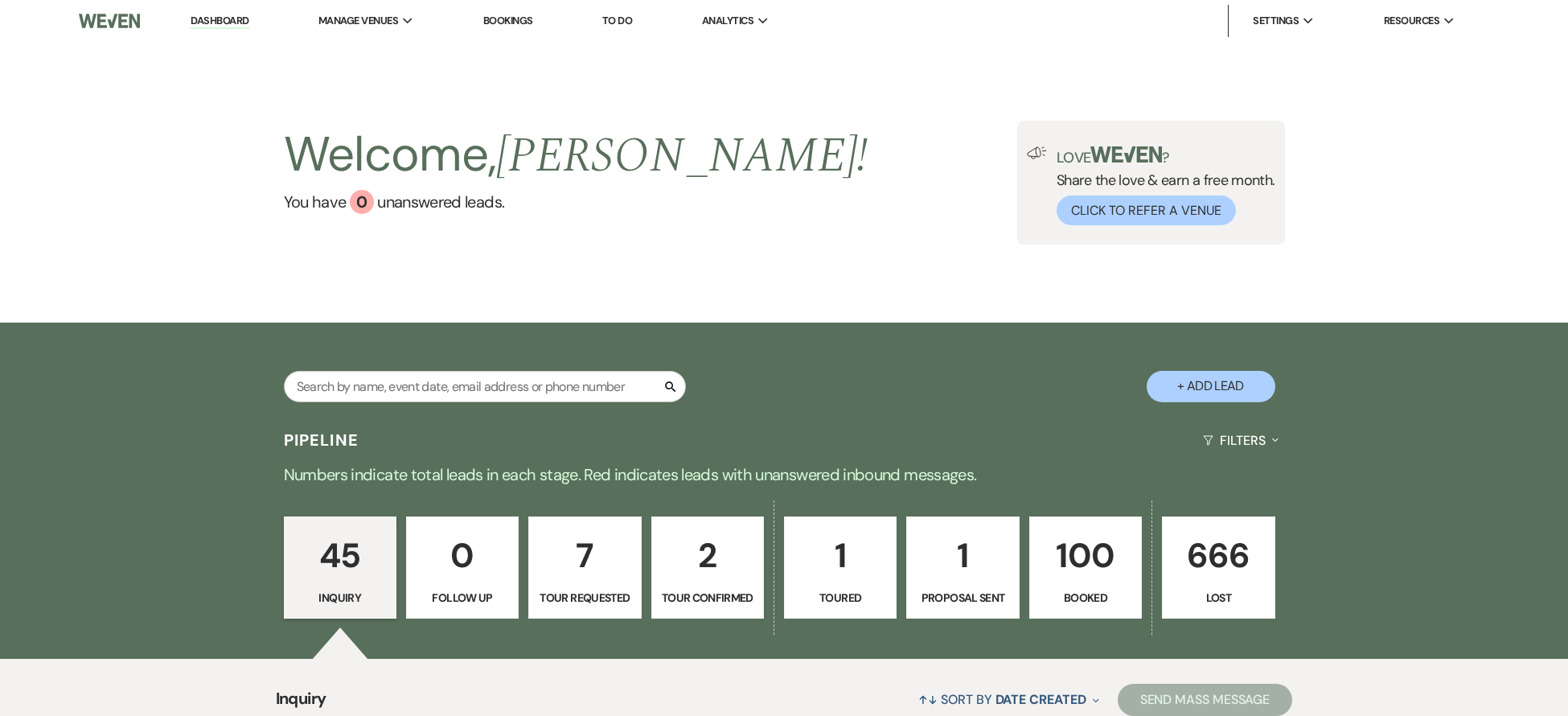
click at [963, 559] on p "1" at bounding box center [963, 555] width 92 height 54
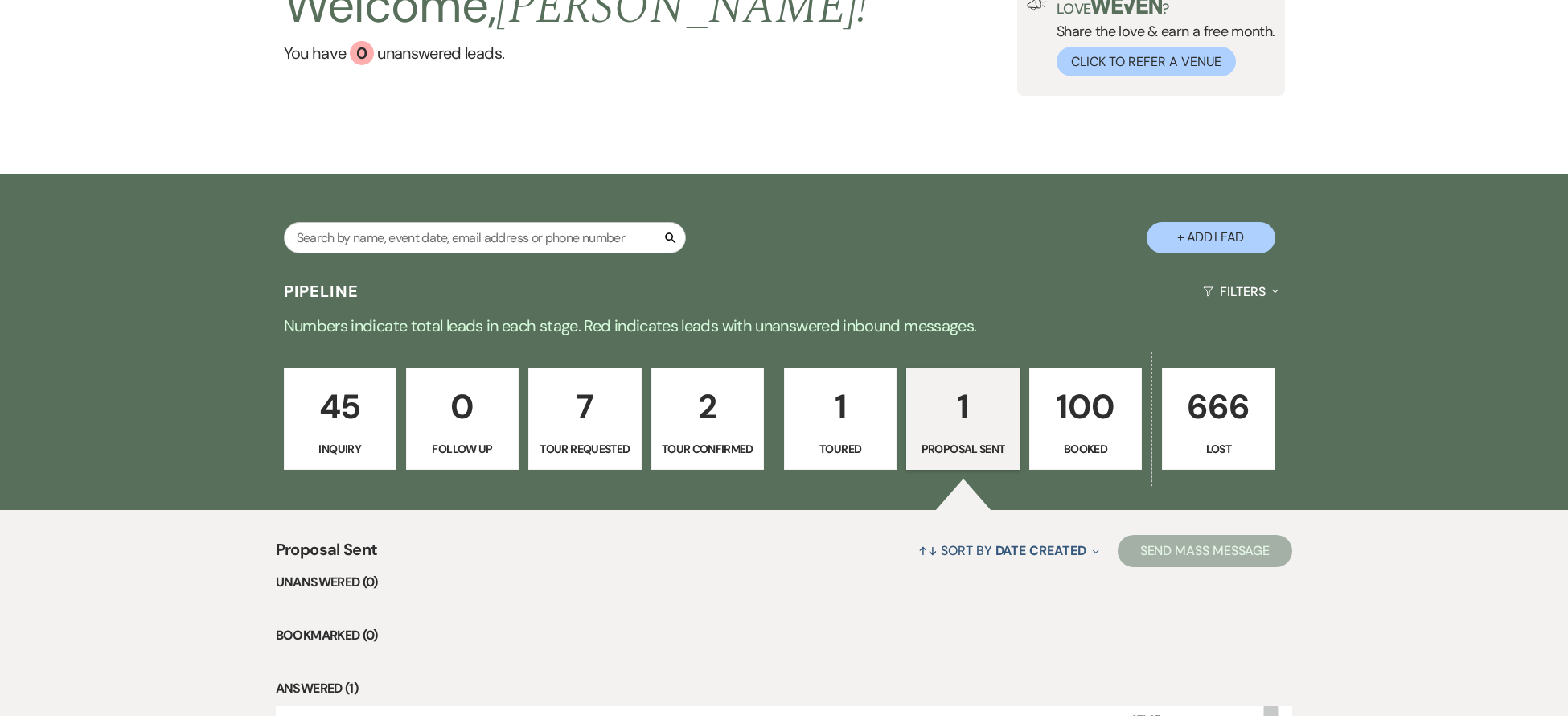
scroll to position [368, 0]
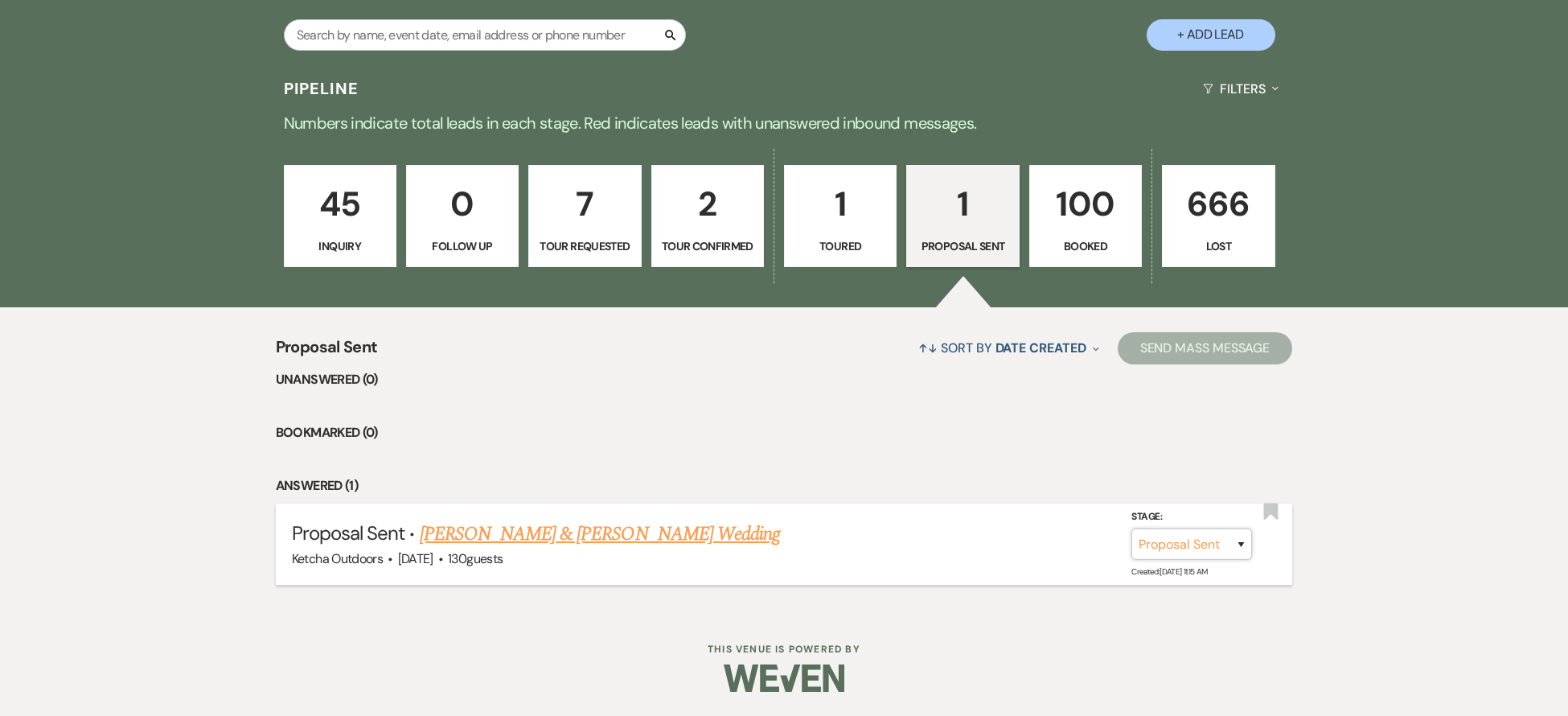
click at [1227, 546] on select "Inquiry Follow Up Tour Requested Tour Confirmed Toured Proposal Sent Booked Lost" at bounding box center [1191, 543] width 121 height 31
select select "7"
click at [1131, 529] on select "Inquiry Follow Up Tour Requested Tour Confirmed Toured Proposal Sent Booked Lost" at bounding box center [1191, 543] width 121 height 31
click at [1216, 547] on button "Save" at bounding box center [1219, 543] width 81 height 32
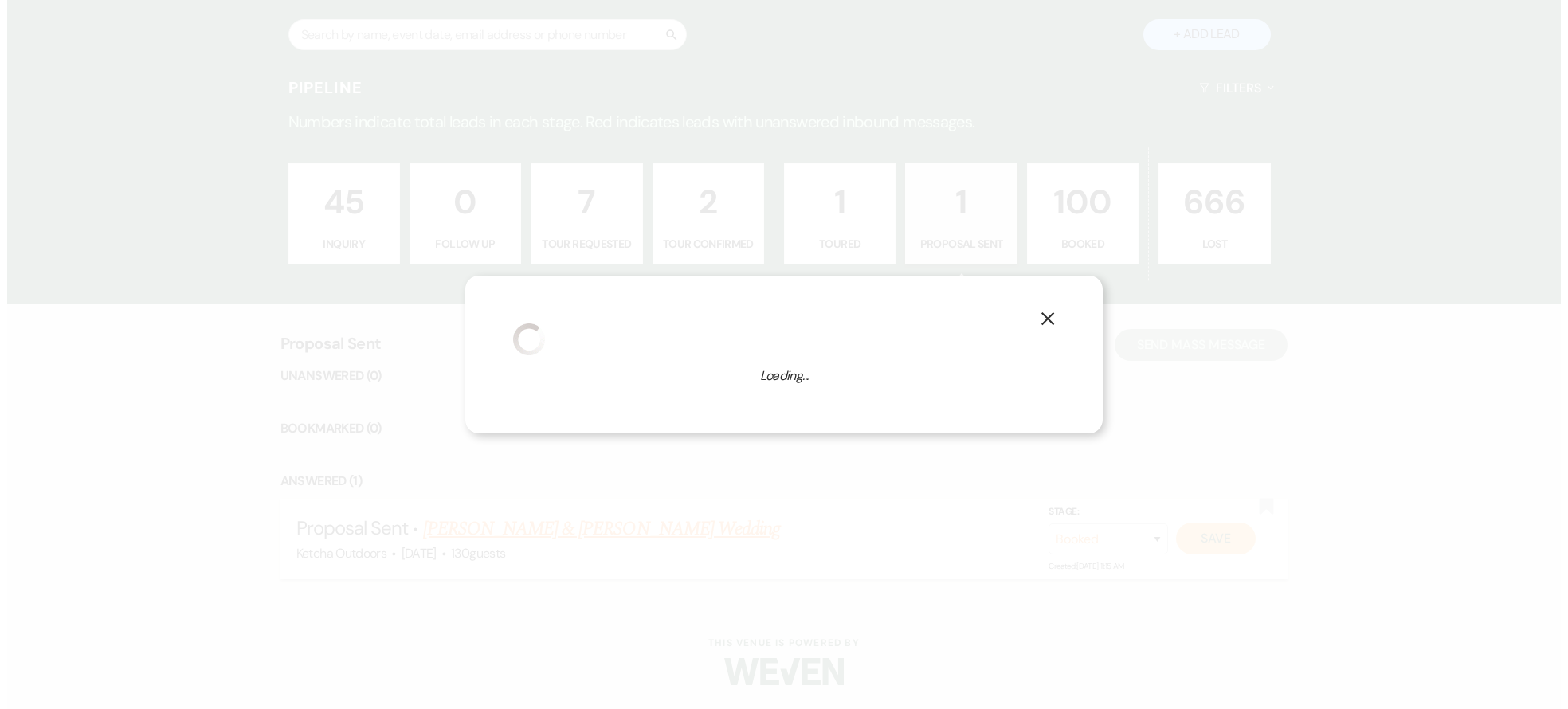
scroll to position [366, 0]
select select "502"
select select "false"
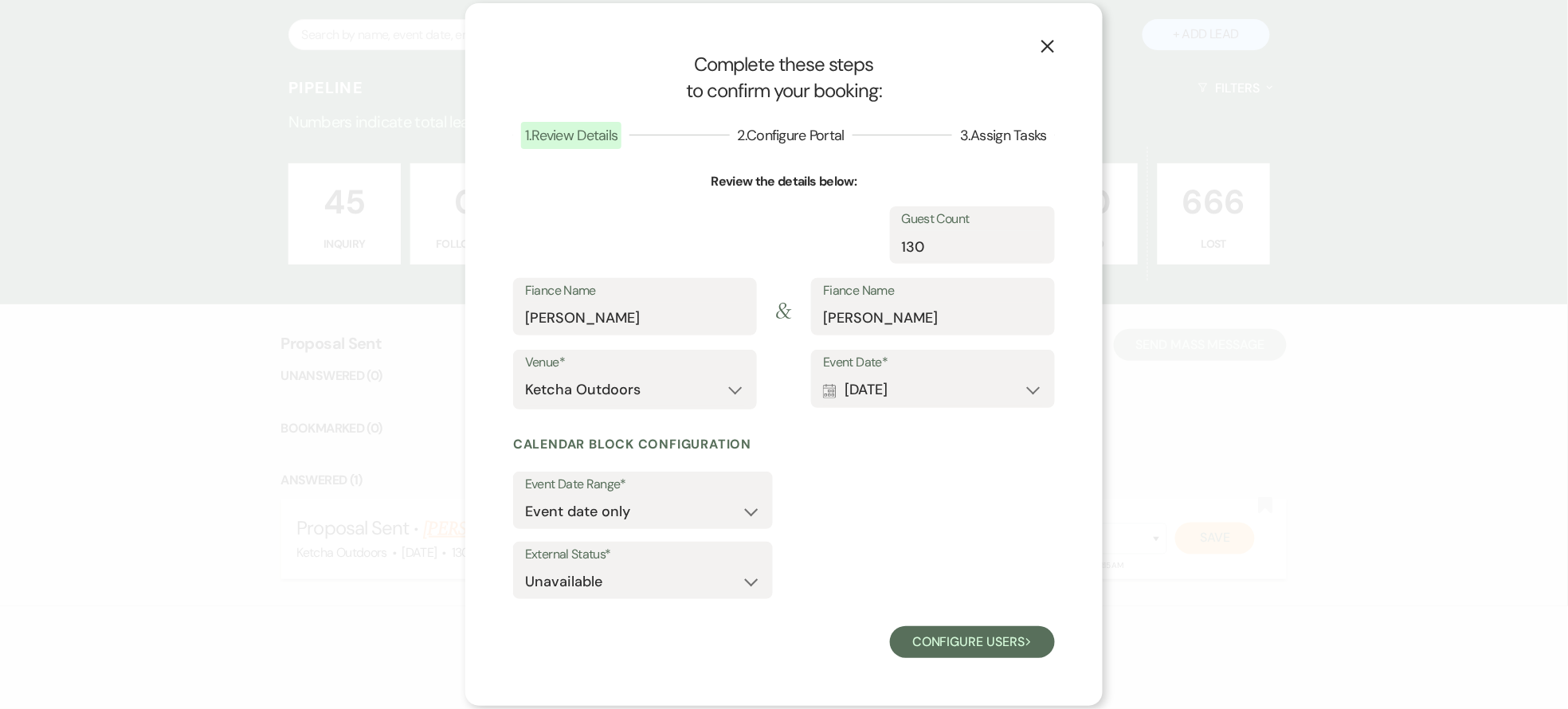
select select "1"
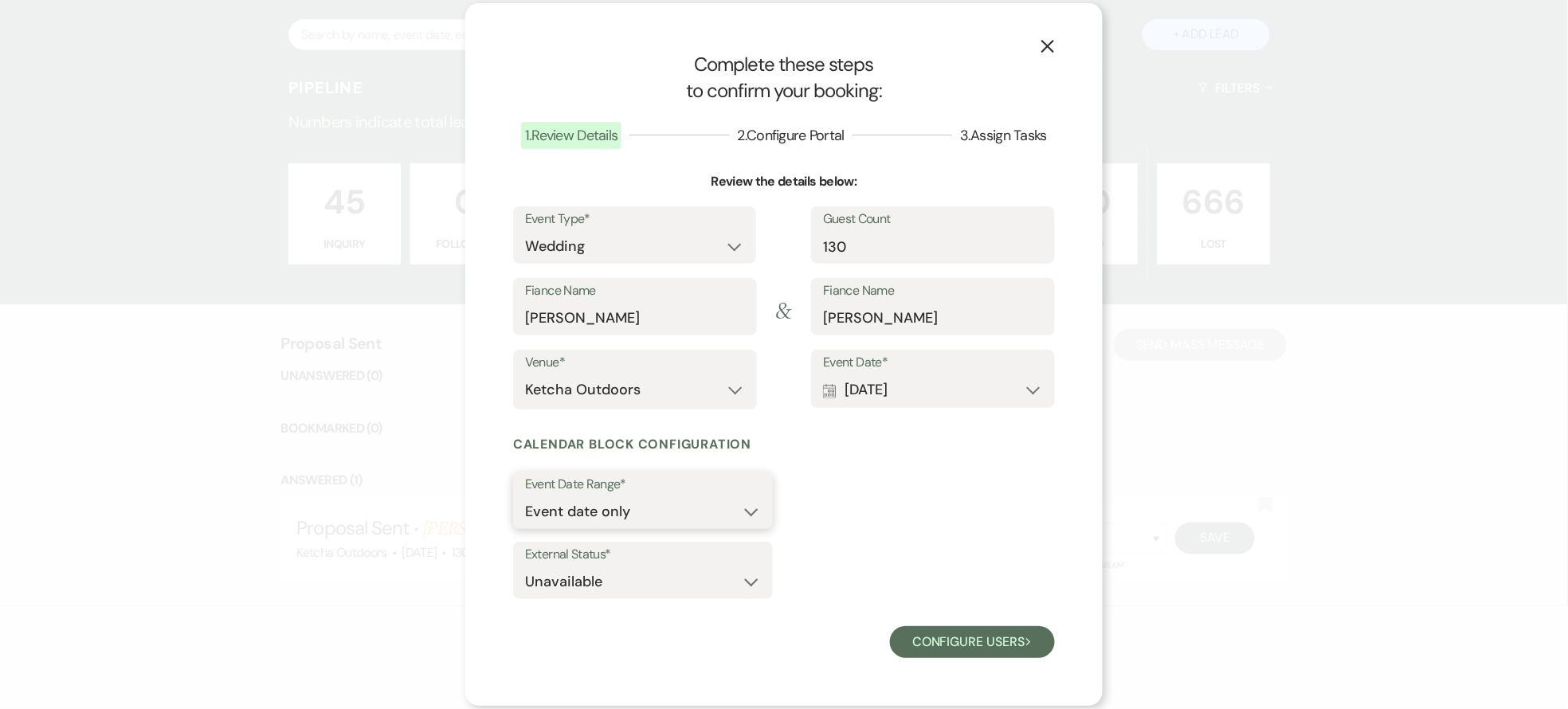
click at [752, 512] on select "Event date only Event date and" at bounding box center [643, 512] width 236 height 31
select select "eventDateAnd"
click at [525, 497] on select "Event date only Event date and" at bounding box center [643, 512] width 236 height 31
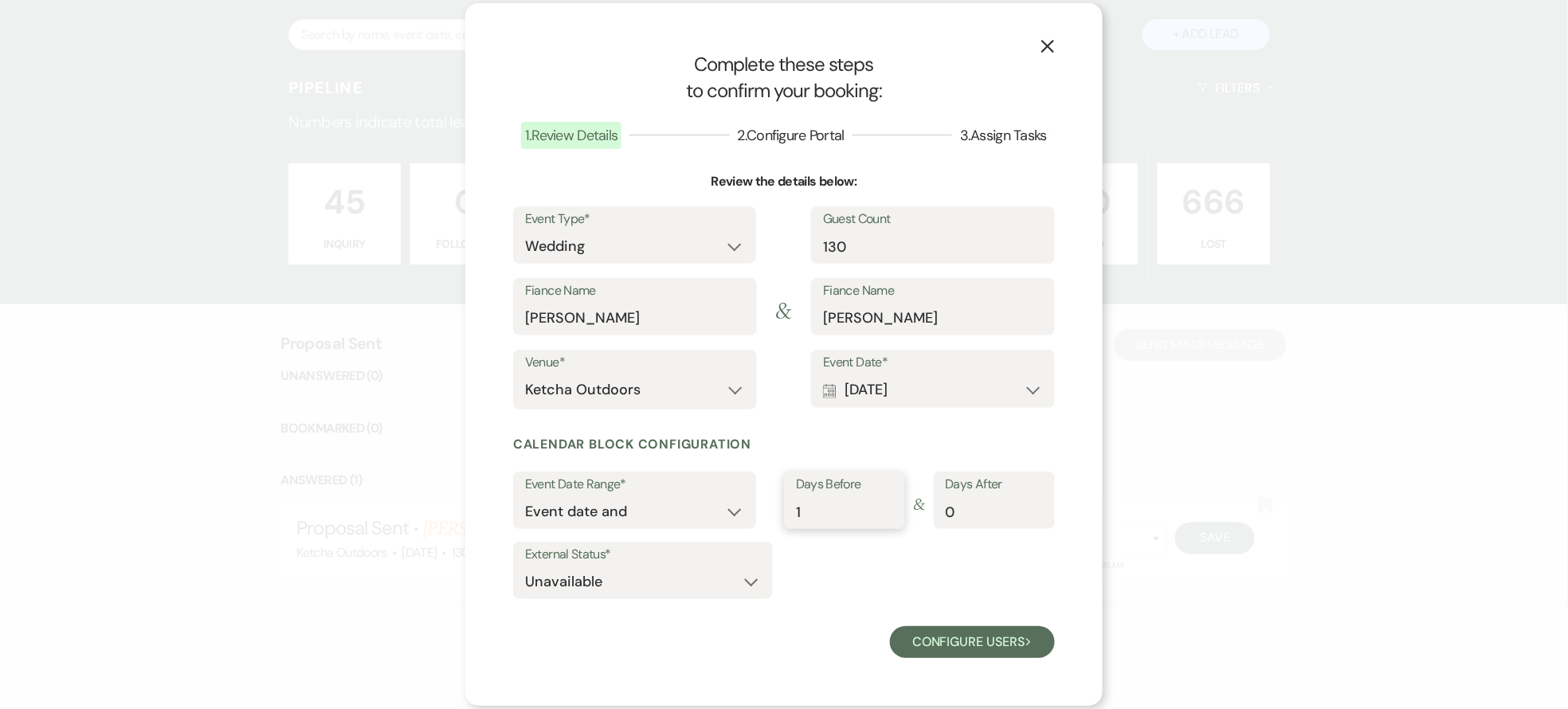
type input "1"
click at [888, 509] on input "1" at bounding box center [844, 512] width 97 height 31
click at [1037, 513] on input "0" at bounding box center [994, 512] width 97 height 31
type input "1"
click at [1038, 508] on input "1" at bounding box center [994, 512] width 97 height 31
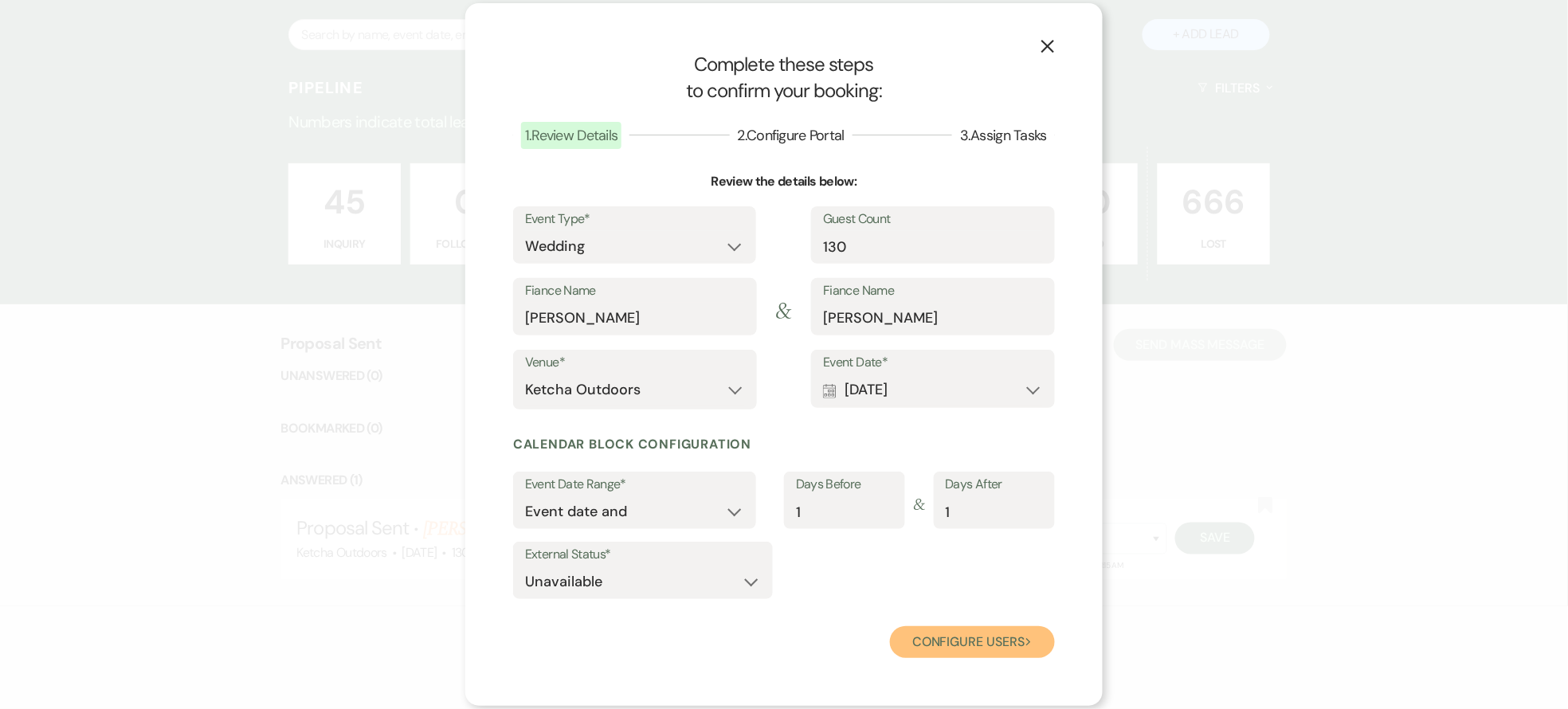
click at [950, 642] on button "Configure users Next" at bounding box center [972, 642] width 165 height 32
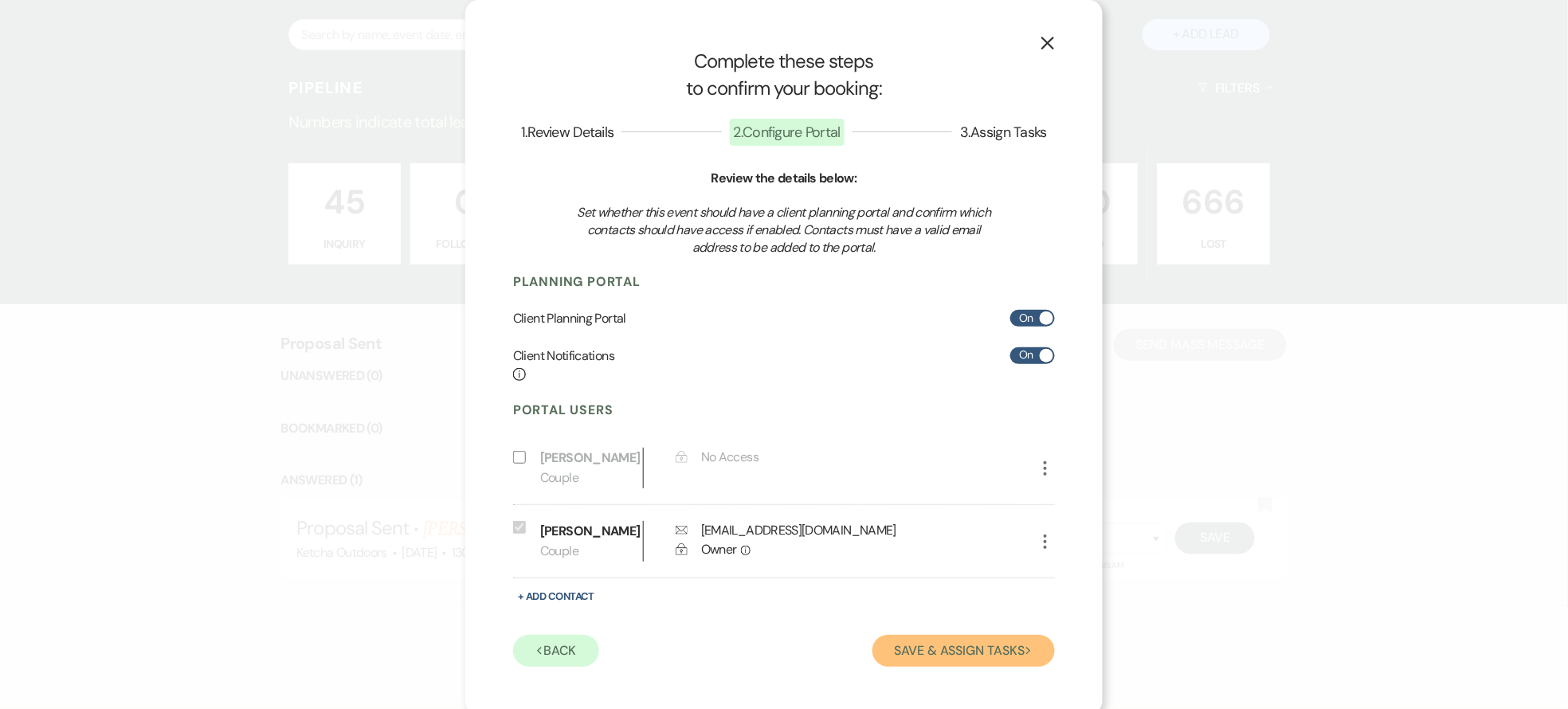
click at [983, 653] on button "Save & Assign Tasks Next" at bounding box center [963, 651] width 183 height 32
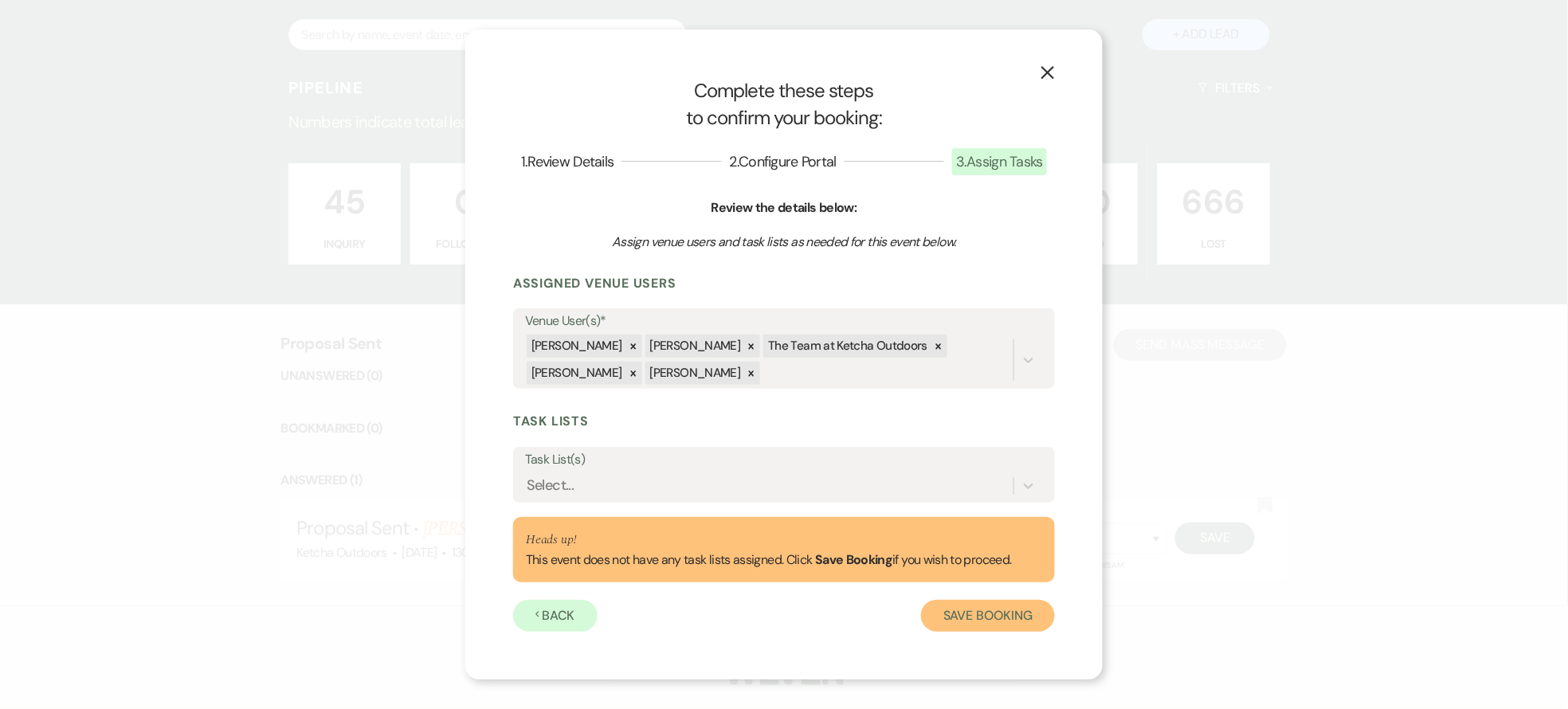
click at [974, 615] on button "Save Booking" at bounding box center [988, 615] width 134 height 32
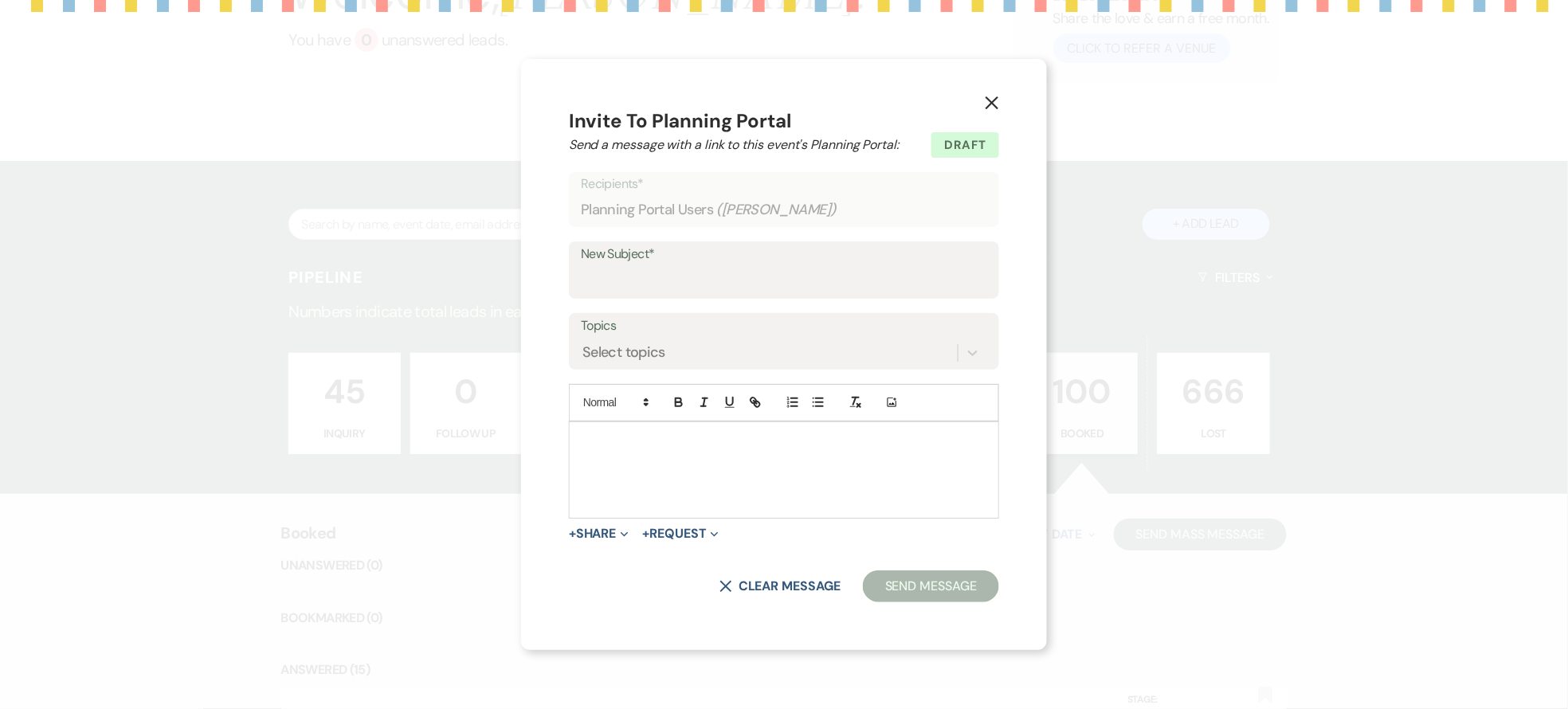
scroll to position [366, 0]
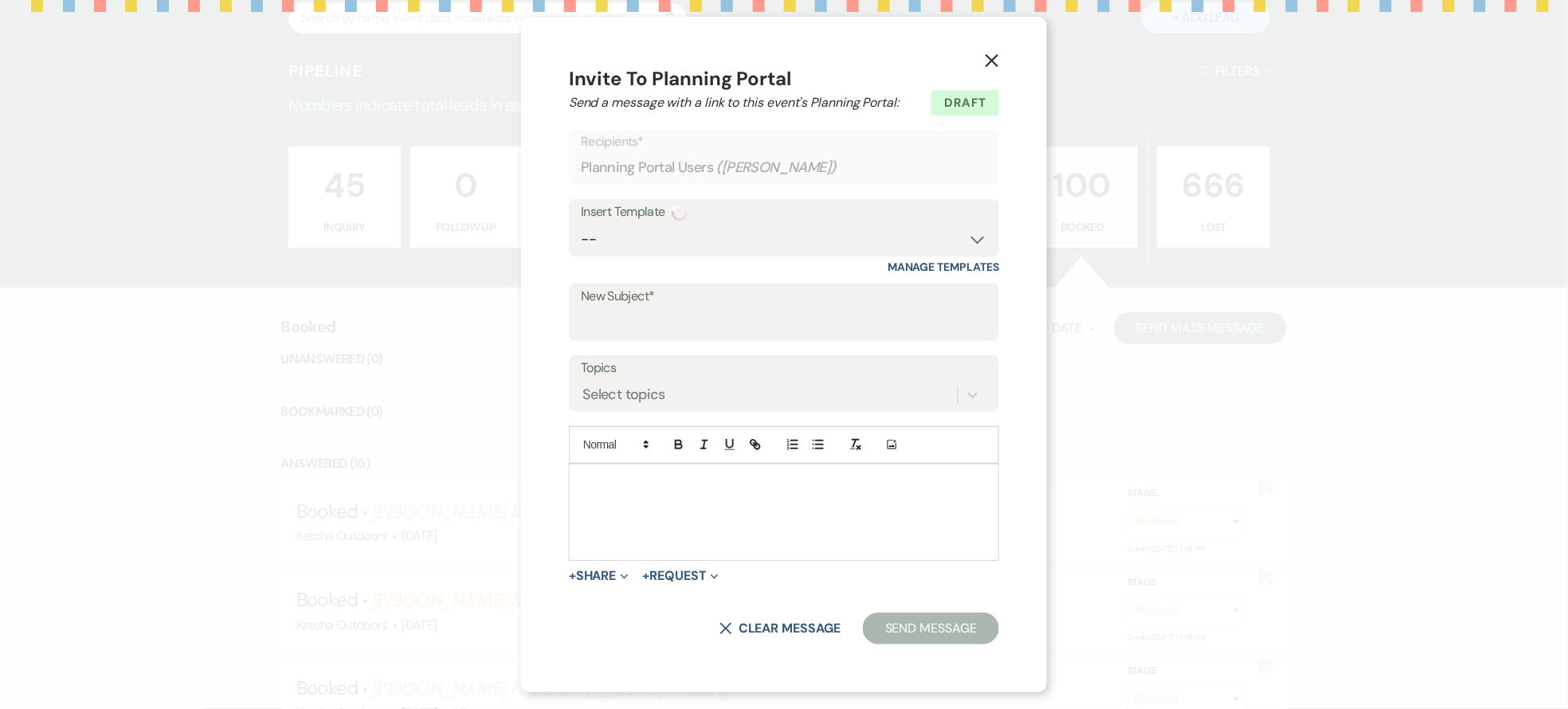
select select "14"
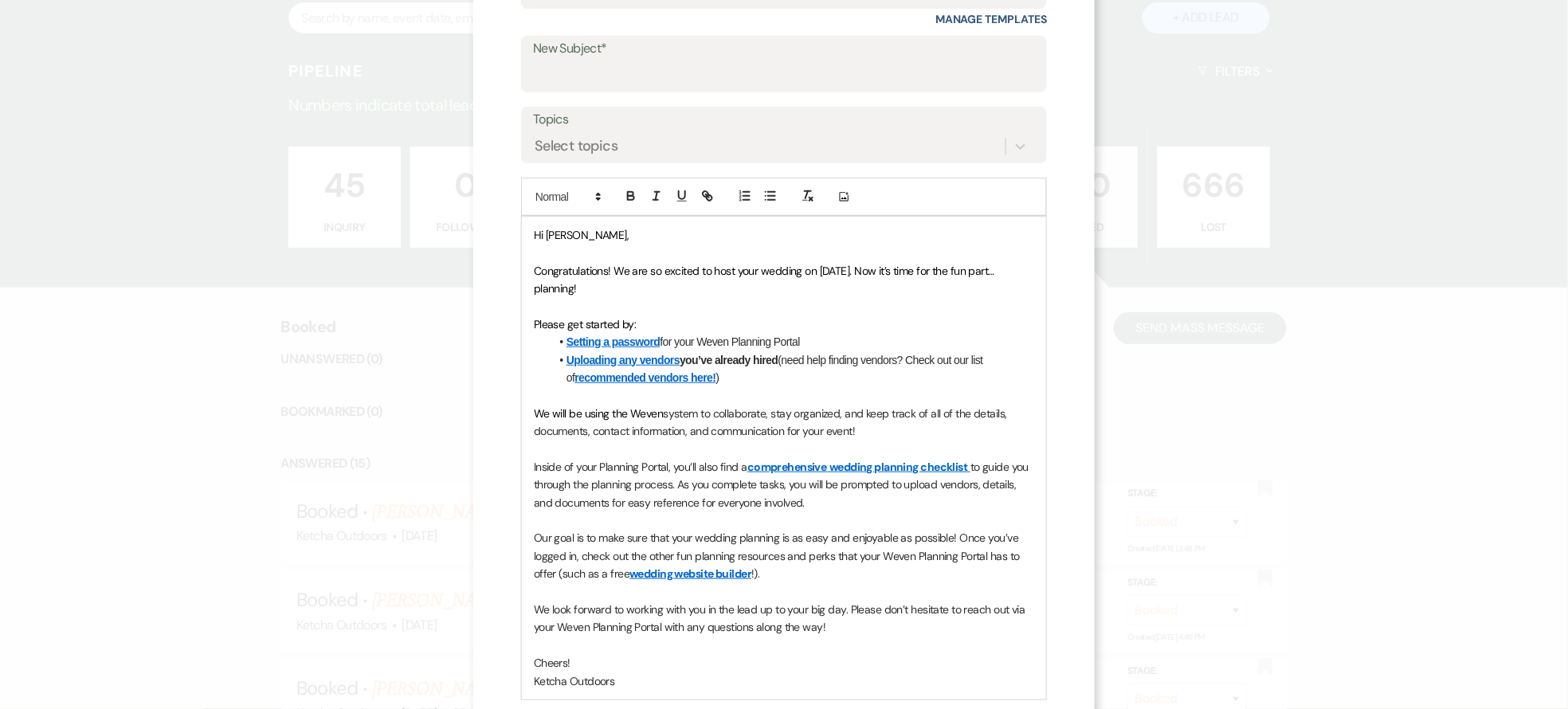
scroll to position [235, 0]
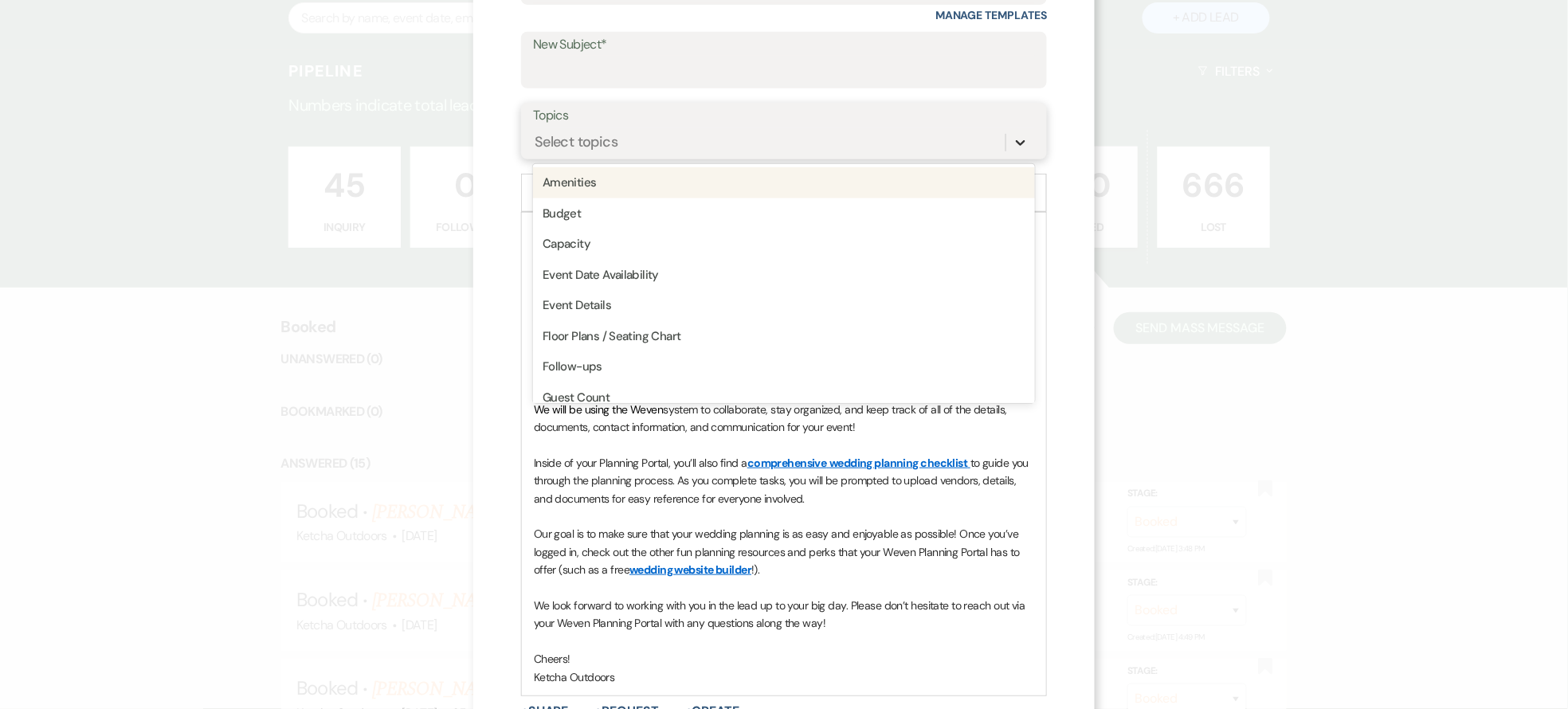
click at [1012, 140] on icon at bounding box center [1020, 142] width 16 height 16
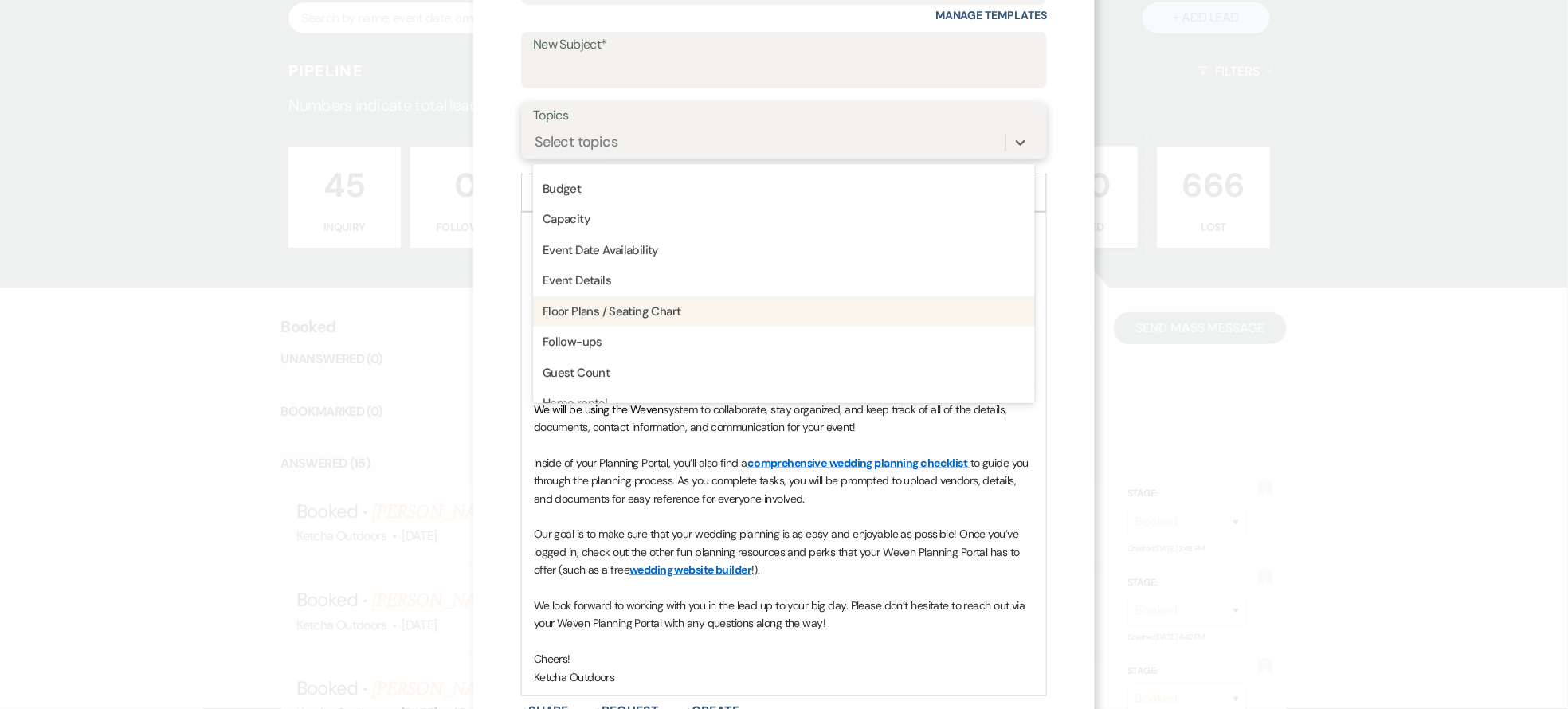
scroll to position [0, 0]
click at [686, 312] on div "Event Details" at bounding box center [784, 305] width 502 height 31
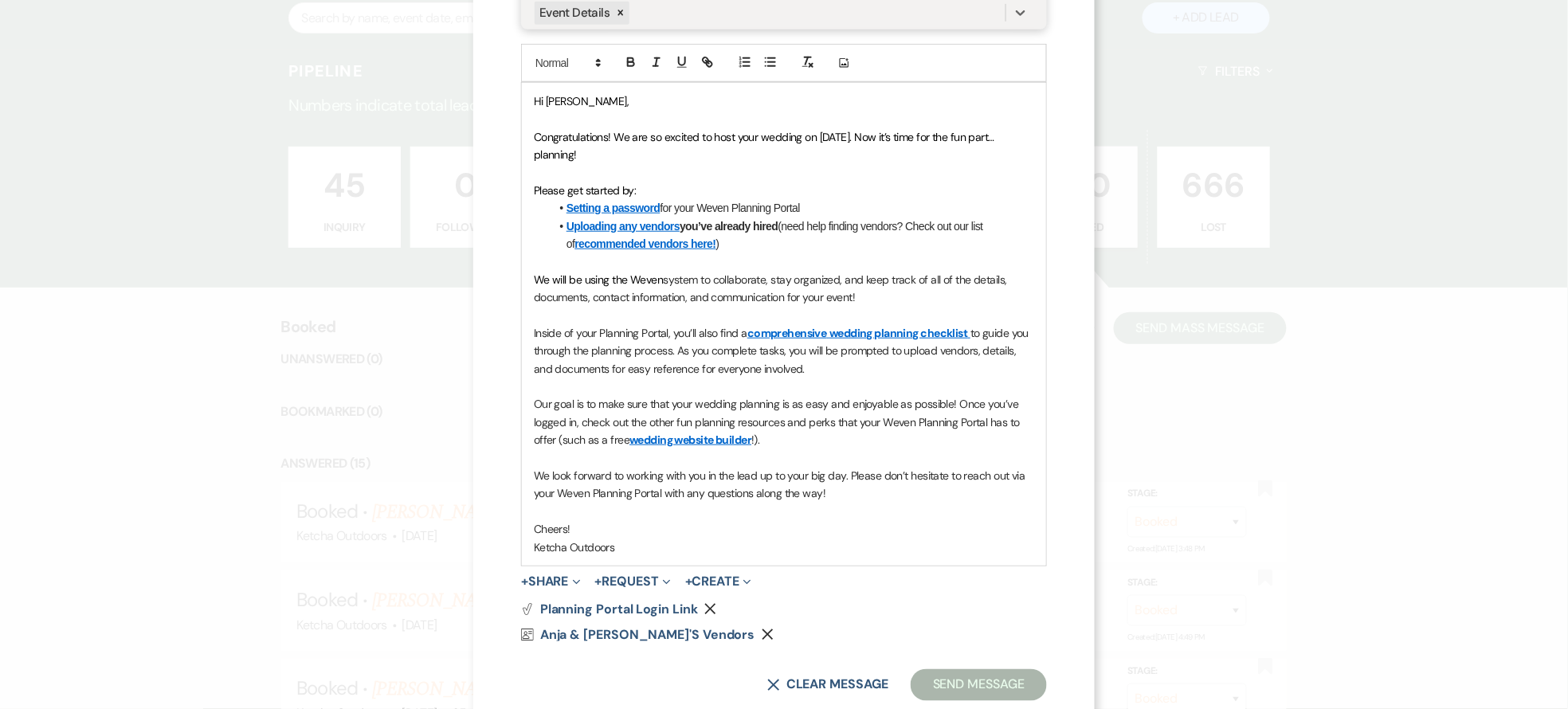
scroll to position [404, 0]
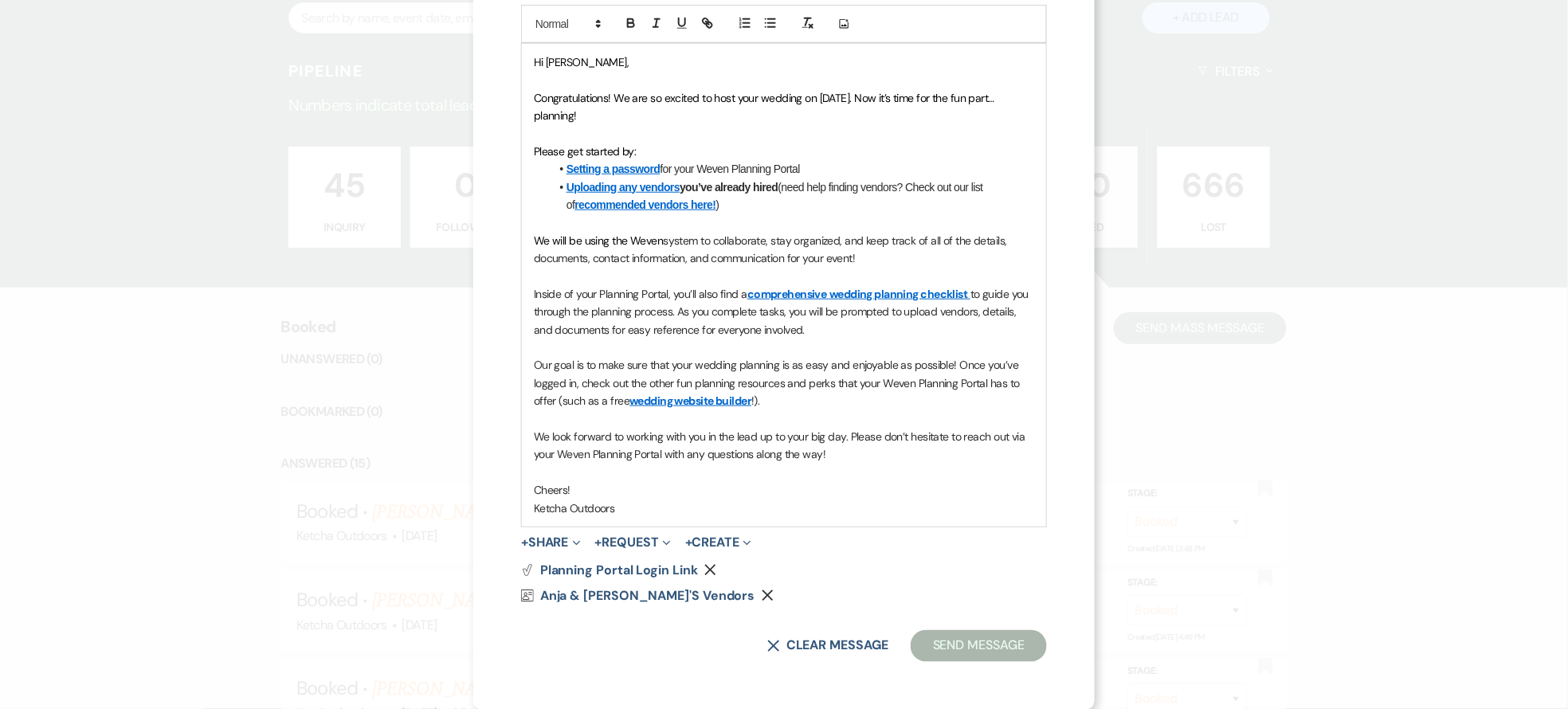
click at [970, 644] on button "Send Message" at bounding box center [979, 646] width 136 height 32
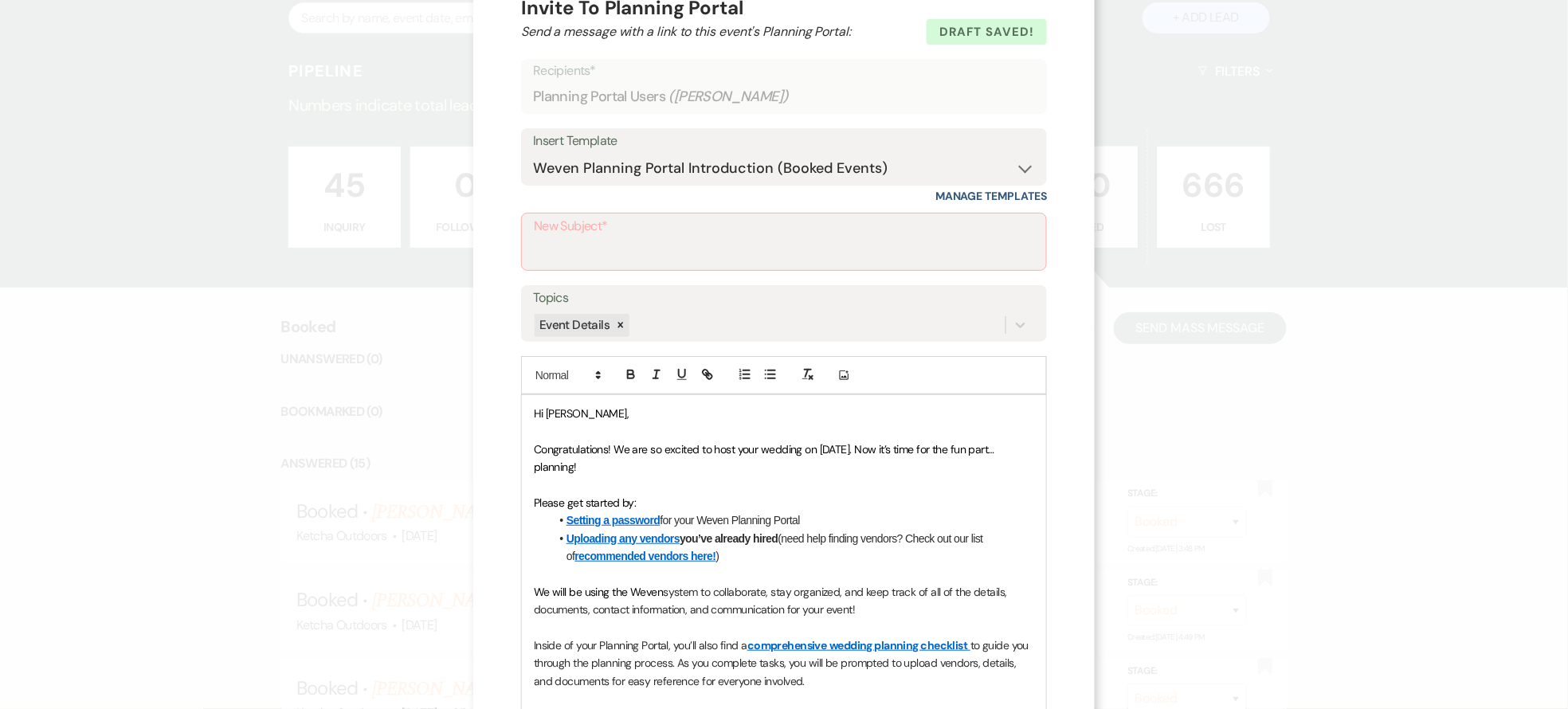
scroll to position [0, 0]
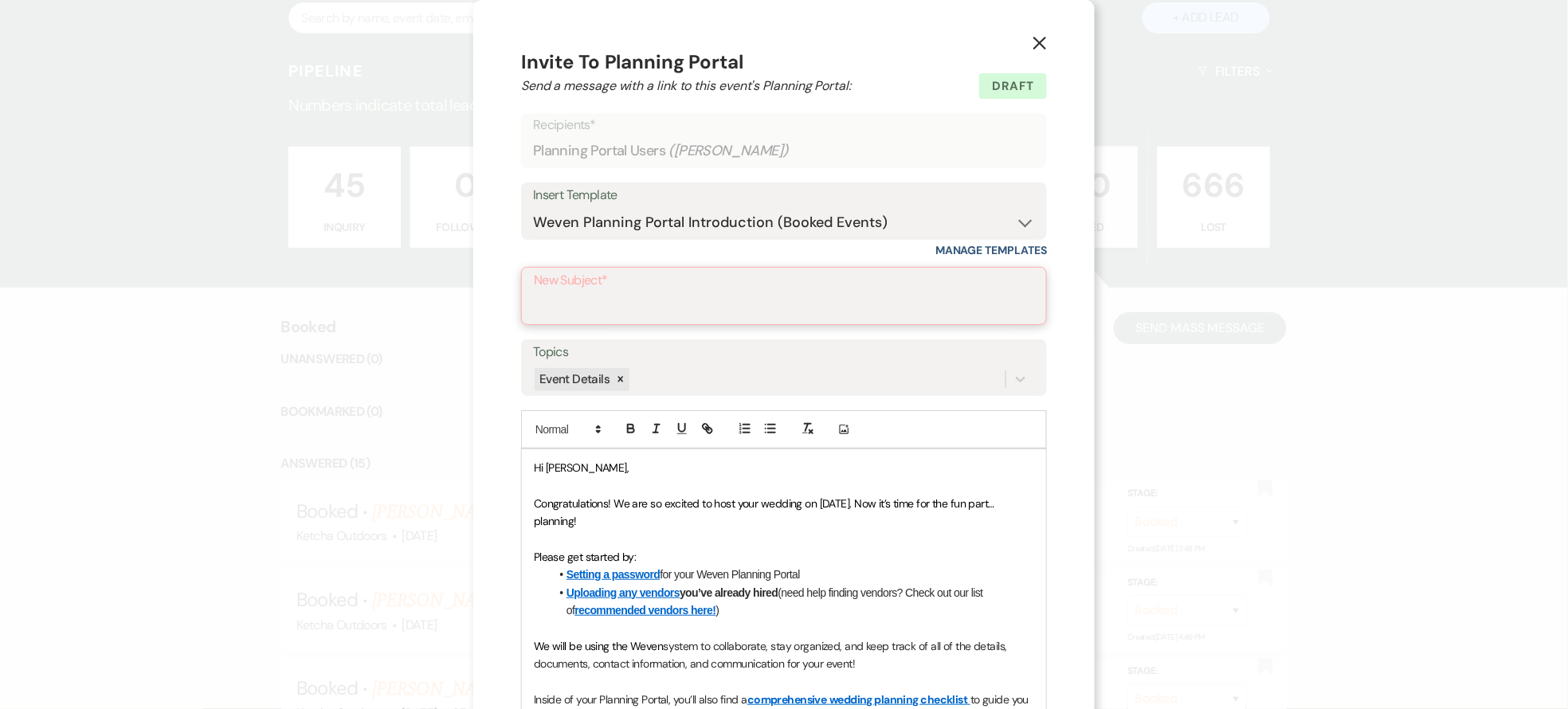
click at [736, 302] on input "New Subject*" at bounding box center [783, 306] width 501 height 31
type input "Planning Portal"
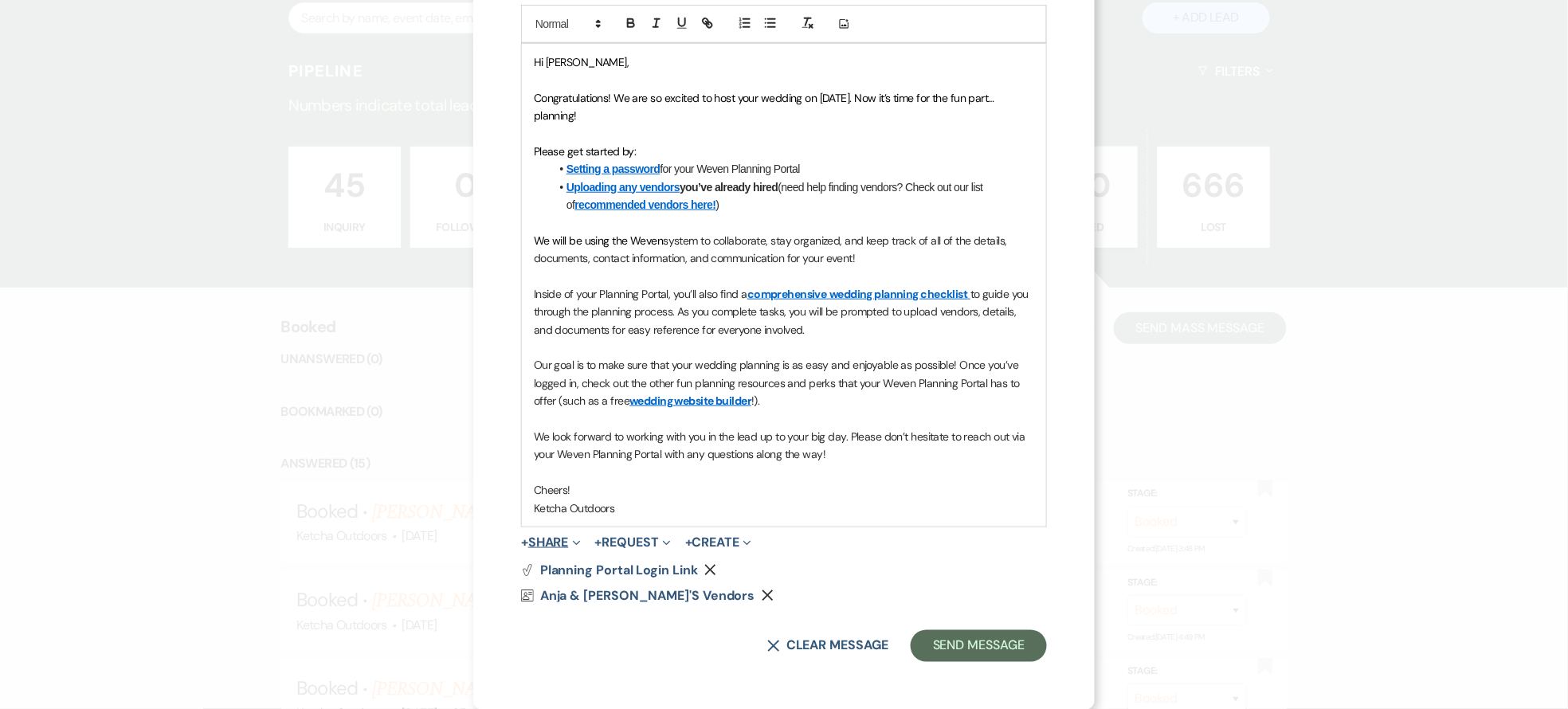
click at [573, 540] on icon "Expand" at bounding box center [577, 543] width 8 height 8
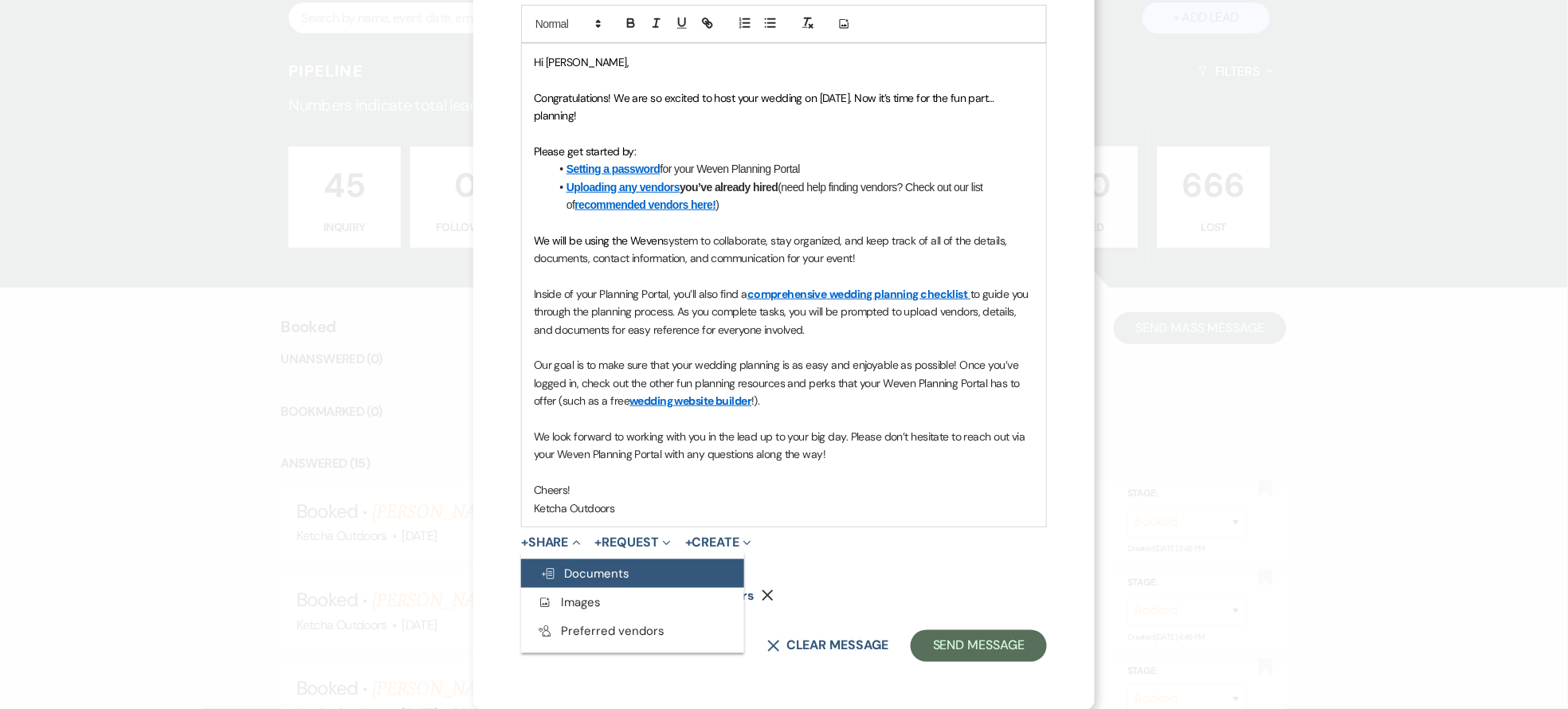
click at [584, 571] on span "Doc Upload Documents" at bounding box center [585, 574] width 89 height 16
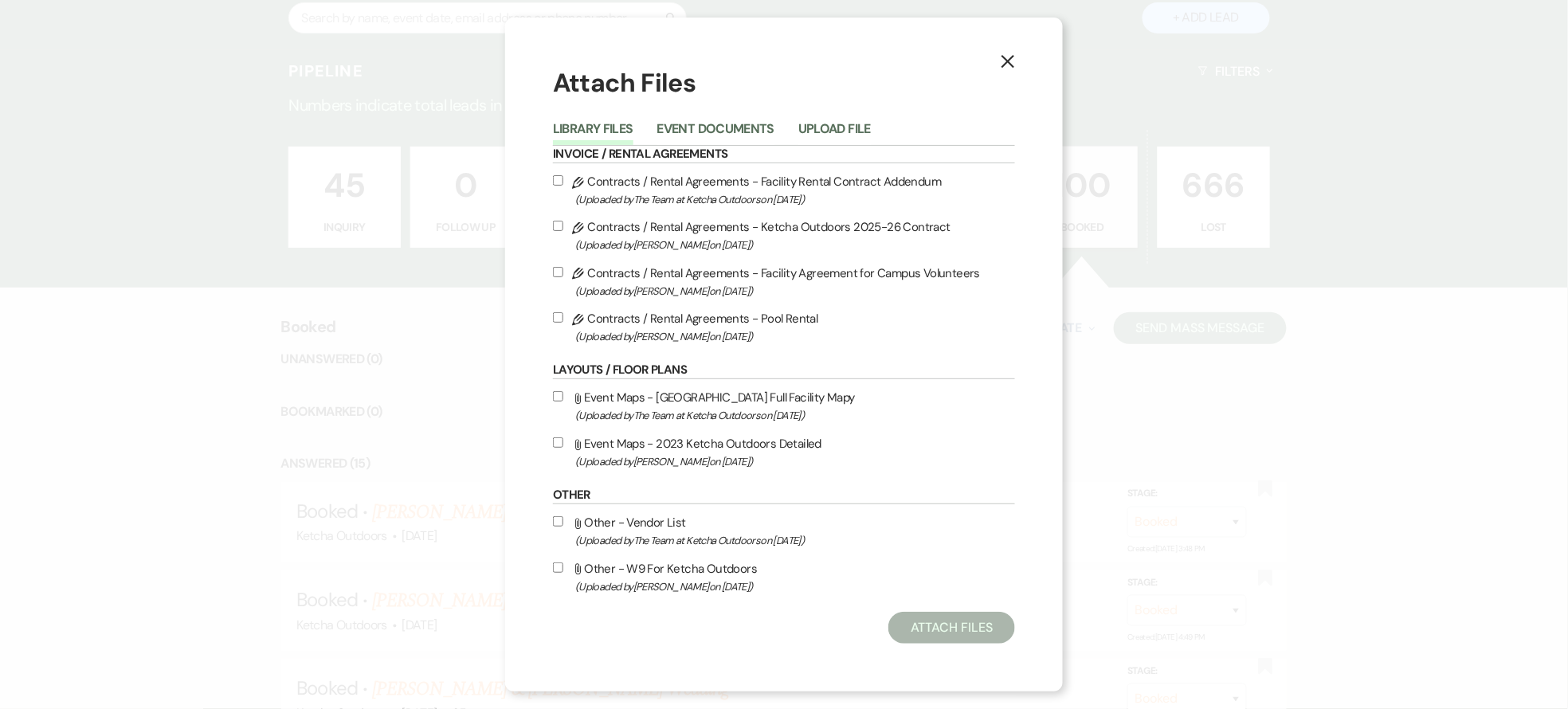
click at [554, 395] on input "Attach File Event Maps - Ketcha Full Facility Mapy (Uploaded by The Team at Ket…" at bounding box center [558, 396] width 10 height 10
checkbox input "true"
click at [939, 628] on button "Attach Files" at bounding box center [951, 628] width 126 height 32
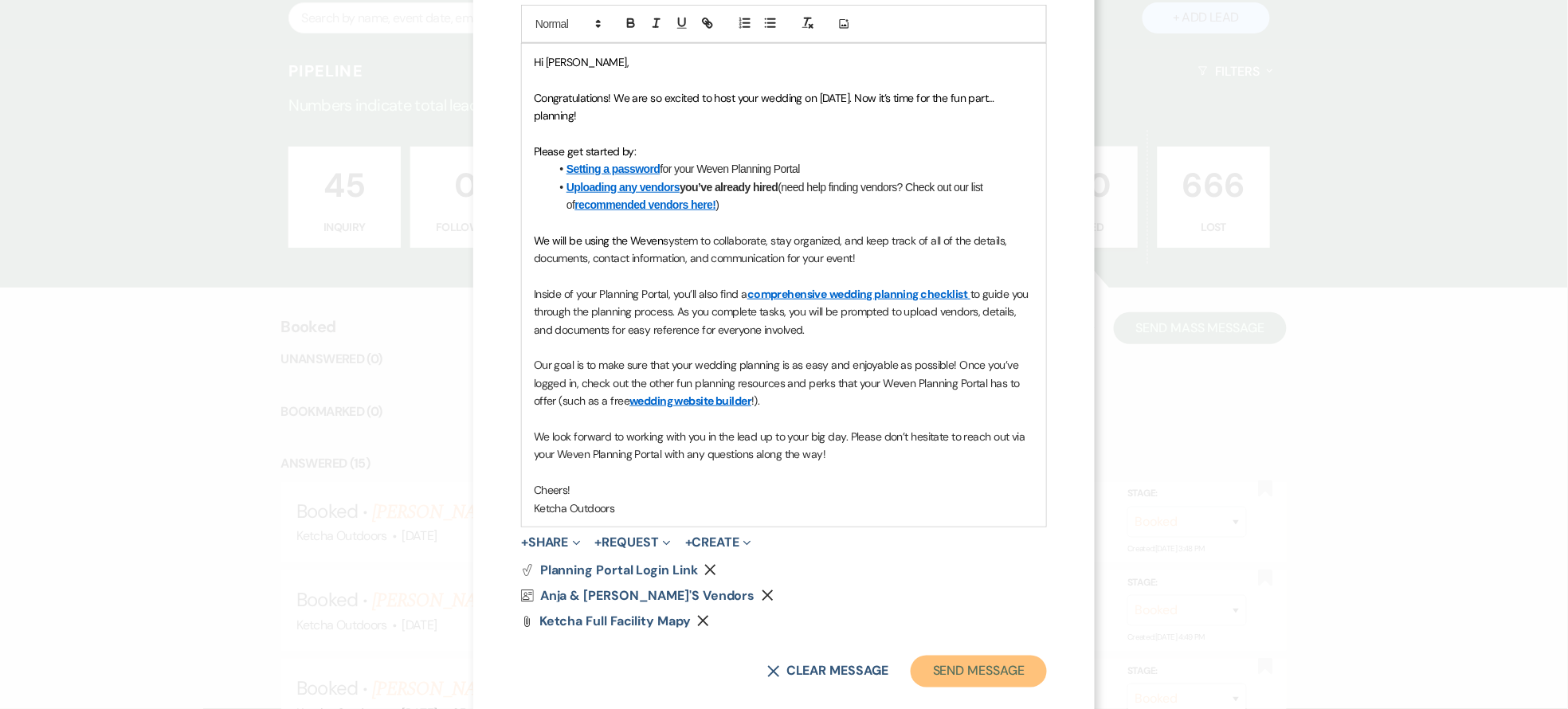
click at [963, 671] on button "Send Message" at bounding box center [979, 671] width 136 height 32
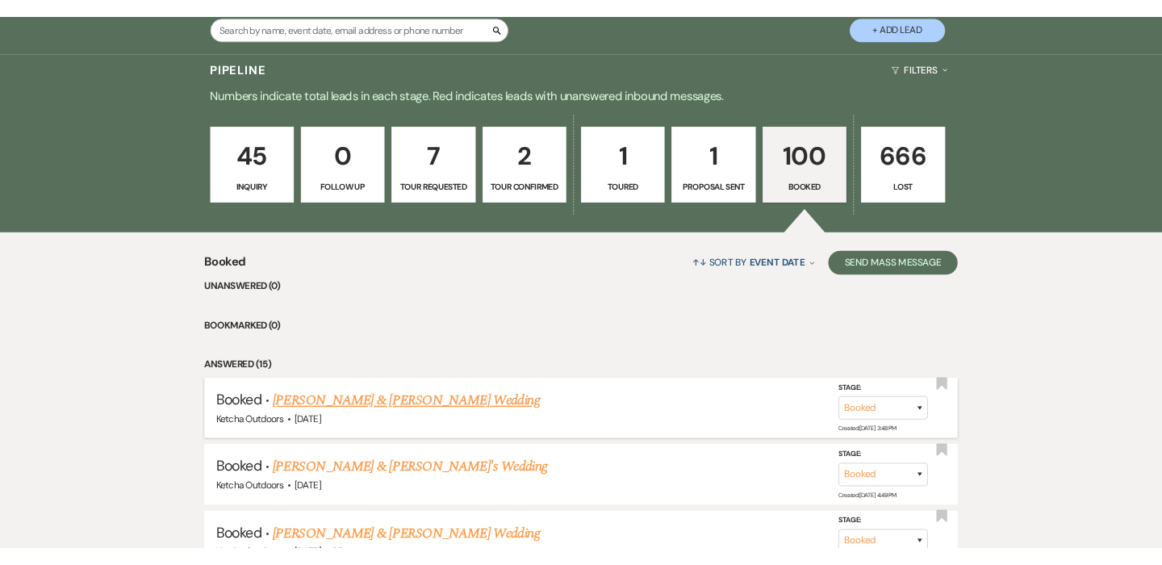
scroll to position [371, 0]
